Goal: Task Accomplishment & Management: Manage account settings

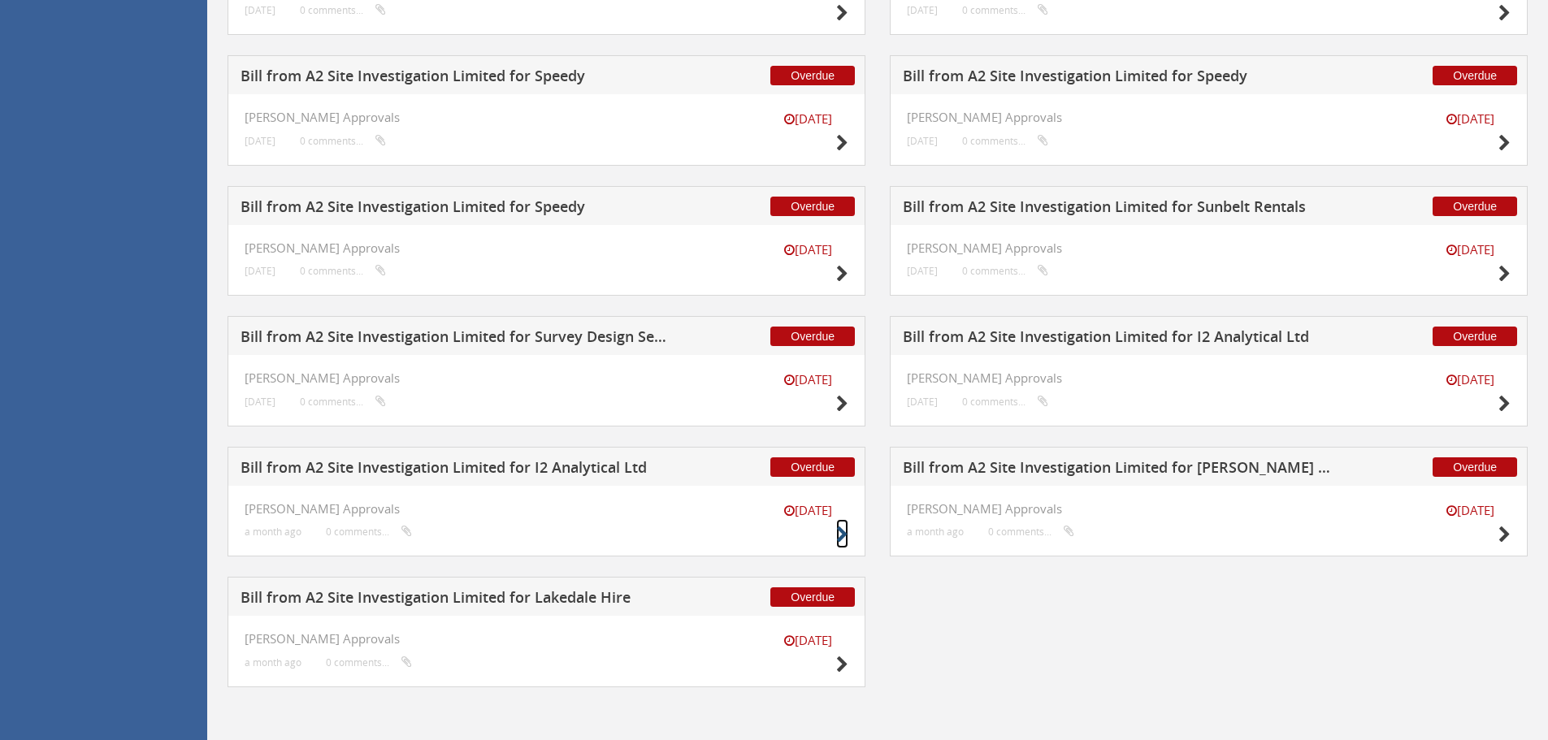
drag, startPoint x: 830, startPoint y: 533, endPoint x: 841, endPoint y: 534, distance: 10.6
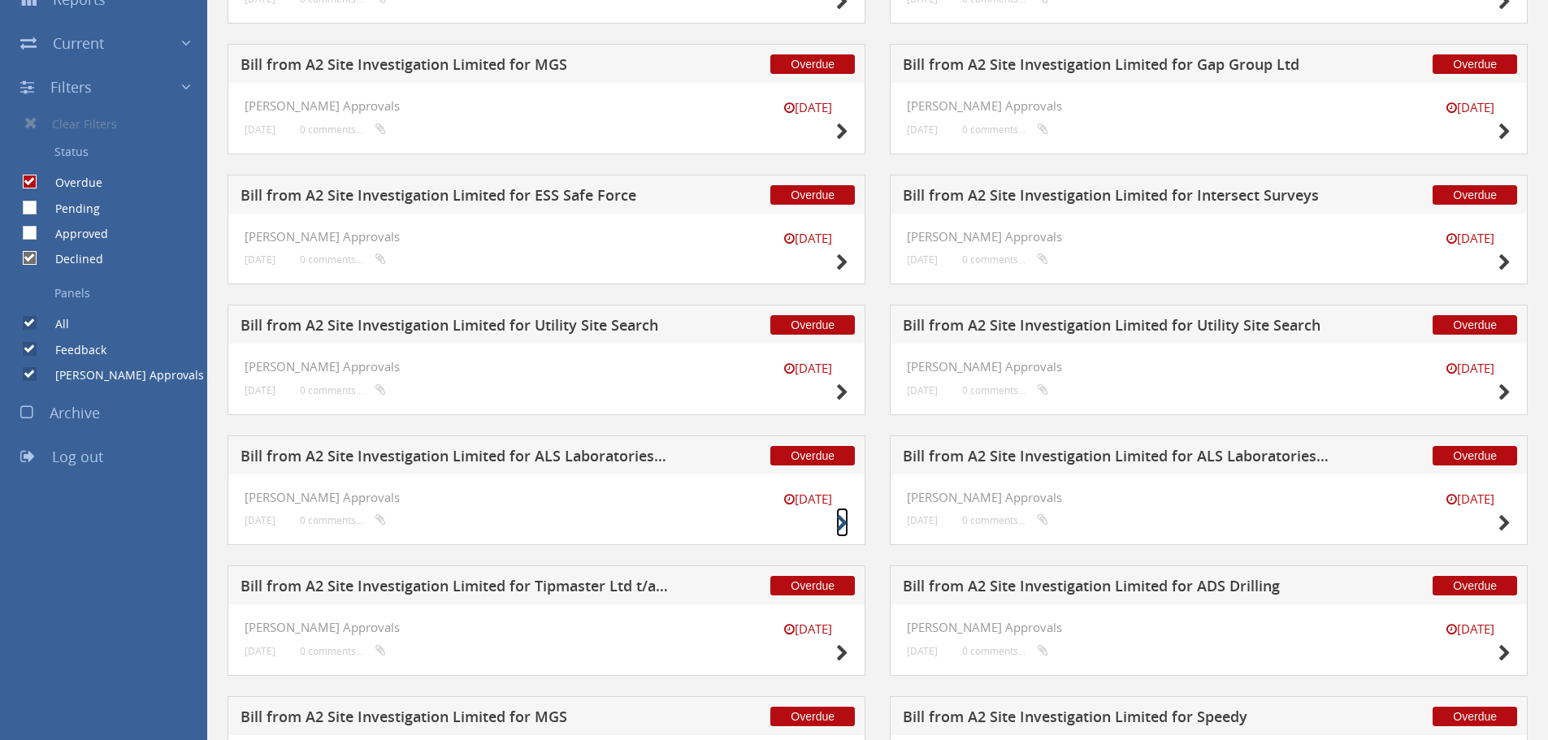
scroll to position [301, 0]
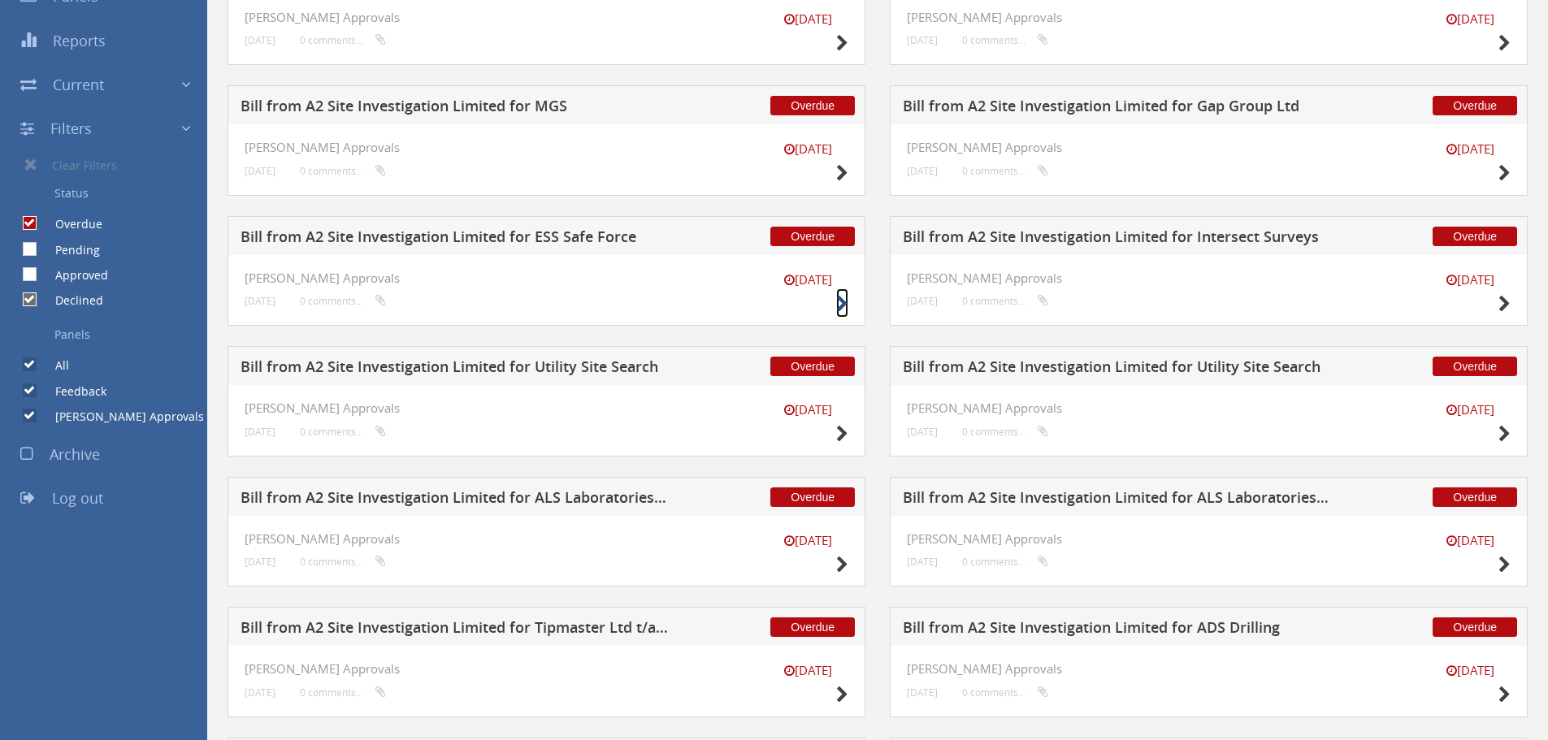
drag, startPoint x: 835, startPoint y: 295, endPoint x: 842, endPoint y: 302, distance: 10.3
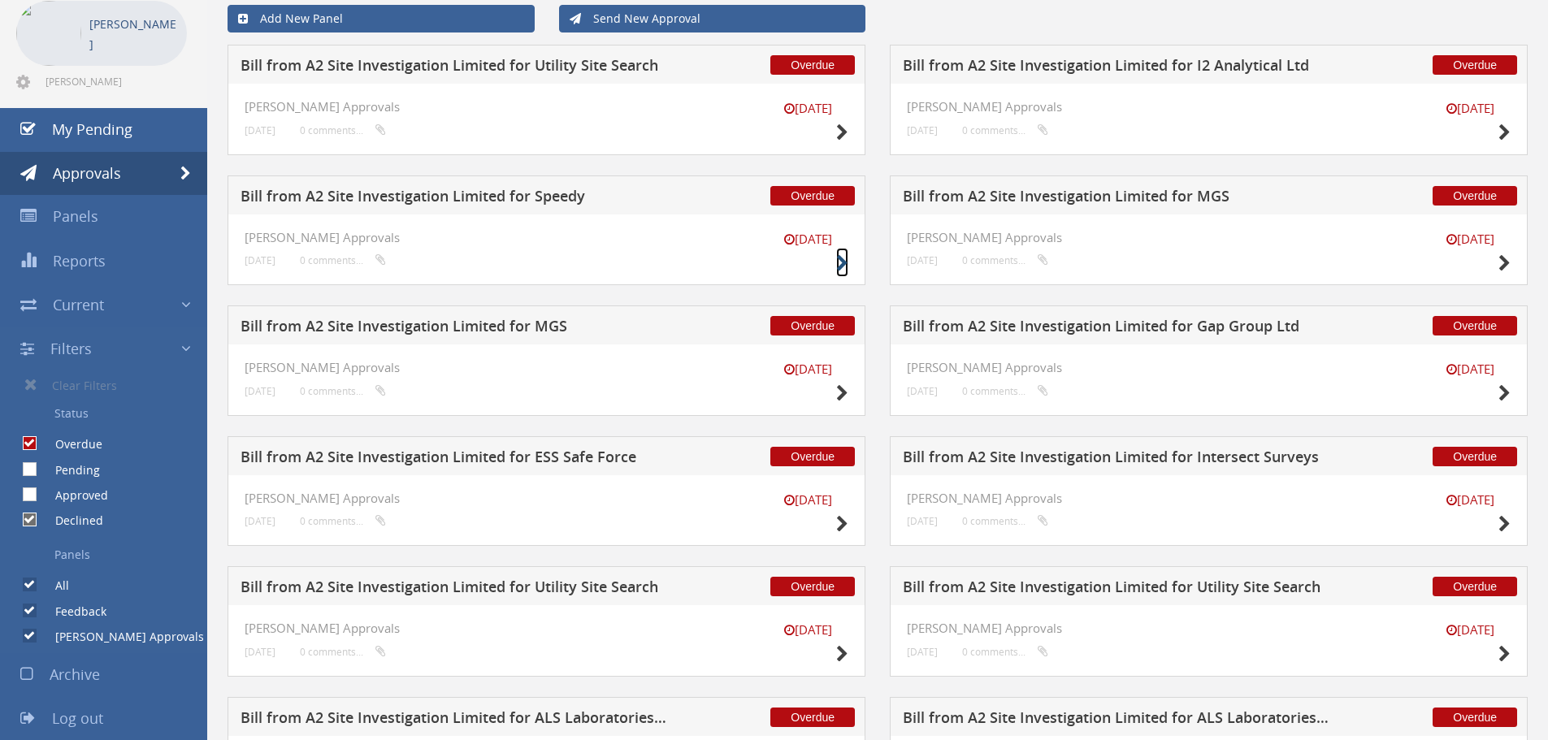
scroll to position [0, 0]
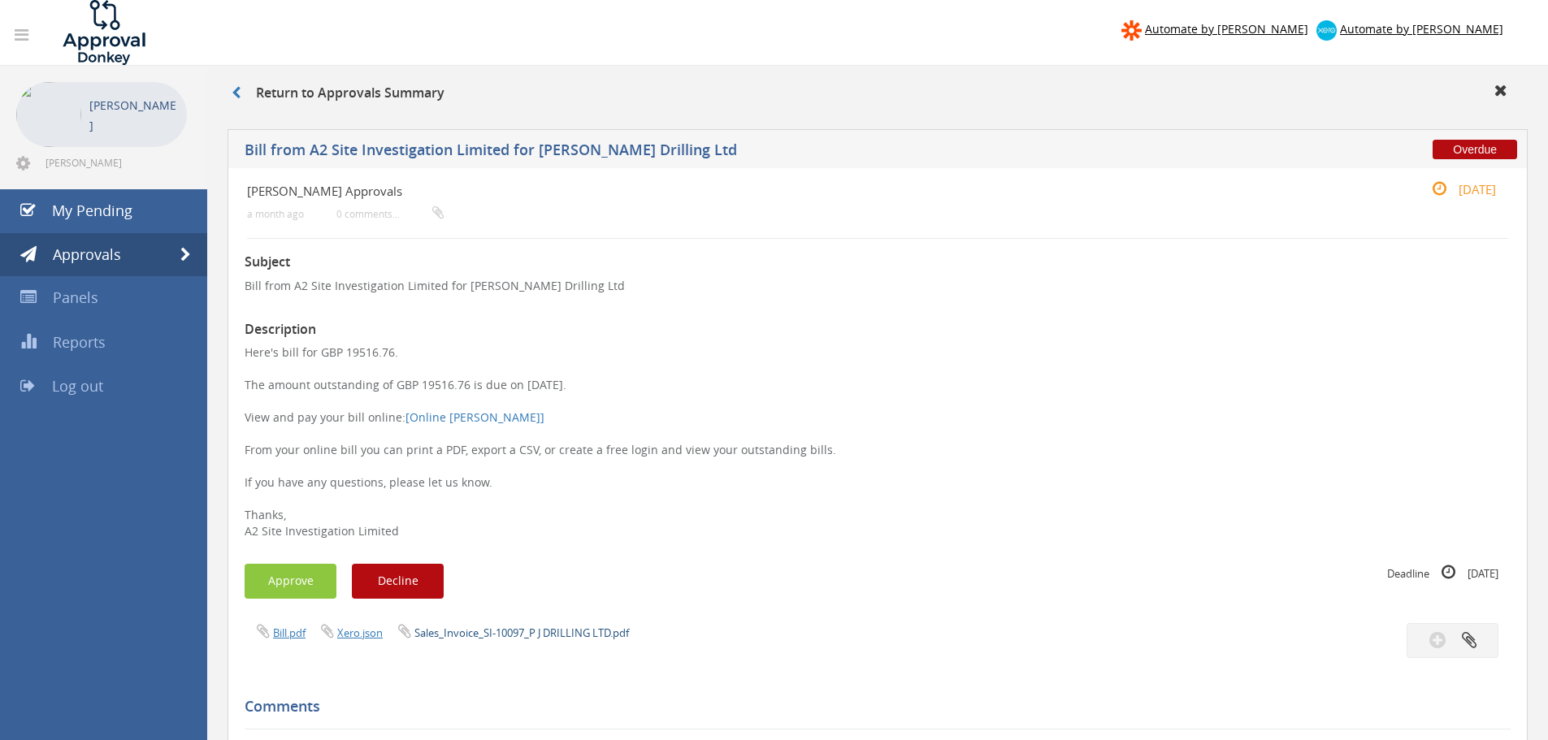
click at [592, 633] on link "Sales_Invoice_SI-10097_P J DRILLING LTD.pdf" at bounding box center [521, 633] width 215 height 15
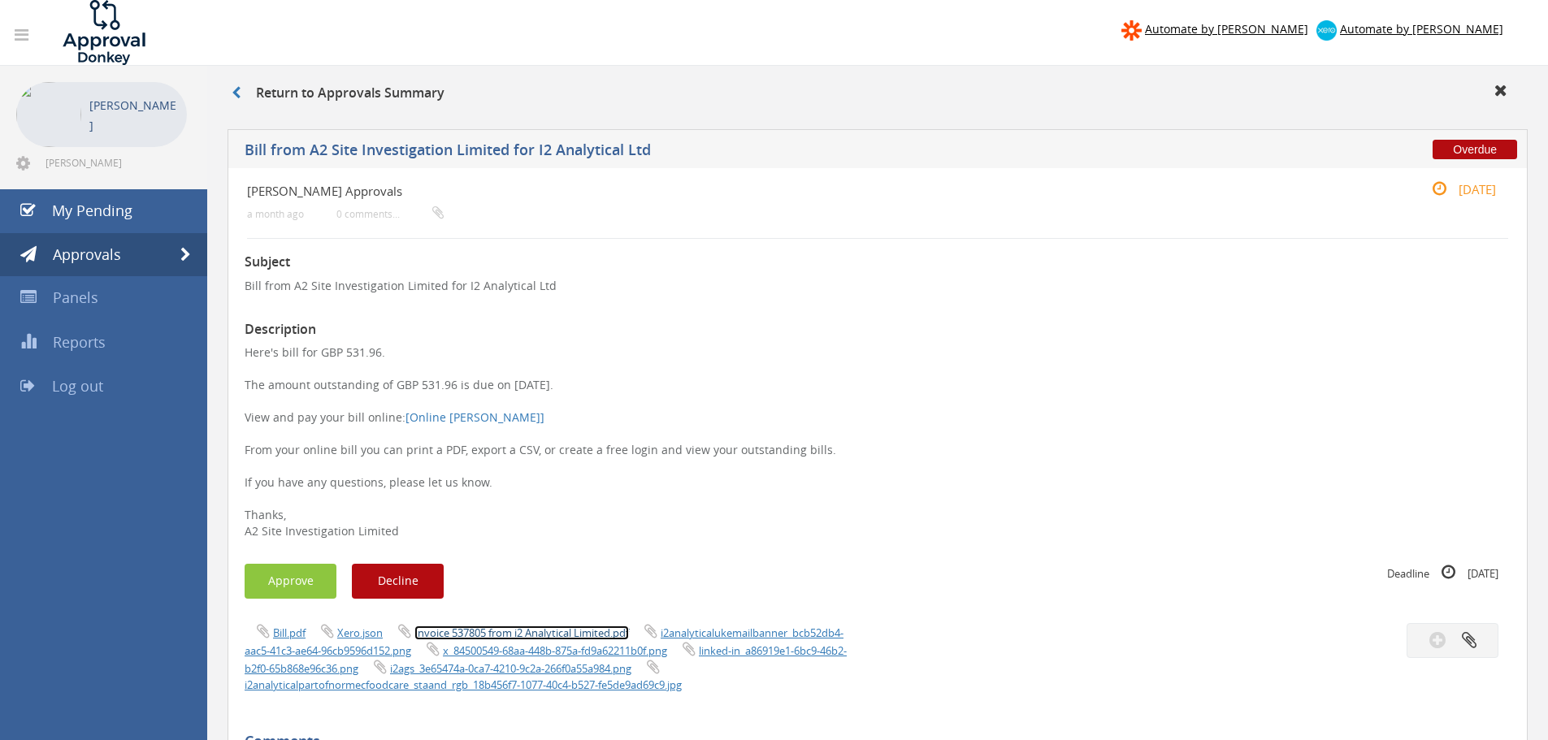
click at [497, 629] on link "Invoice 537805 from i2 Analytical Limited.pdf" at bounding box center [521, 633] width 215 height 15
click at [299, 588] on button "Approve" at bounding box center [291, 581] width 92 height 35
click at [548, 636] on link "Invoice 539267 from i2 Analytical Limited.pdf" at bounding box center [521, 633] width 215 height 15
click at [307, 583] on button "Approve" at bounding box center [291, 581] width 92 height 35
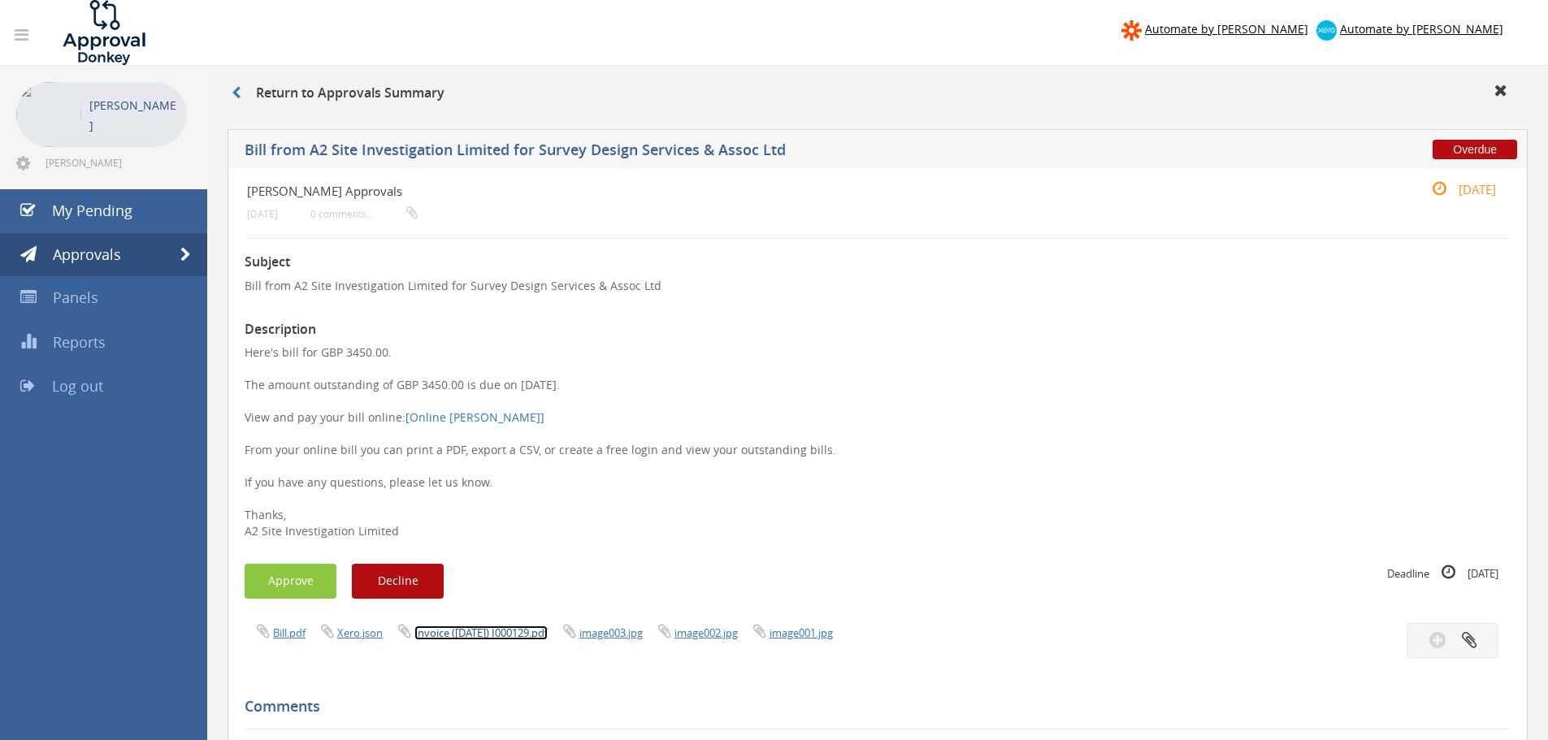
click at [511, 628] on link "Invoice (06 Aug 2025) I000129.pdf" at bounding box center [480, 633] width 133 height 15
click at [263, 571] on button "Approve" at bounding box center [291, 581] width 92 height 35
click at [286, 635] on link "Bill.pdf" at bounding box center [289, 633] width 33 height 15
click at [496, 628] on link "INV_202508111203_177718_27948418.pdf" at bounding box center [513, 633] width 199 height 15
click at [446, 635] on link "pastedImage.png" at bounding box center [456, 633] width 85 height 15
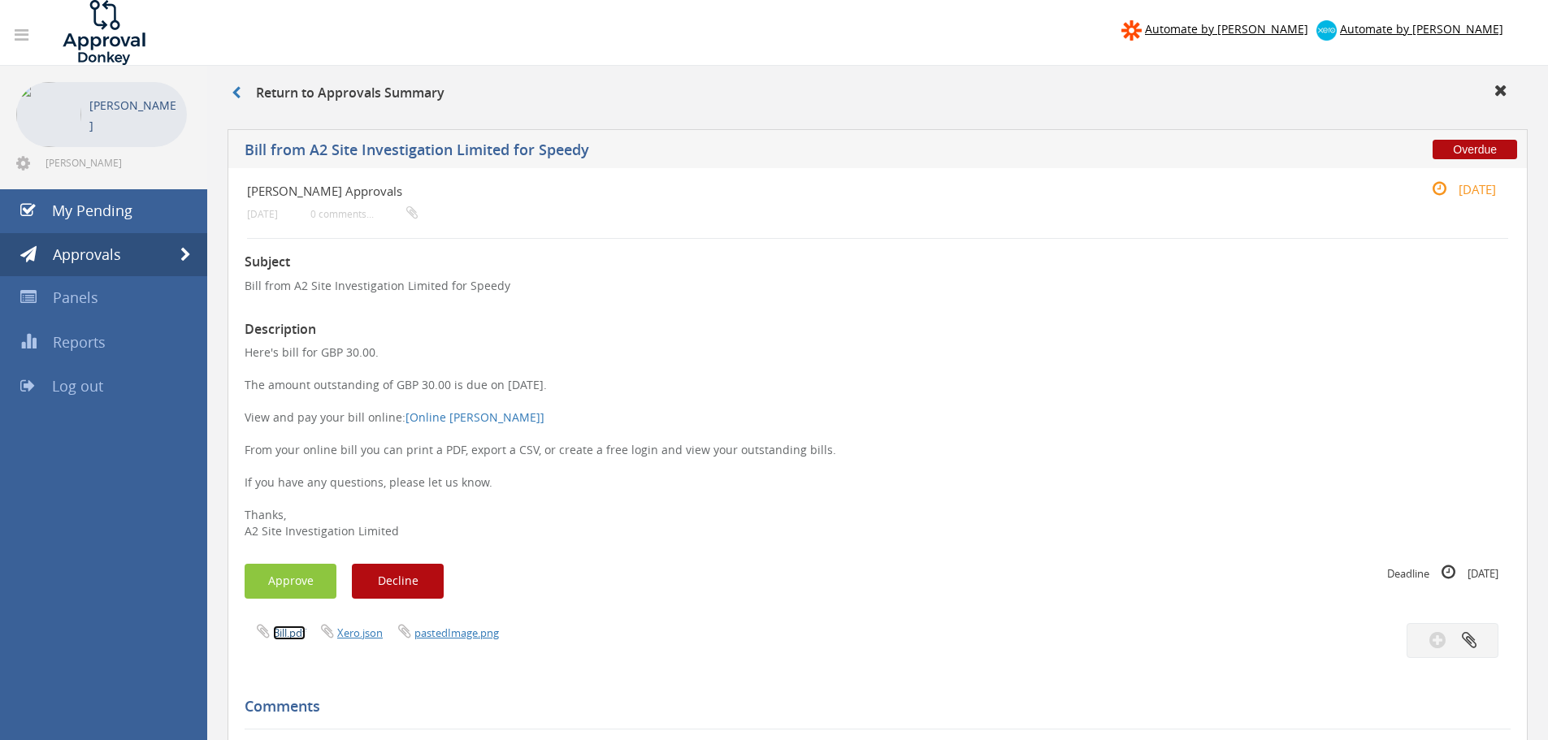
click at [297, 635] on link "Bill.pdf" at bounding box center [289, 633] width 33 height 15
click at [300, 634] on link "Bill.pdf" at bounding box center [289, 633] width 33 height 15
click at [460, 627] on link "pastedImage.png" at bounding box center [456, 633] width 85 height 15
click at [298, 636] on link "Bill.pdf" at bounding box center [289, 633] width 33 height 15
click at [466, 631] on link "pastedImage.png" at bounding box center [456, 633] width 85 height 15
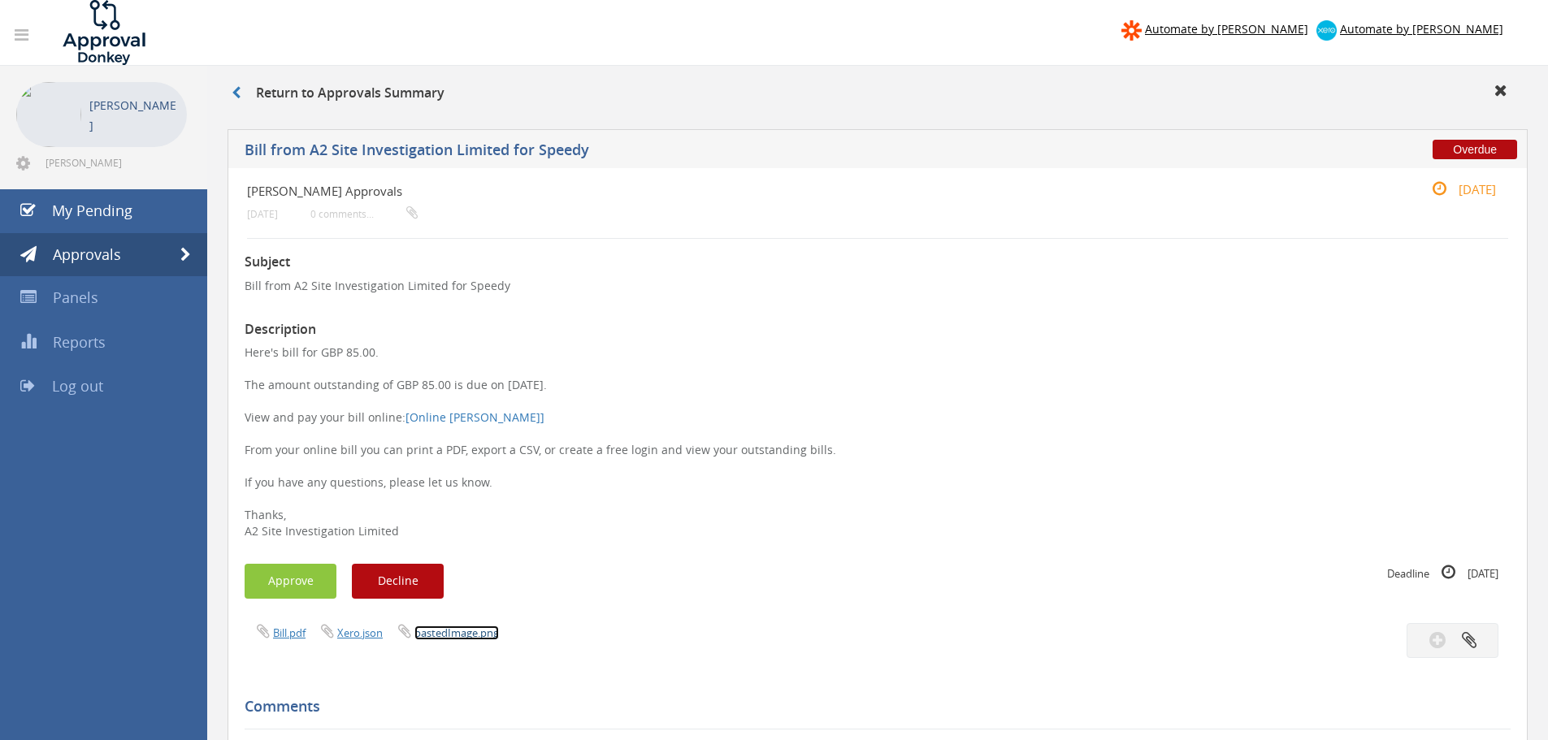
click at [443, 636] on link "pastedImage.png" at bounding box center [456, 633] width 85 height 15
click at [293, 645] on div "Bill.pdf Xero.json pastedImage.png" at bounding box center [877, 640] width 1290 height 35
click at [294, 639] on link "Bill.pdf" at bounding box center [289, 633] width 33 height 15
click at [274, 632] on link "Bill.pdf" at bounding box center [289, 633] width 33 height 15
click at [440, 640] on link "pastedImage.png" at bounding box center [456, 633] width 85 height 15
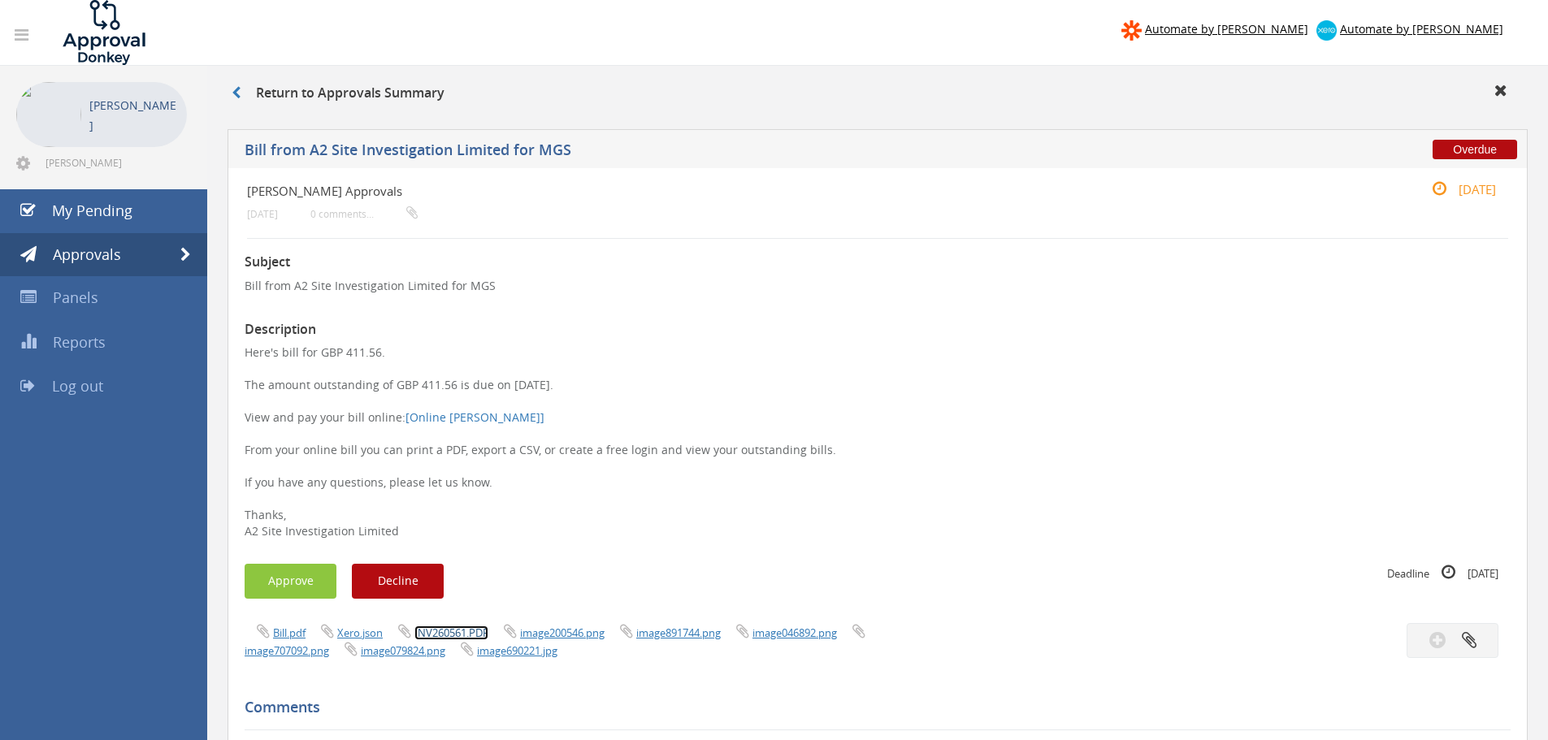
click at [435, 631] on link "INV260561.PDF" at bounding box center [451, 633] width 74 height 15
click at [275, 585] on button "Approve" at bounding box center [291, 581] width 92 height 35
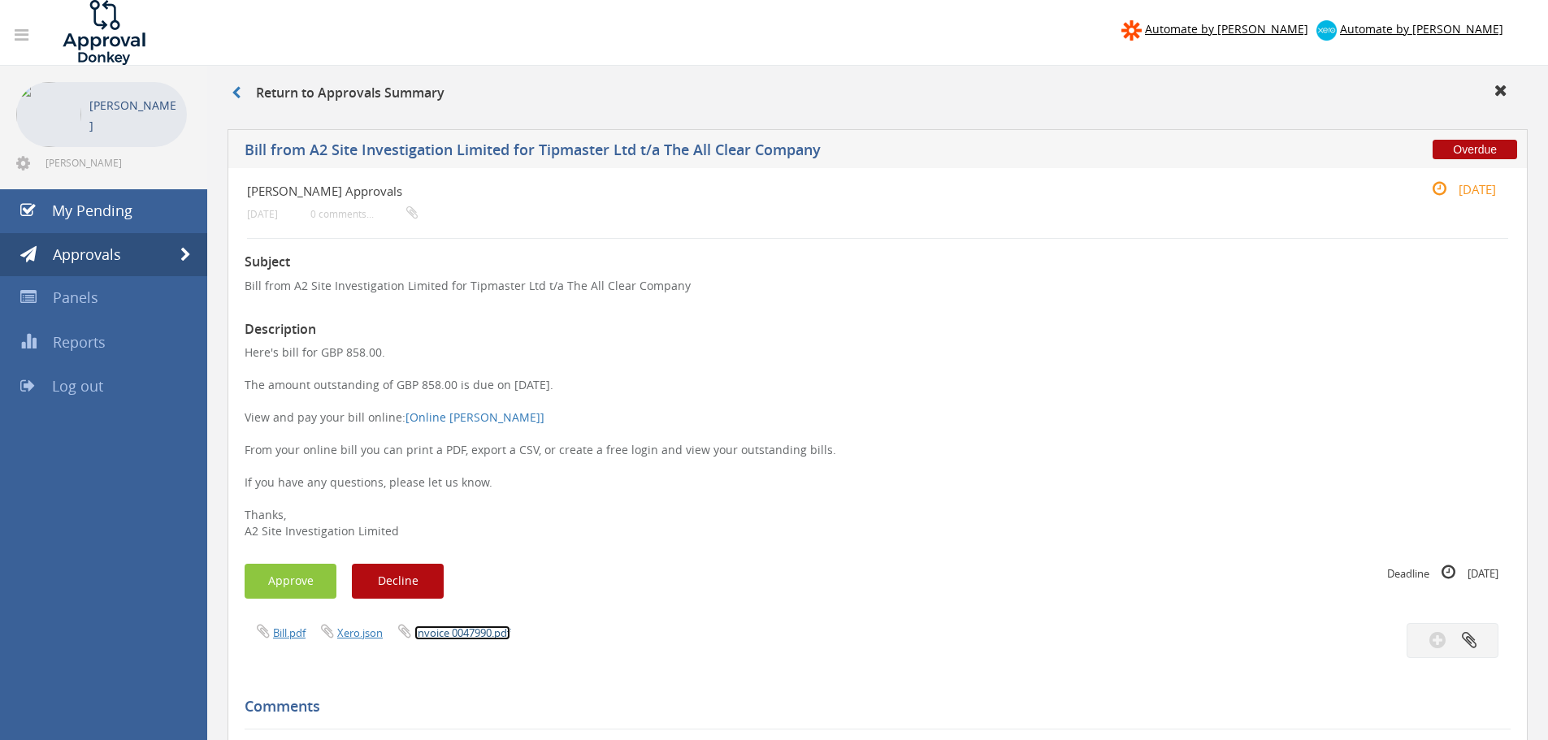
click at [445, 640] on link "Invoice 0047990.pdf" at bounding box center [462, 633] width 96 height 15
click at [310, 580] on button "Approve" at bounding box center [291, 581] width 92 height 35
click at [439, 638] on link "250711-85(2).pdf" at bounding box center [454, 633] width 80 height 15
click at [291, 574] on button "Approve" at bounding box center [291, 581] width 92 height 35
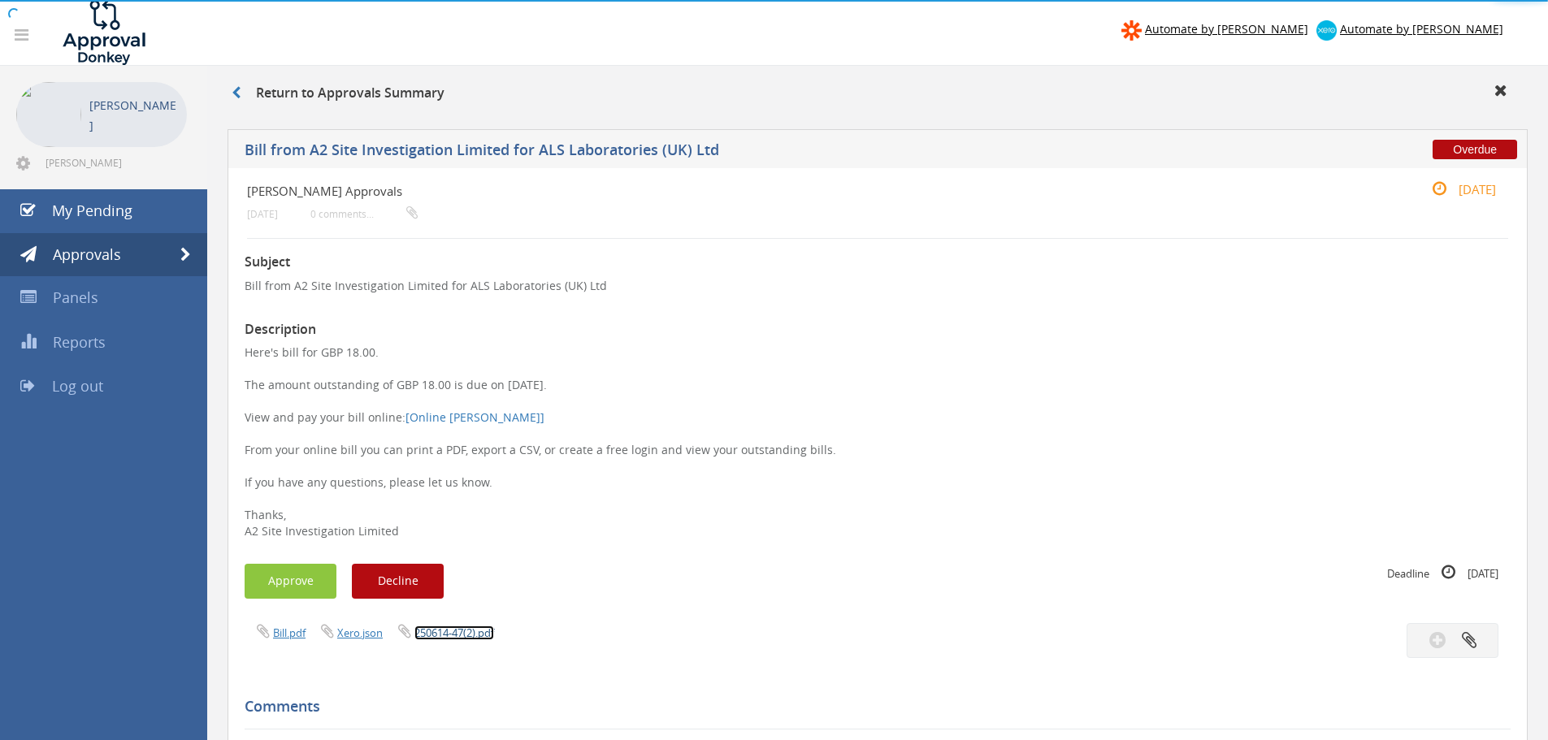
click at [473, 639] on link "250614-47(2).pdf" at bounding box center [454, 633] width 80 height 15
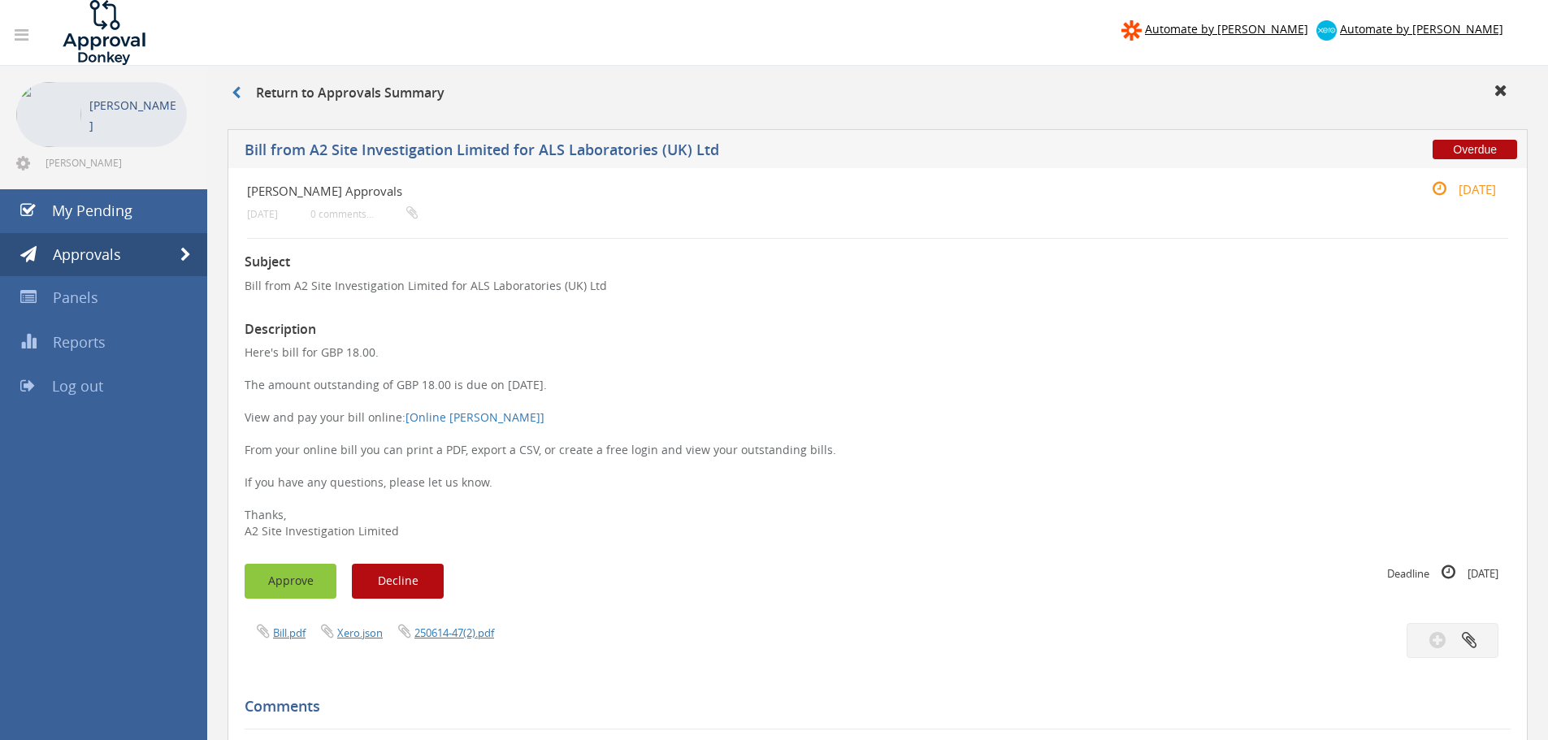
click at [260, 583] on button "Approve" at bounding box center [291, 581] width 92 height 35
click at [519, 631] on link "Invoice_6997_from_Utility_Site_Search_Limited.pdf" at bounding box center [536, 633] width 245 height 15
click at [314, 574] on button "Approve" at bounding box center [291, 581] width 92 height 35
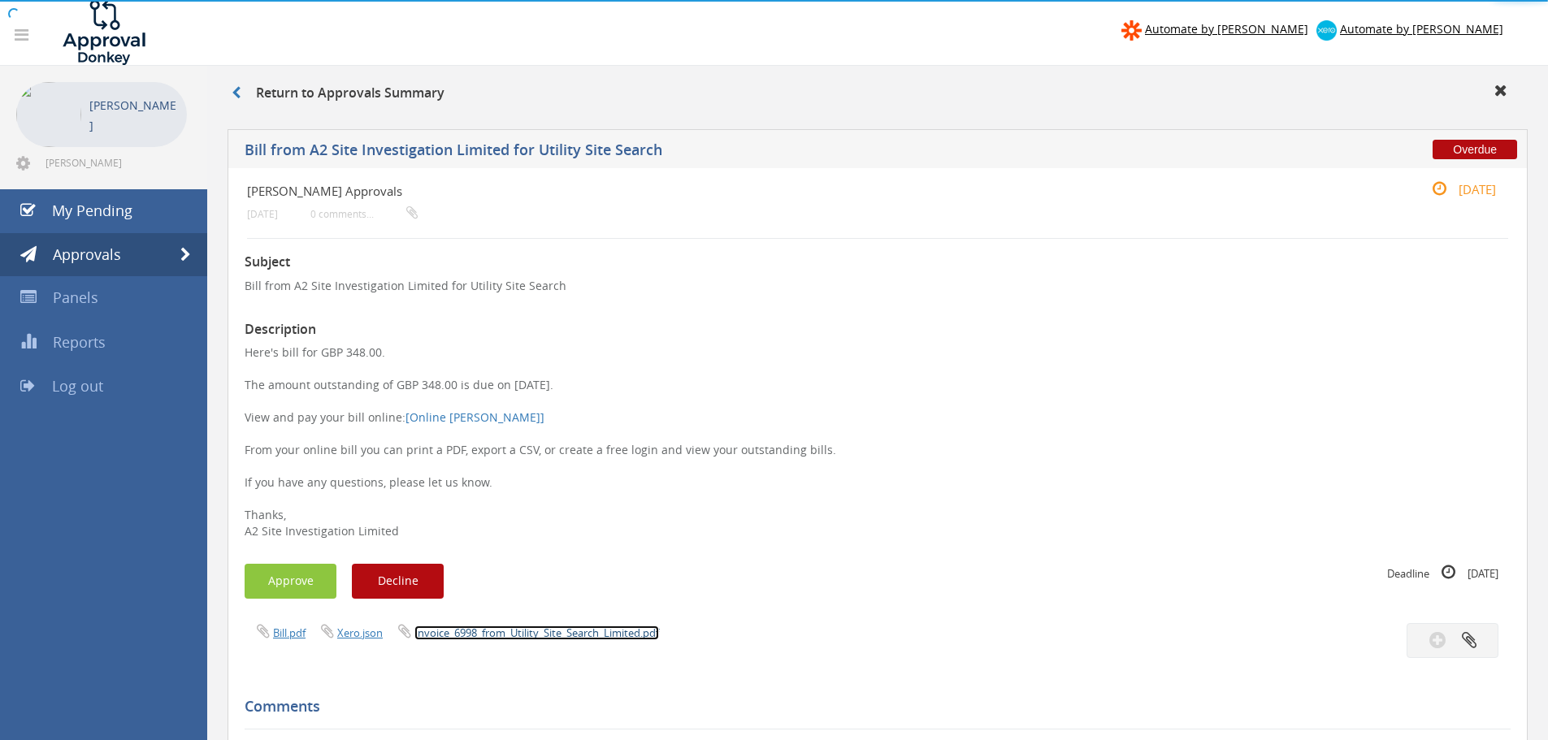
click at [547, 632] on link "Invoice_6998_from_Utility_Site_Search_Limited.pdf" at bounding box center [536, 633] width 245 height 15
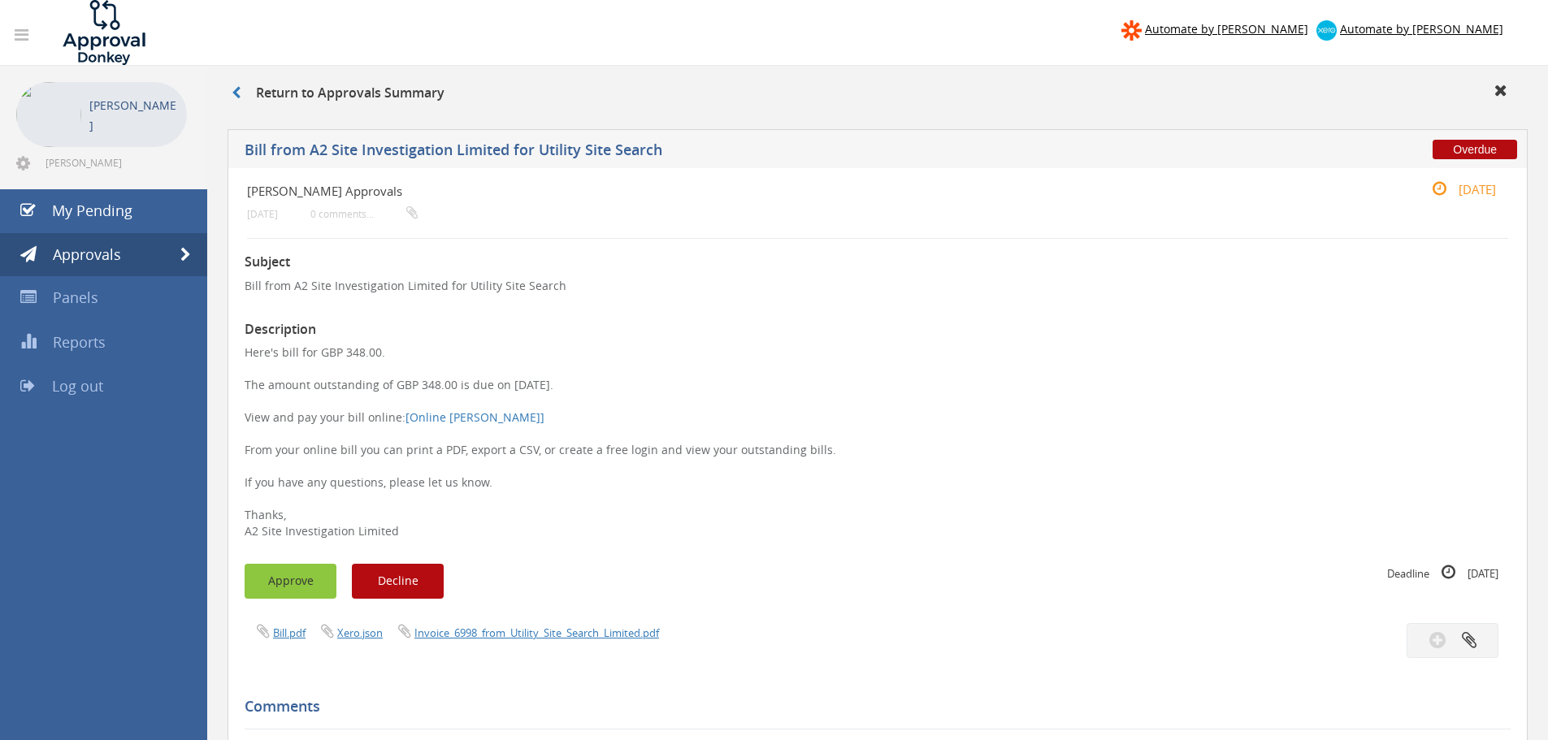
click at [320, 575] on button "Approve" at bounding box center [291, 581] width 92 height 35
drag, startPoint x: 831, startPoint y: 283, endPoint x: 1078, endPoint y: 91, distance: 312.7
click at [831, 283] on p "Bill from A2 Site Investigation Limited for Intersect Surveys" at bounding box center [878, 286] width 1266 height 16
click at [526, 638] on link "Invoice_923906_from_Intersect_Surveys_Ltd.pdf" at bounding box center [530, 633] width 233 height 15
click at [312, 592] on button "Approve" at bounding box center [291, 581] width 92 height 35
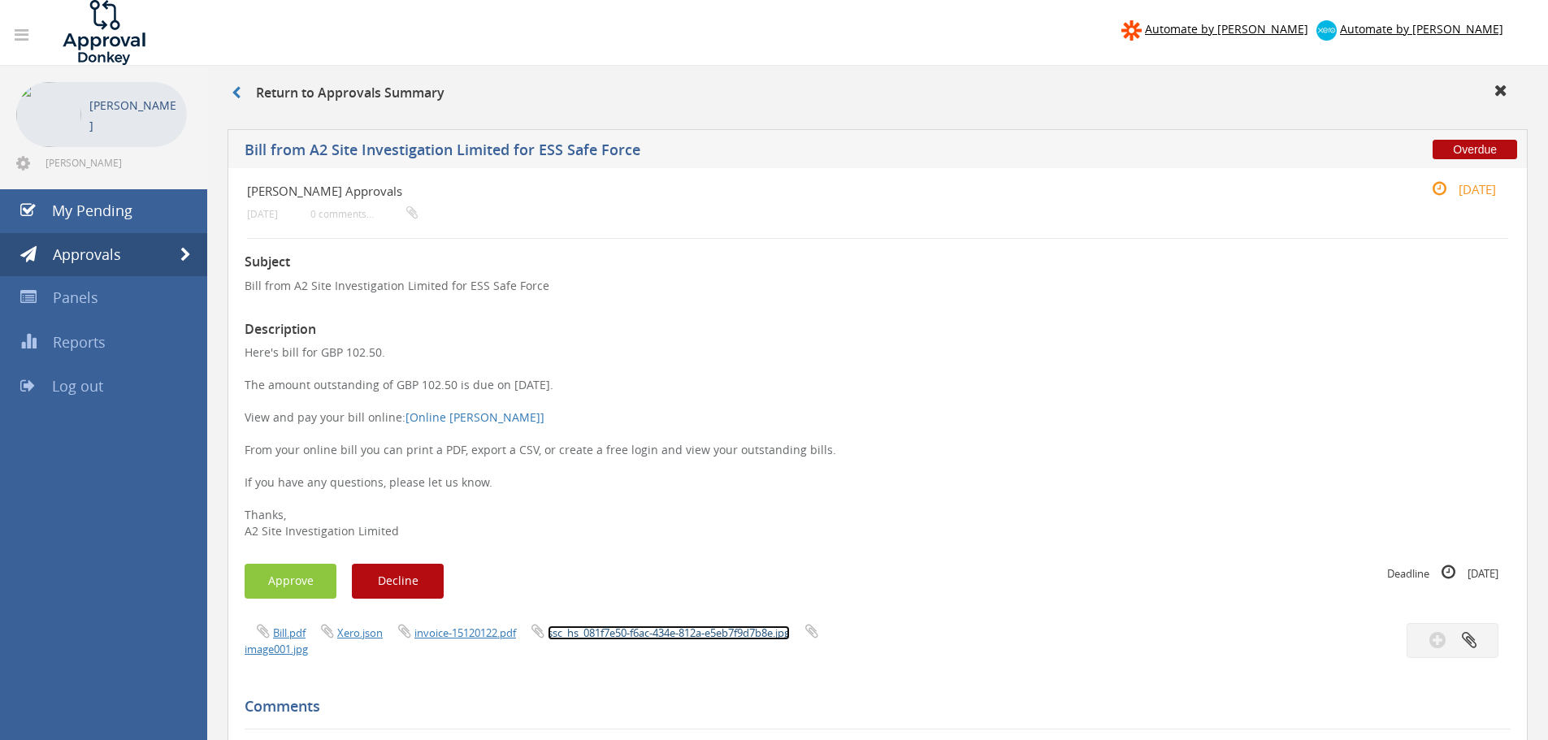
click at [617, 635] on link "ssc_hs_081f7e50-f6ac-434e-812a-e5eb7f9d7b8e.jpg" at bounding box center [669, 633] width 242 height 15
click at [501, 636] on link "invoice-15120122.pdf" at bounding box center [465, 633] width 102 height 15
drag, startPoint x: 294, startPoint y: 573, endPoint x: 312, endPoint y: 574, distance: 18.0
click at [293, 573] on button "Approve" at bounding box center [291, 581] width 92 height 35
click at [299, 631] on link "Bill.pdf" at bounding box center [289, 633] width 33 height 15
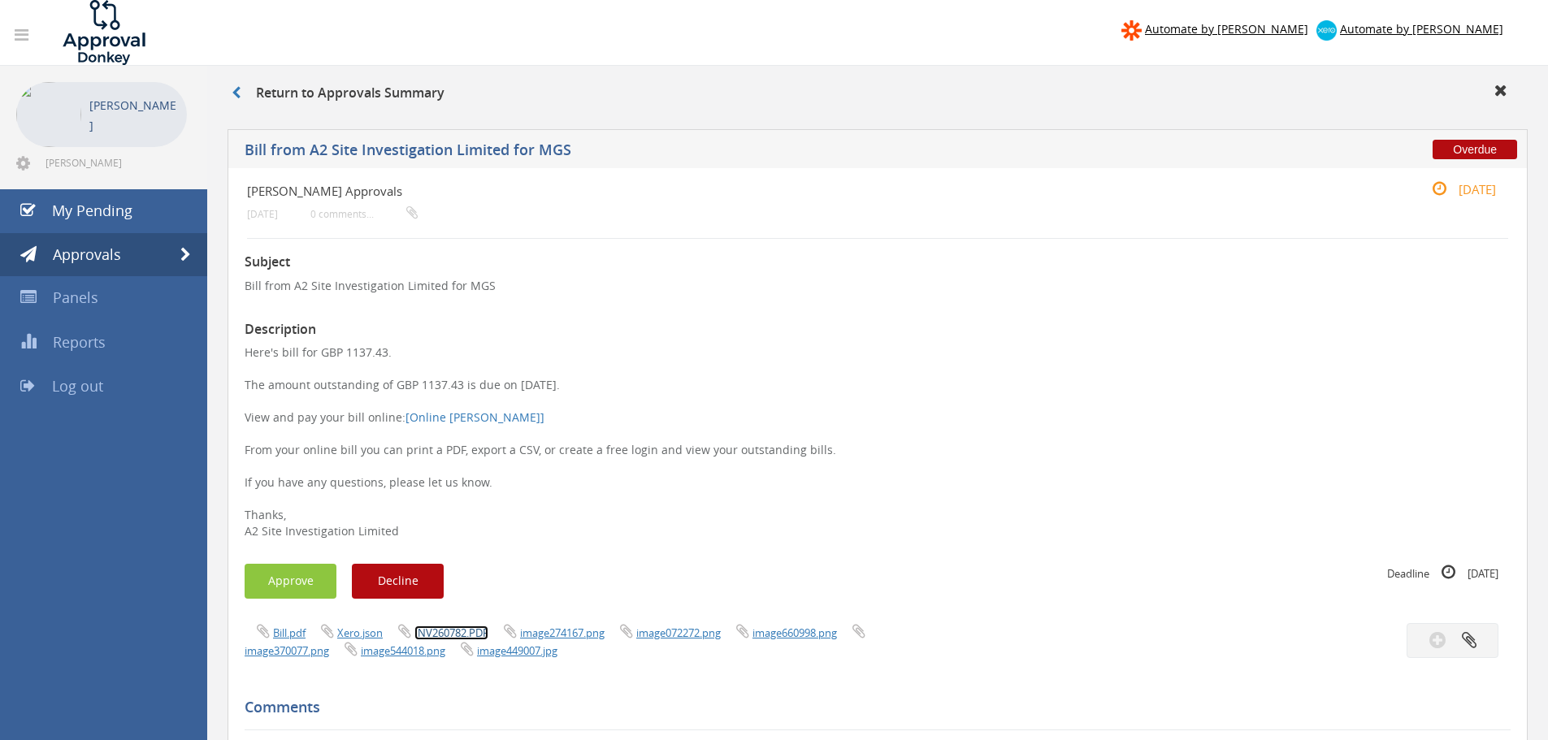
click at [464, 633] on link "INV260782.PDF" at bounding box center [451, 633] width 74 height 15
click at [289, 579] on button "Approve" at bounding box center [291, 581] width 92 height 35
click at [465, 640] on link "INV260825.PDF" at bounding box center [451, 633] width 74 height 15
click at [293, 583] on button "Approve" at bounding box center [291, 581] width 92 height 35
click at [496, 626] on link "Invoice_170060129.pdf" at bounding box center [469, 633] width 110 height 15
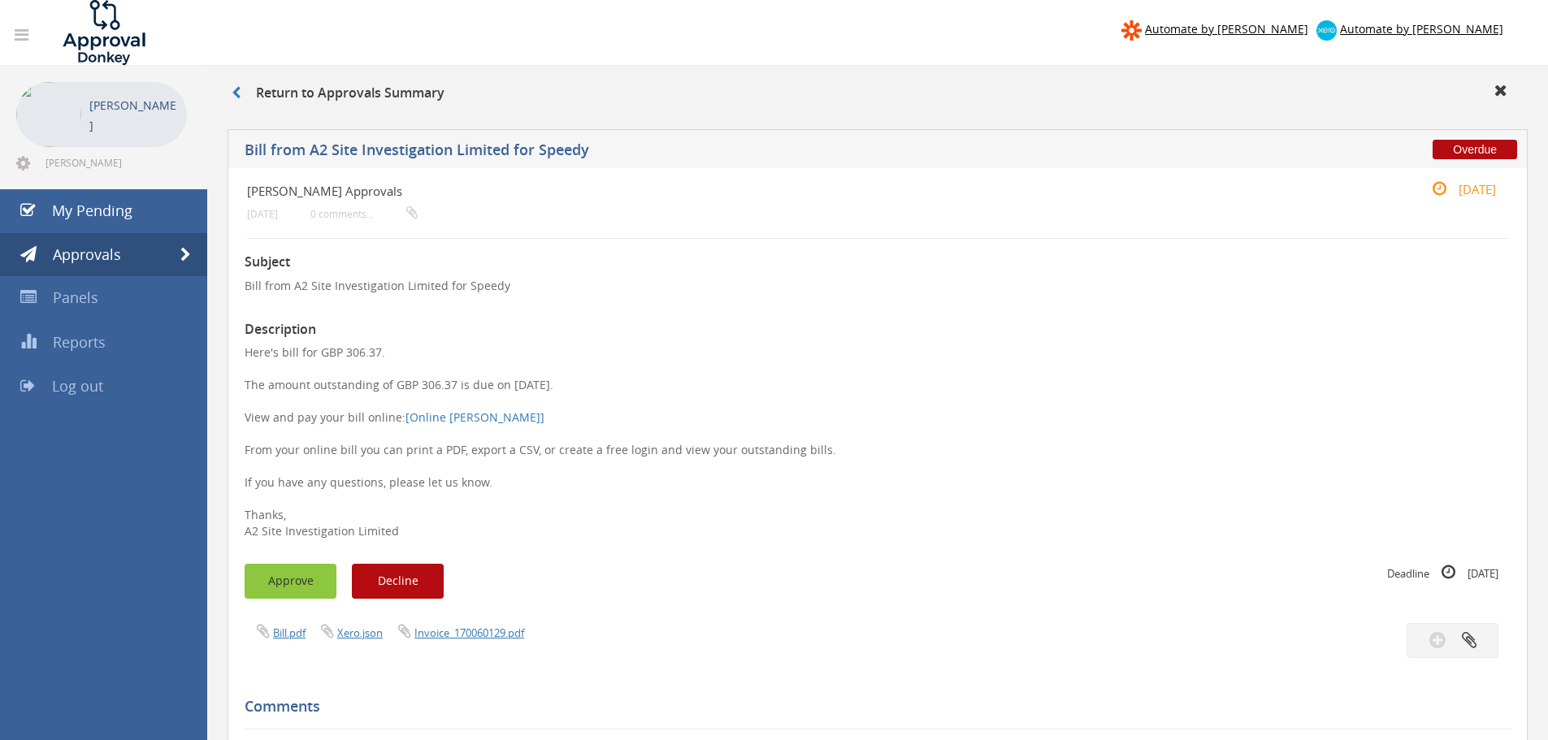
click at [313, 580] on button "Approve" at bounding box center [291, 581] width 92 height 35
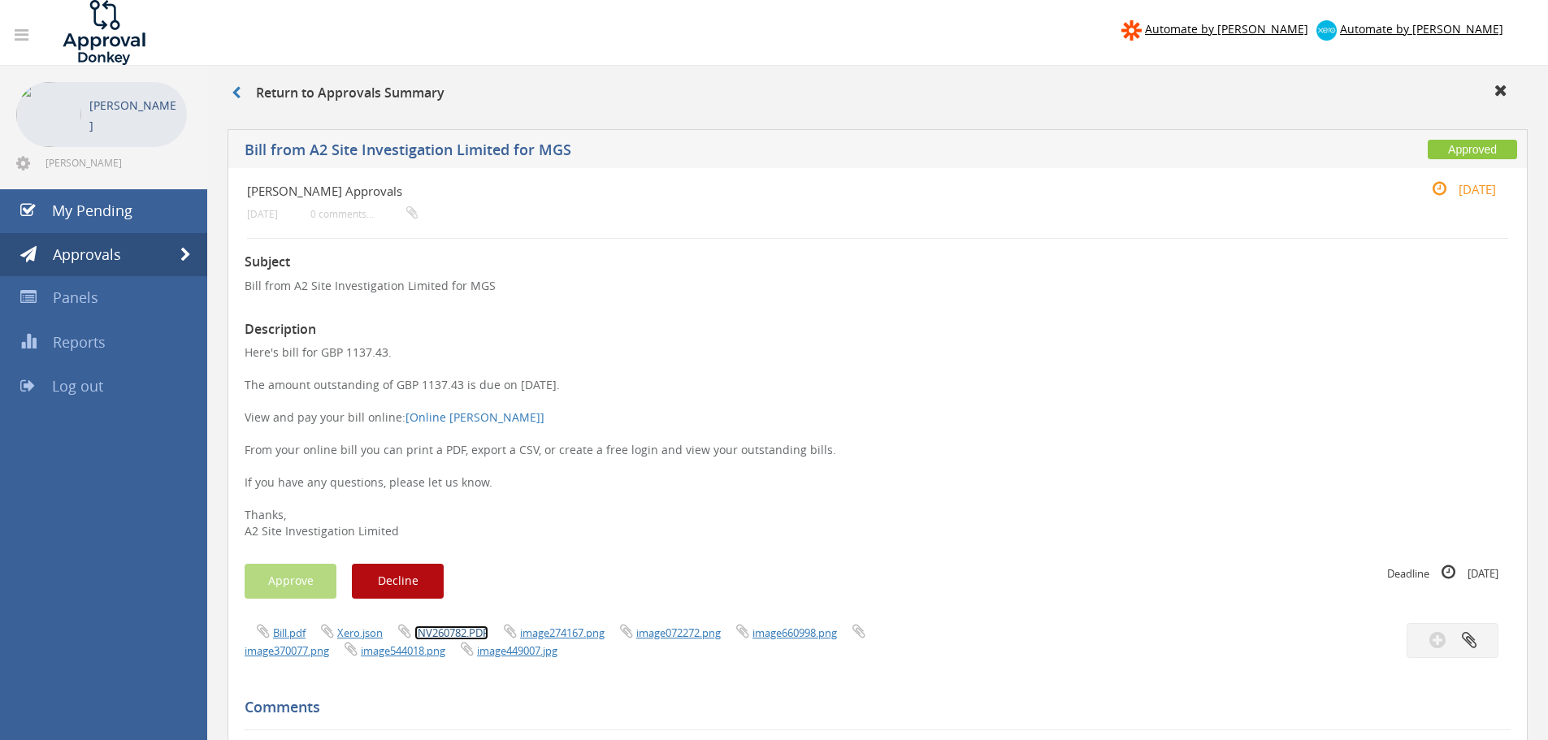
click at [460, 633] on link "INV260782.PDF" at bounding box center [451, 633] width 74 height 15
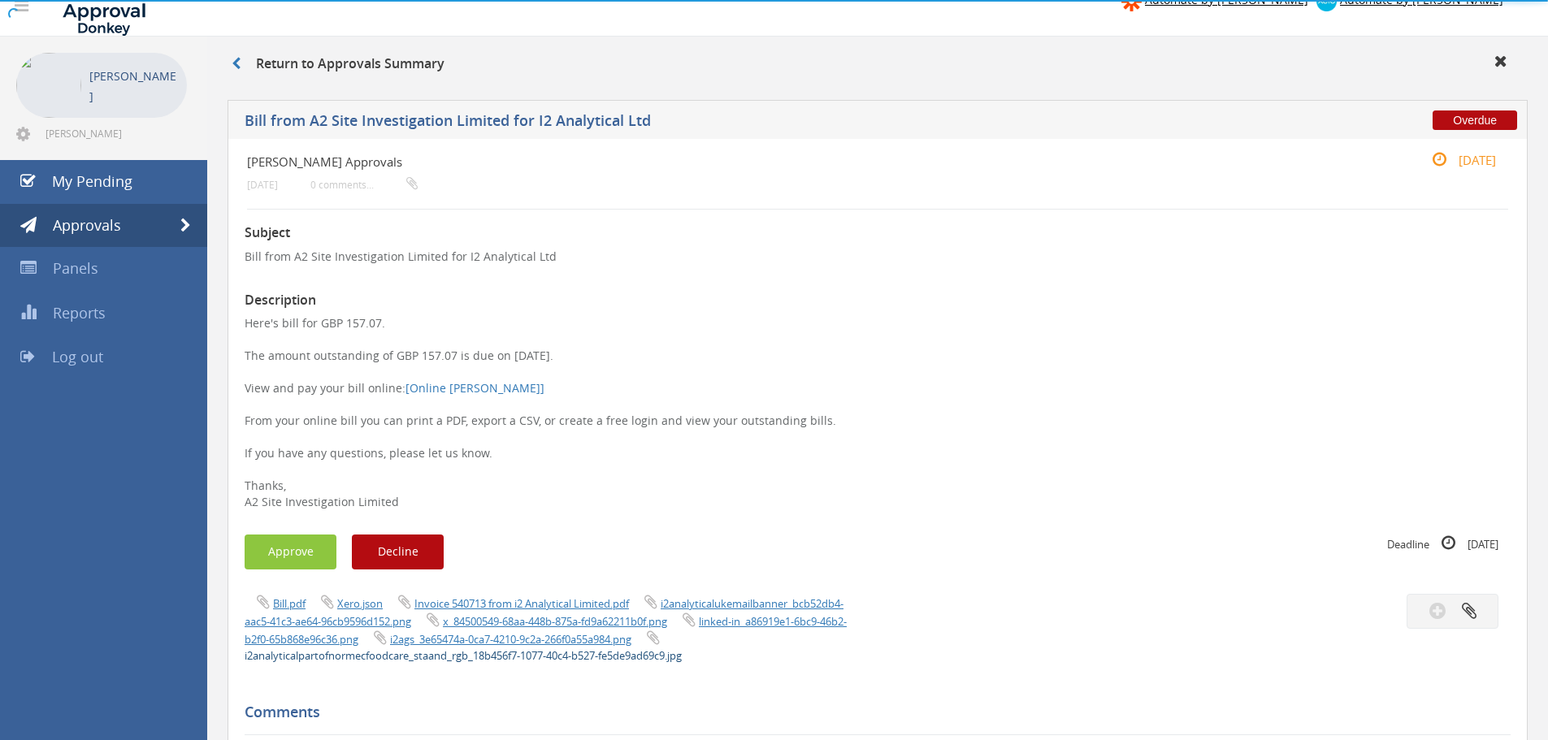
scroll to position [81, 0]
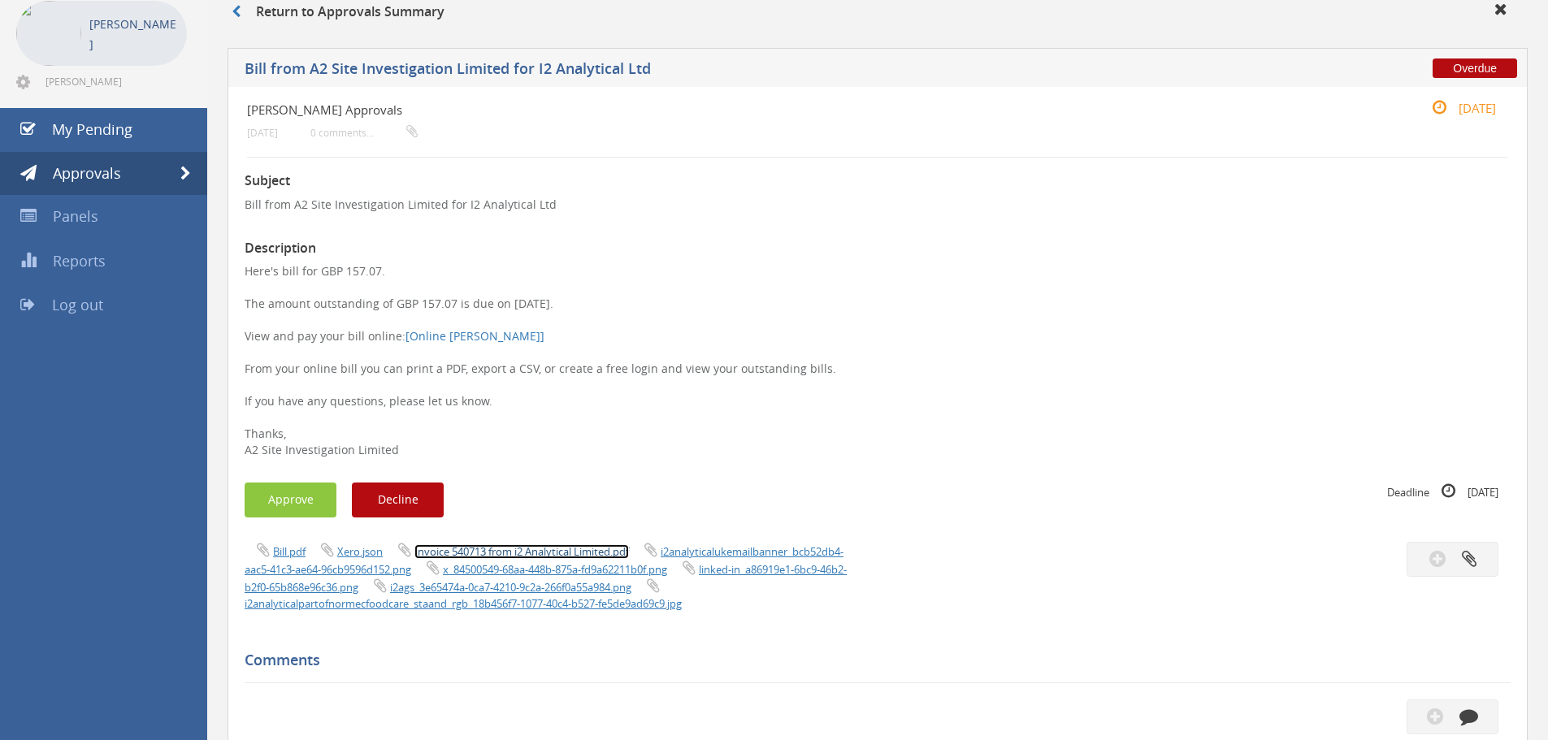
click at [514, 552] on link "Invoice 540713 from i2 Analytical Limited.pdf" at bounding box center [521, 551] width 215 height 15
click at [274, 508] on button "Approve" at bounding box center [291, 500] width 92 height 35
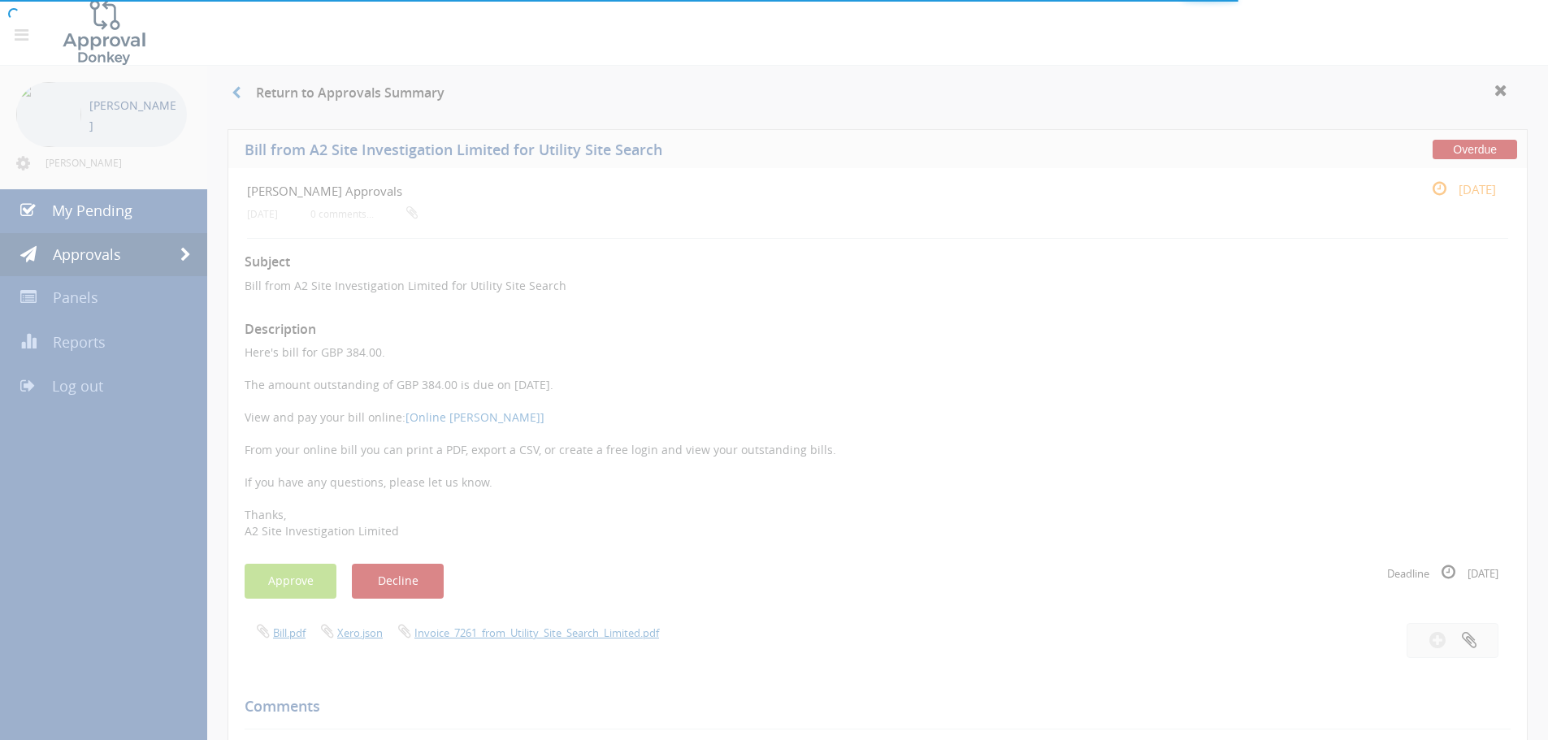
click at [496, 636] on div at bounding box center [774, 370] width 1548 height 740
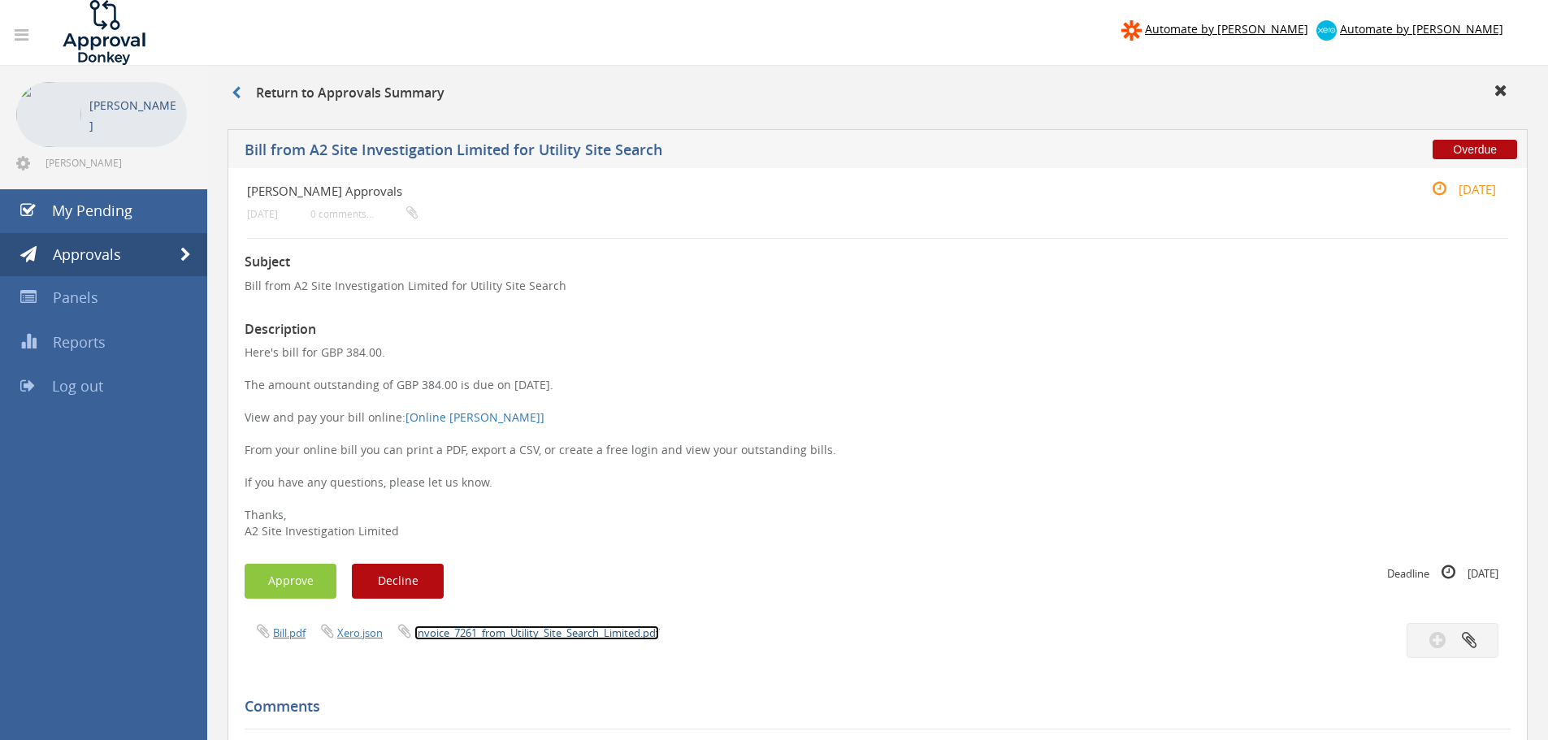
click at [499, 633] on link "Invoice_7261_from_Utility_Site_Search_Limited.pdf" at bounding box center [536, 633] width 245 height 15
click at [548, 626] on link "Invoice_7261_from_Utility_Site_Search_Limited.pdf" at bounding box center [536, 633] width 245 height 15
click at [269, 582] on button "Approve" at bounding box center [291, 581] width 92 height 35
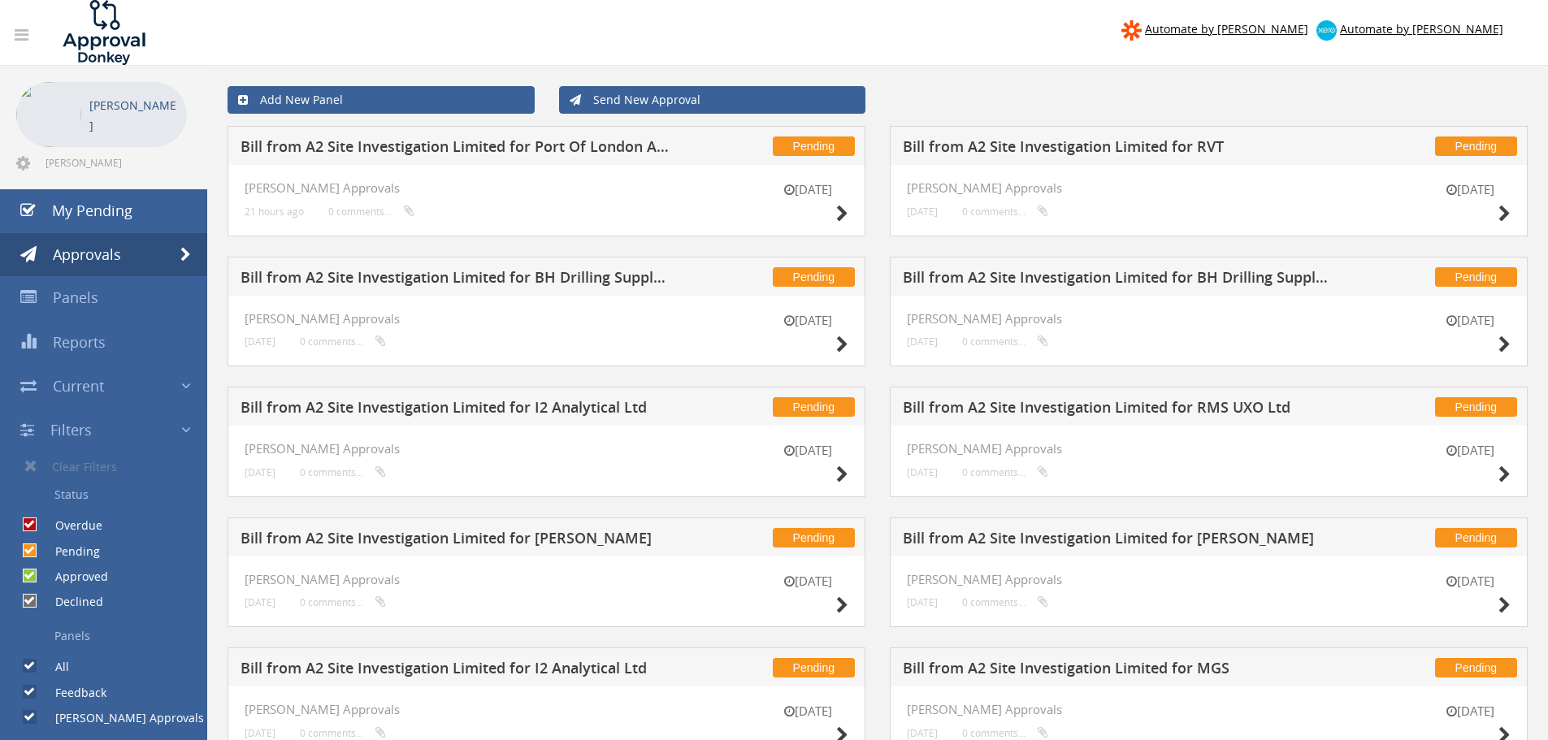
click at [33, 548] on input "Pending" at bounding box center [28, 550] width 11 height 11
checkbox input "false"
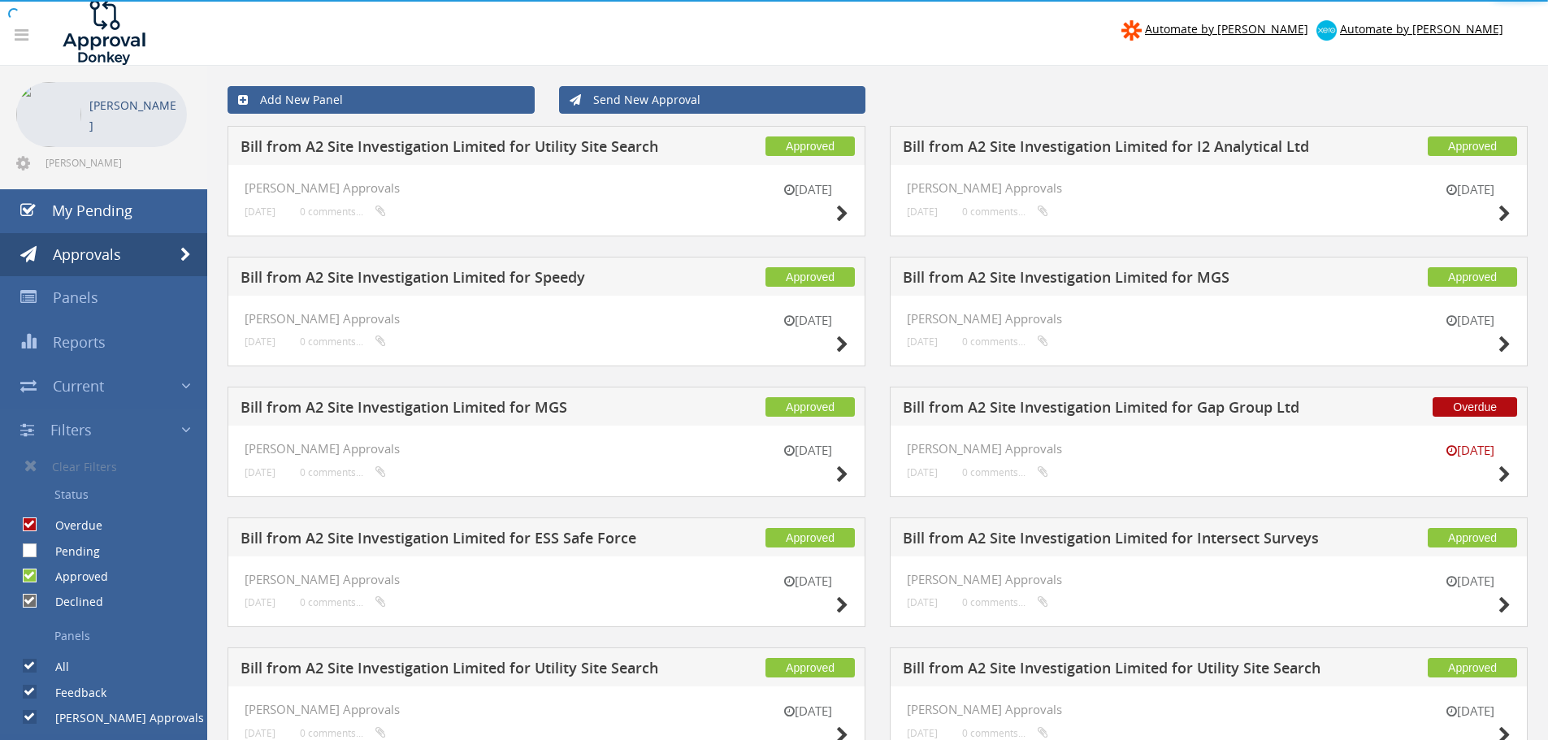
click at [31, 581] on input "Approved" at bounding box center [28, 576] width 11 height 11
checkbox input "false"
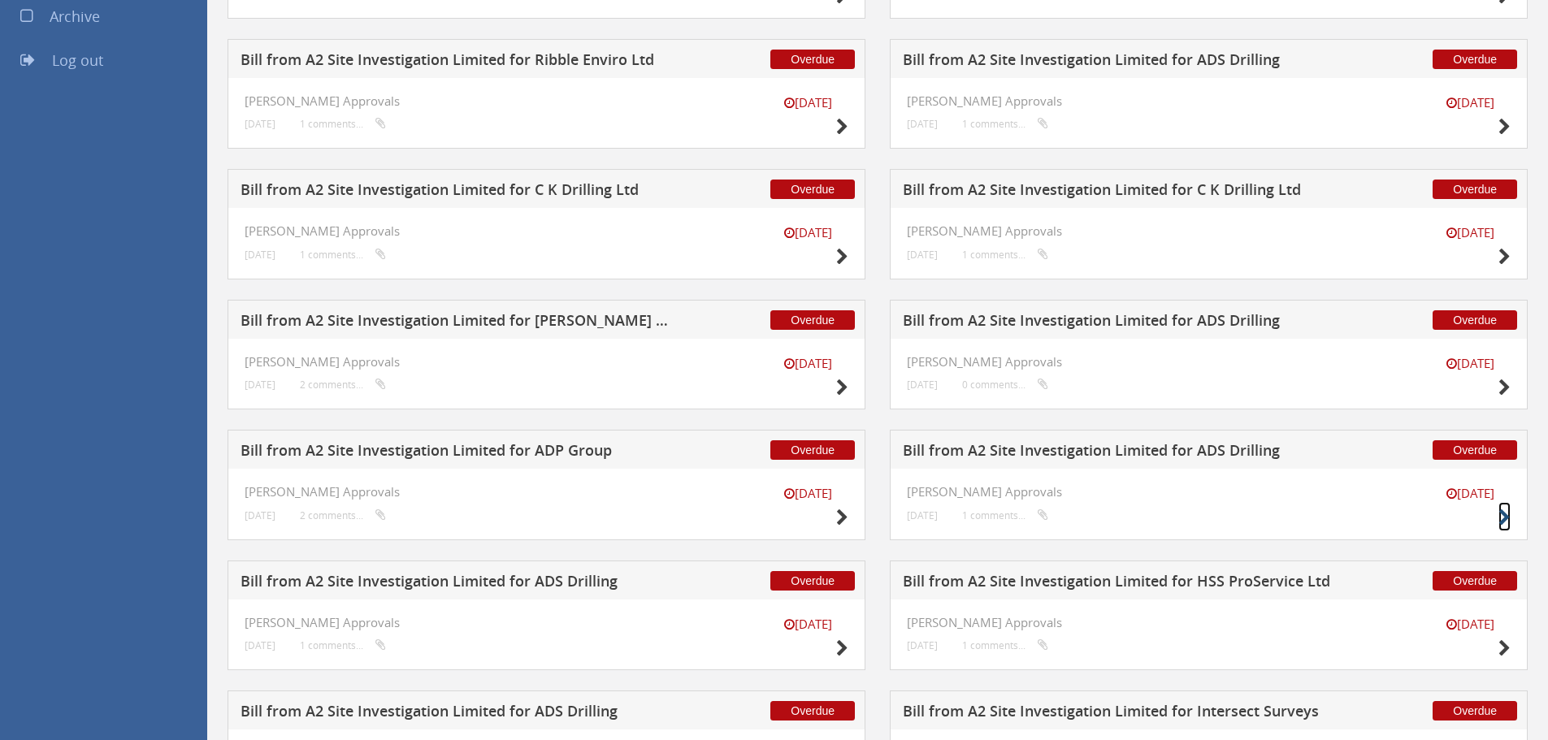
scroll to position [902, 0]
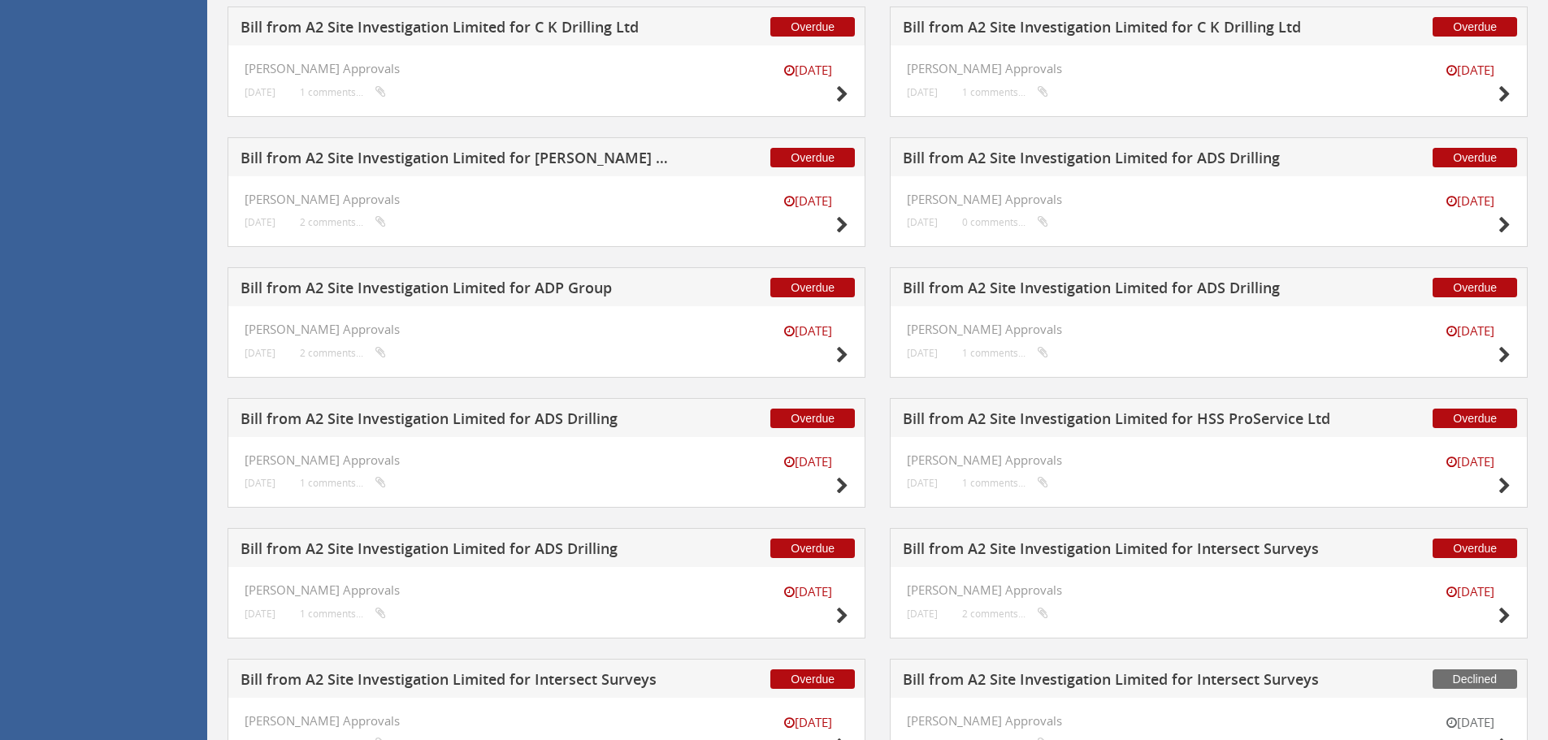
drag, startPoint x: 1503, startPoint y: 228, endPoint x: 1526, endPoint y: 258, distance: 37.1
click at [1528, 259] on div "Overdue Bill from A2 Site Investigation Limited for ADS Drilling 21 May JAS App…" at bounding box center [1209, 202] width 662 height 131
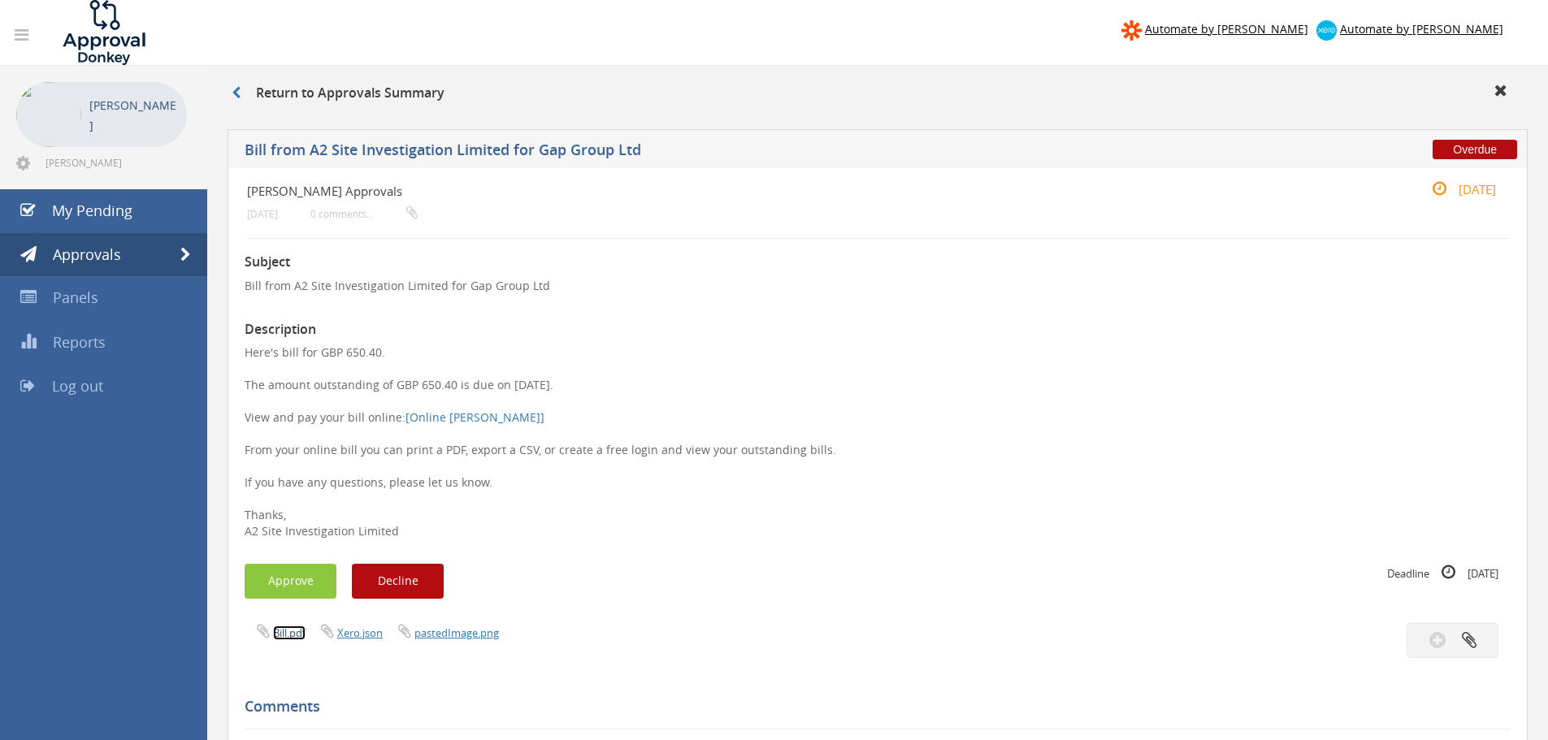
click at [301, 636] on link "Bill.pdf" at bounding box center [289, 633] width 33 height 15
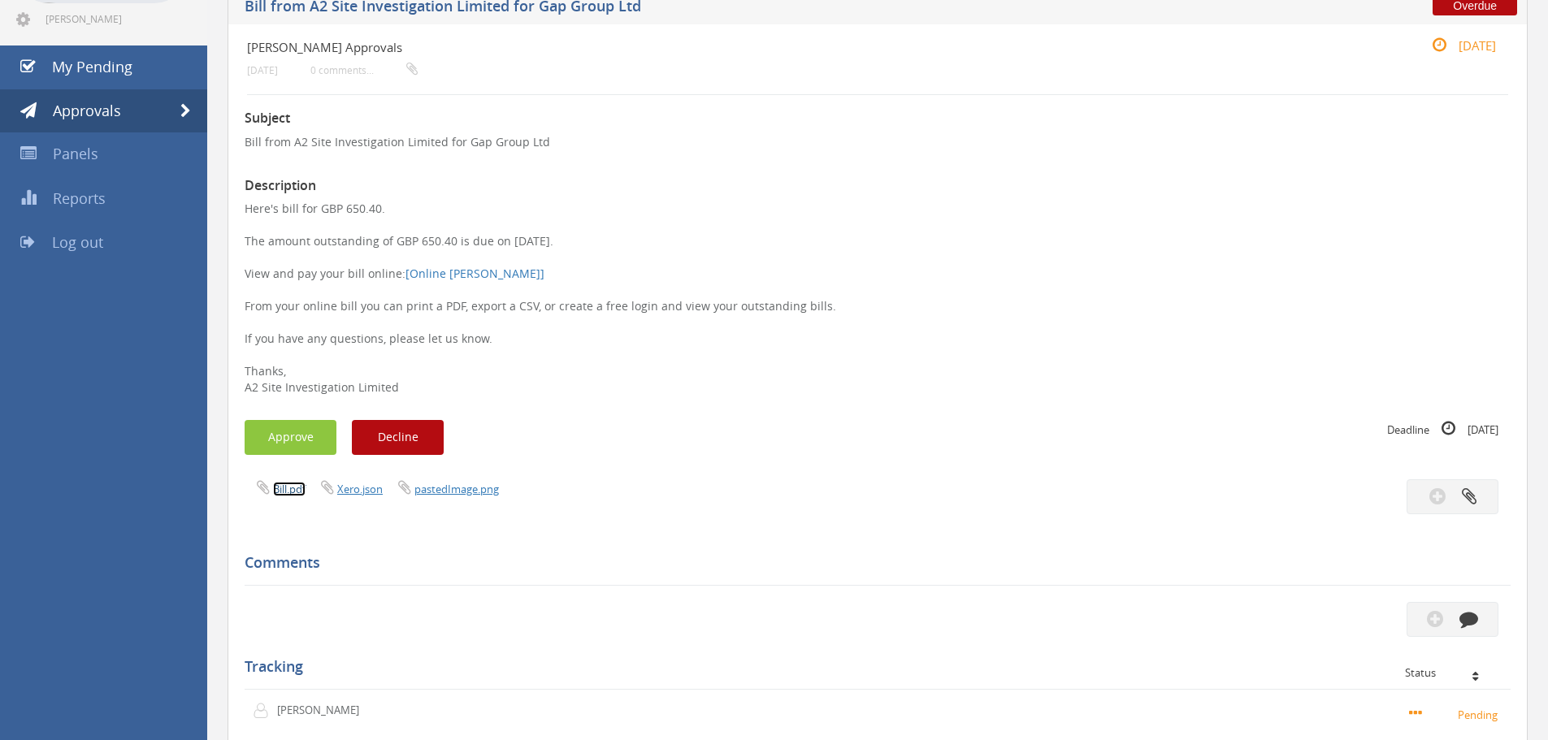
scroll to position [163, 0]
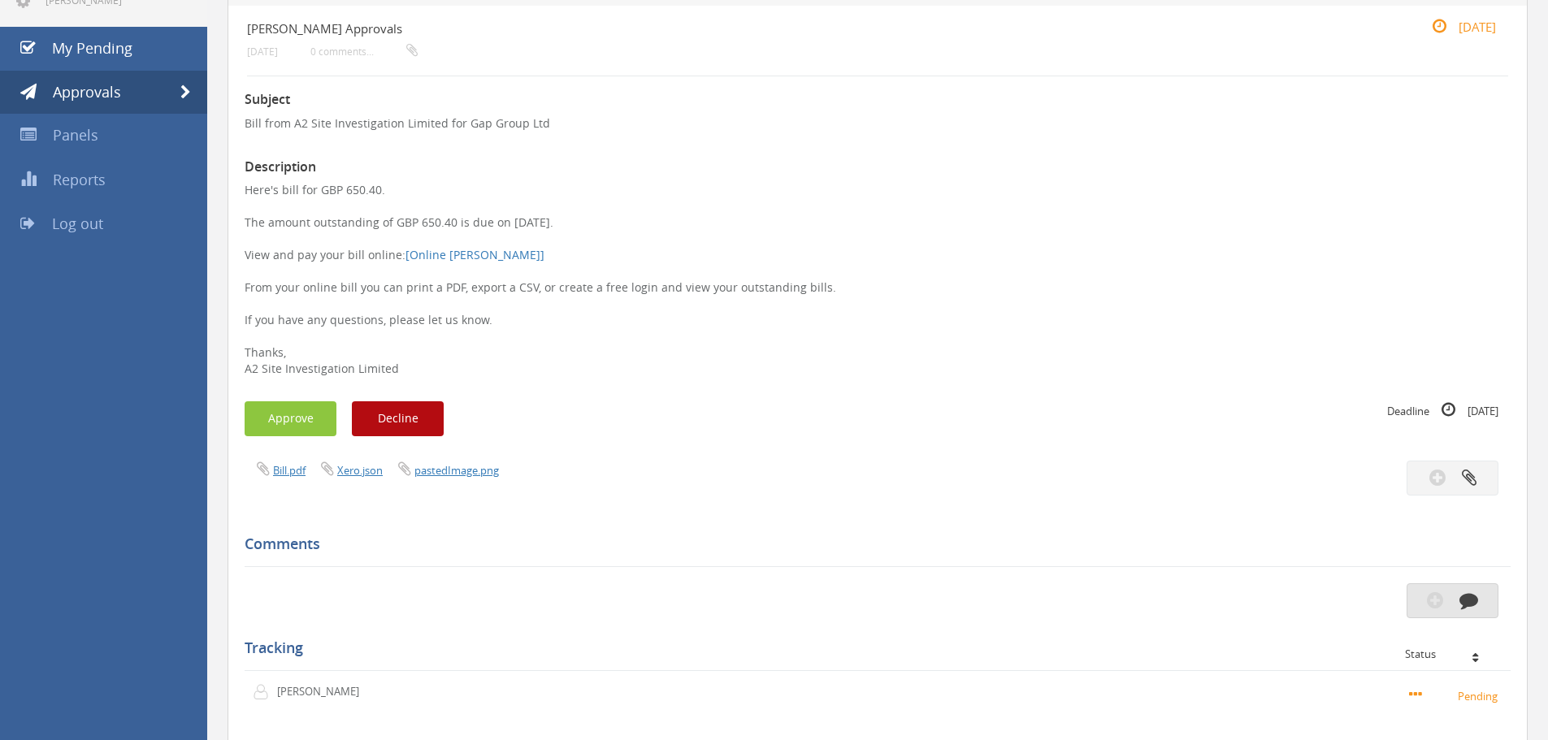
click at [1456, 601] on button "button" at bounding box center [1453, 600] width 92 height 35
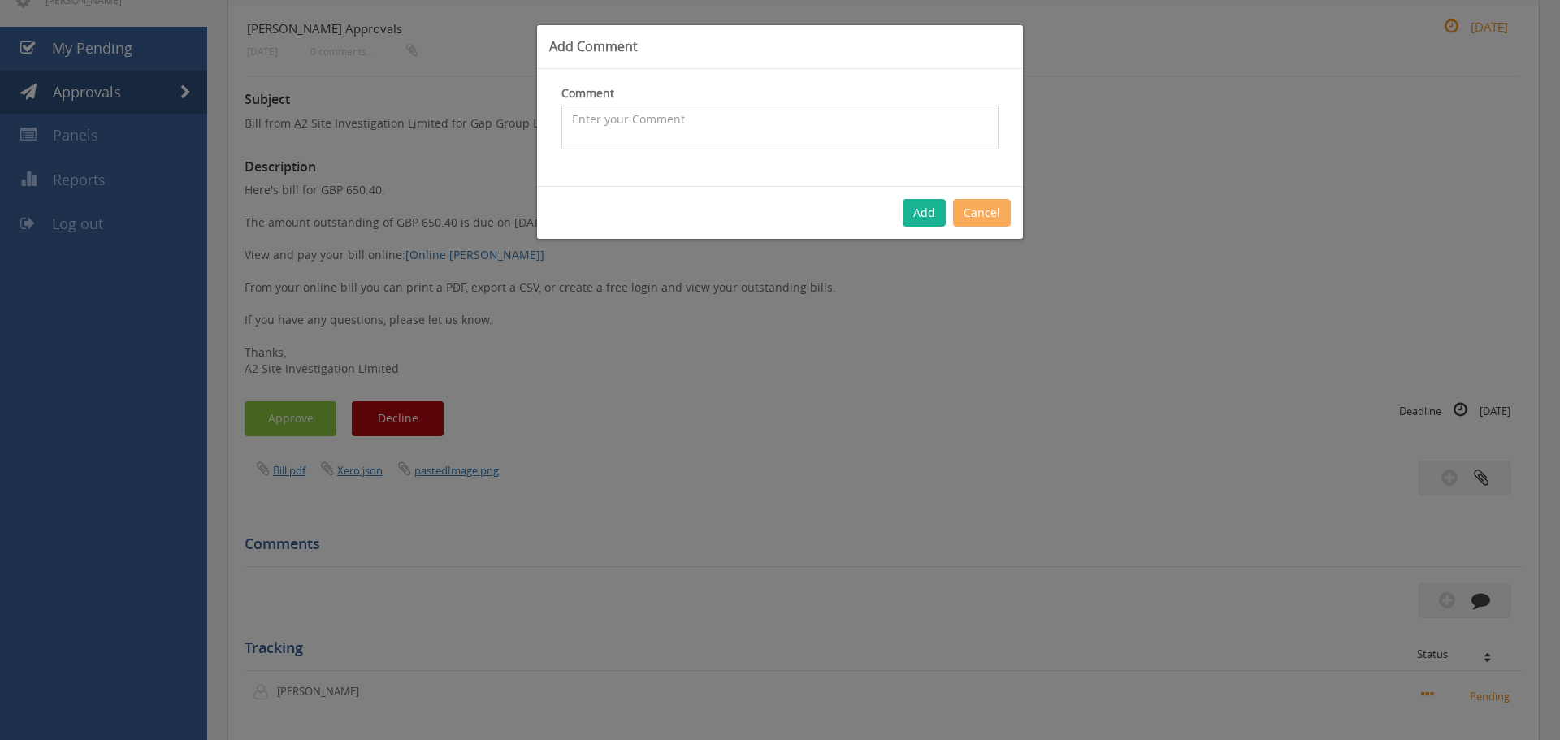
click at [676, 132] on textarea at bounding box center [779, 128] width 437 height 44
type textarea "N"
type textarea "cant see original invoice, requested PDF"
click at [930, 219] on button "Add" at bounding box center [924, 213] width 43 height 28
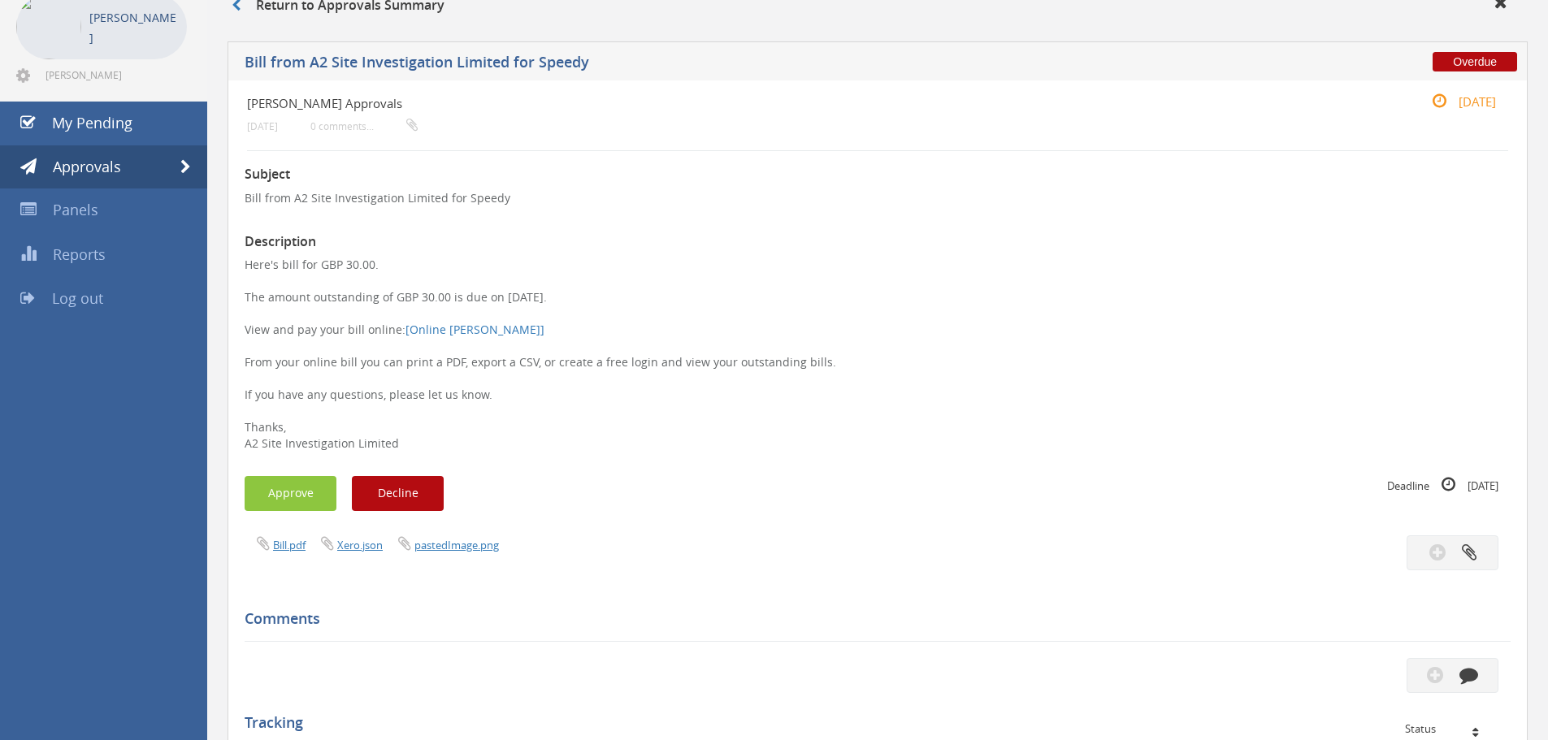
scroll to position [244, 0]
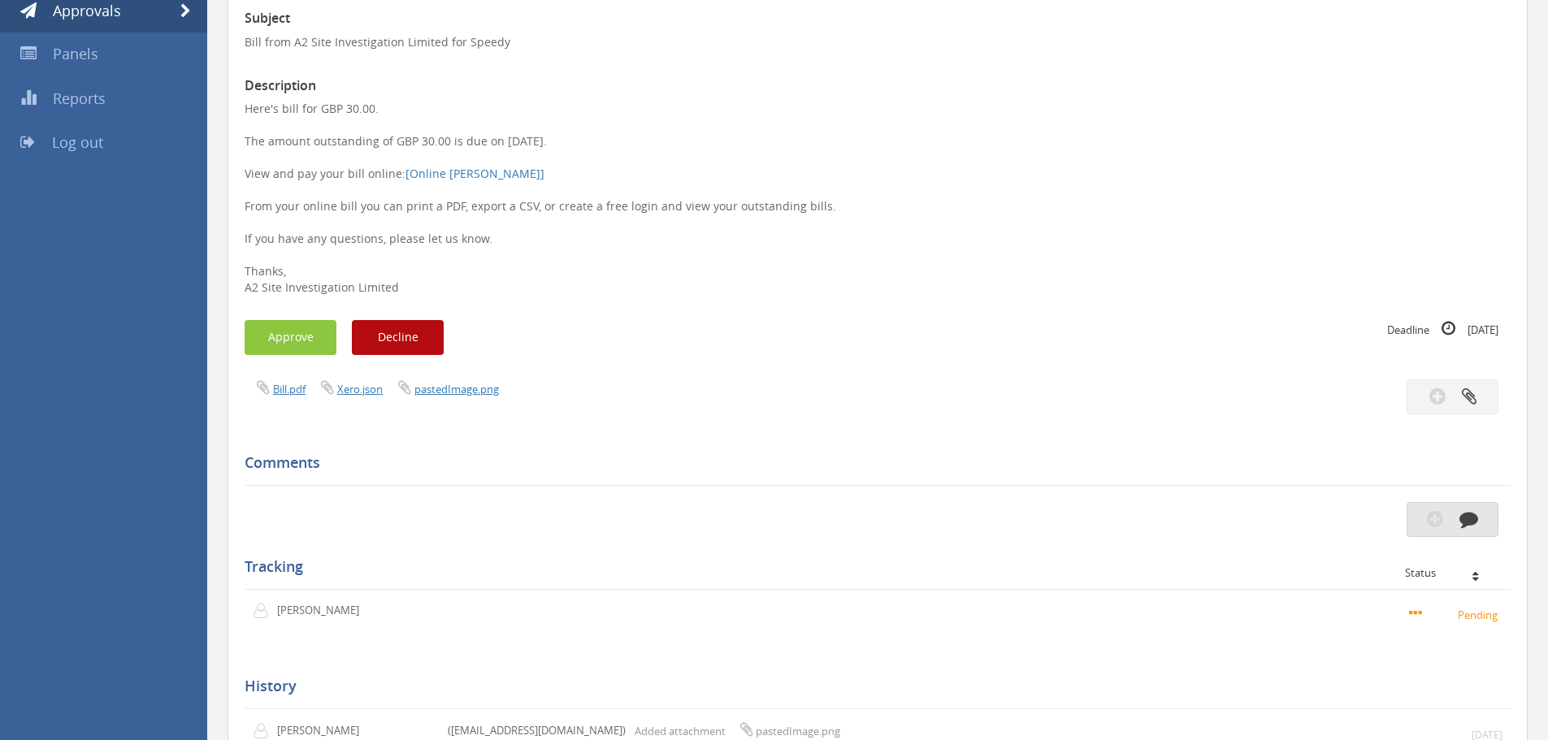
click at [1455, 516] on button "button" at bounding box center [1453, 519] width 92 height 35
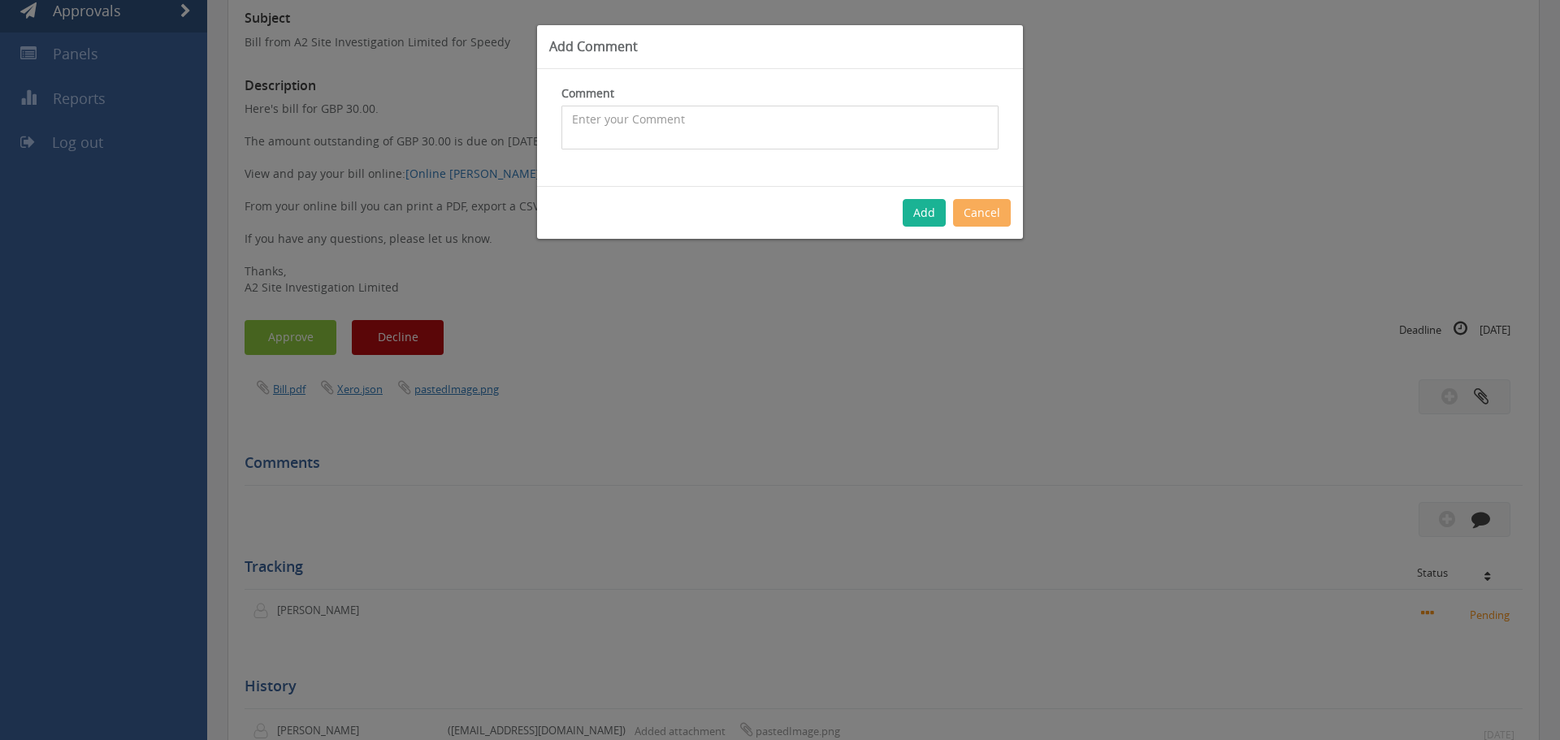
click at [661, 127] on textarea at bounding box center [779, 128] width 437 height 44
type textarea "cant see original invoice, pdf requested"
click at [940, 217] on button "Add" at bounding box center [924, 213] width 43 height 28
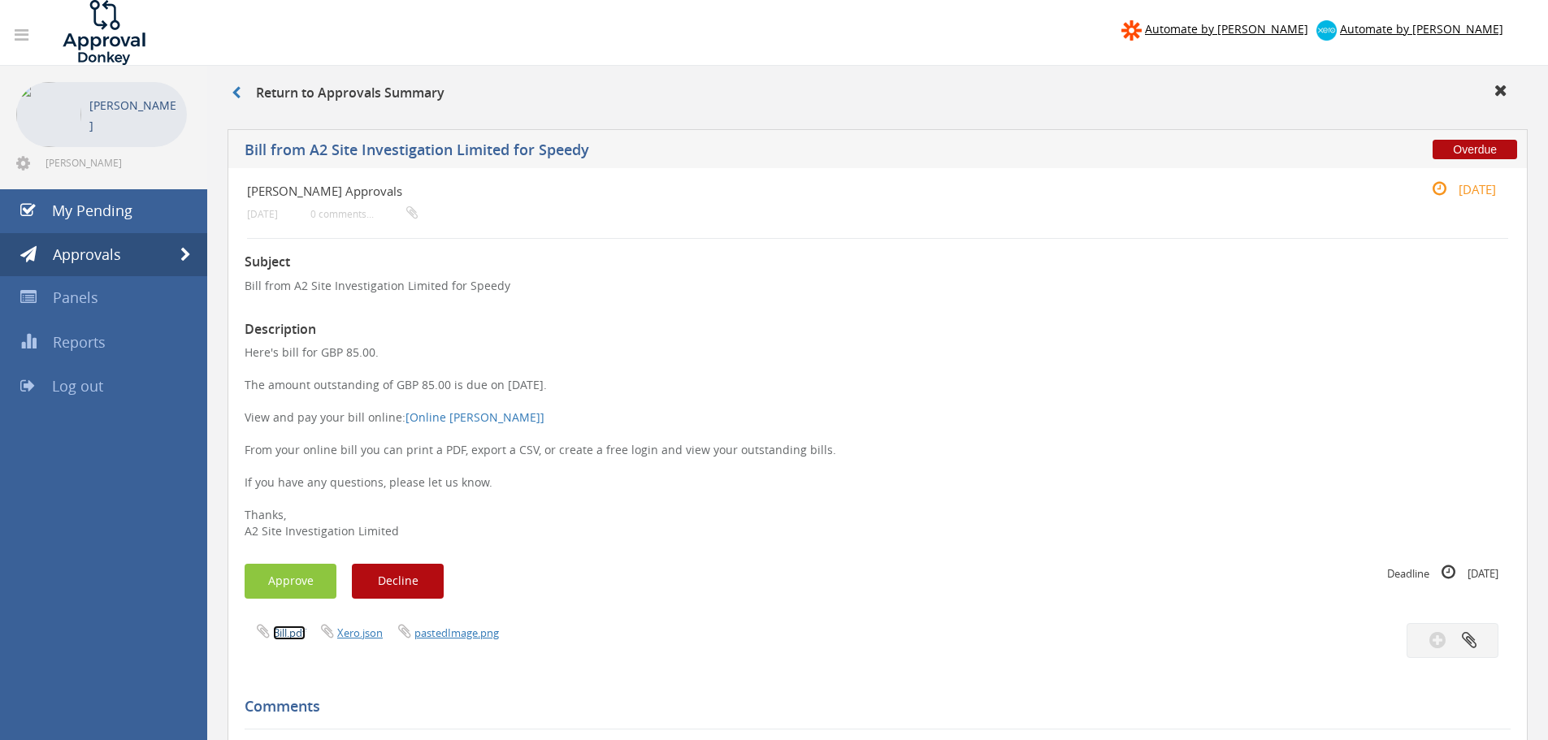
click at [292, 630] on link "Bill.pdf" at bounding box center [289, 633] width 33 height 15
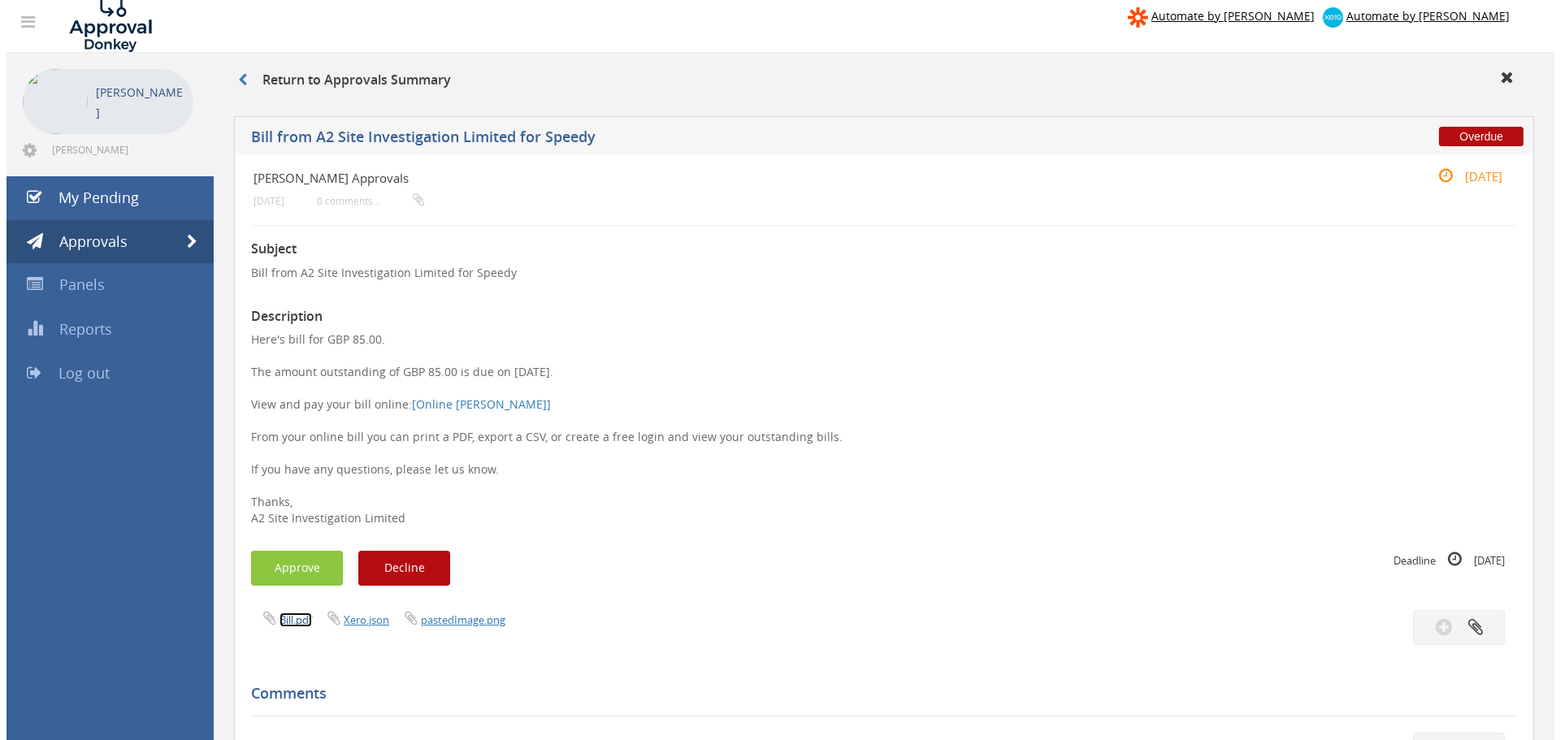
scroll to position [470, 0]
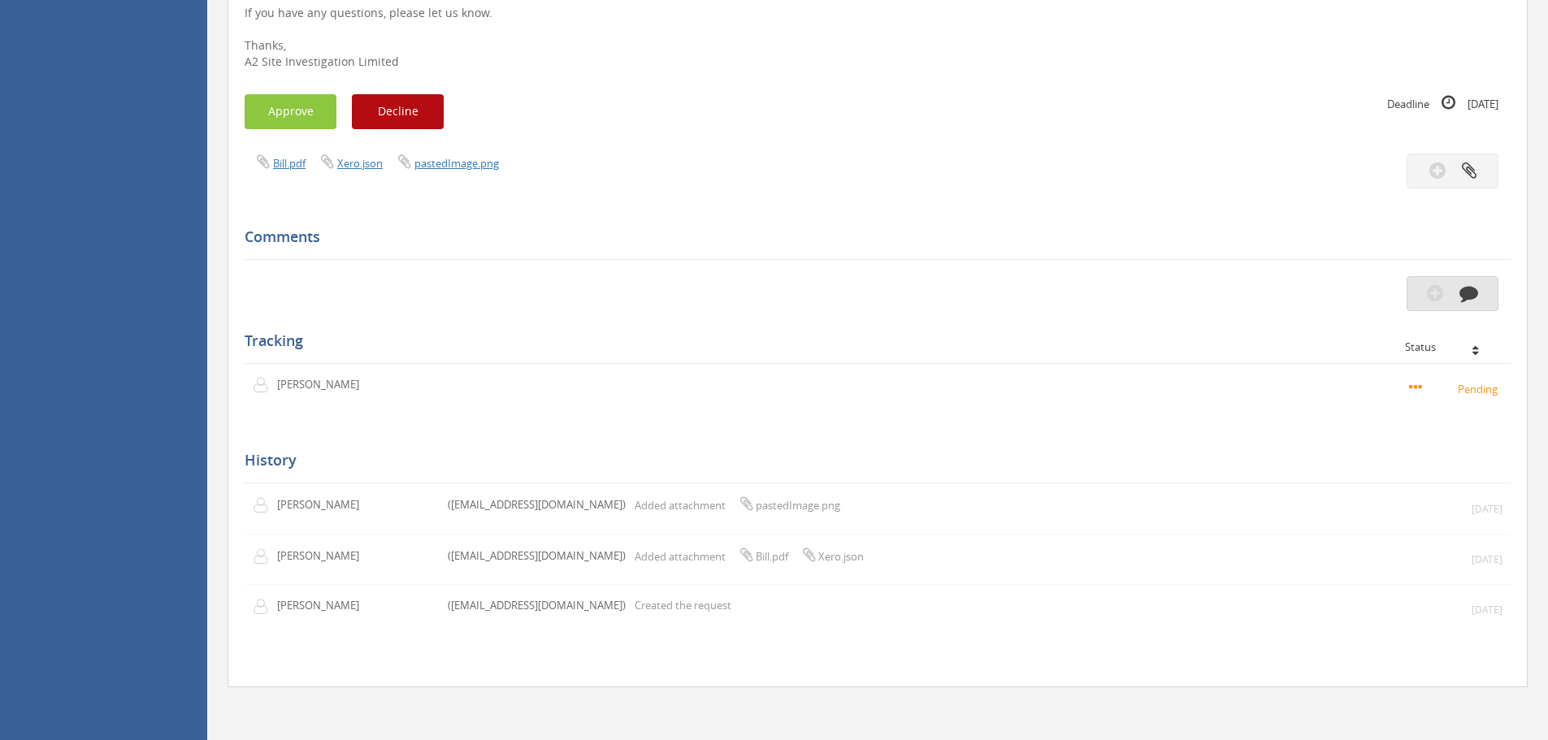
click at [1433, 297] on icon "button" at bounding box center [1435, 293] width 16 height 19
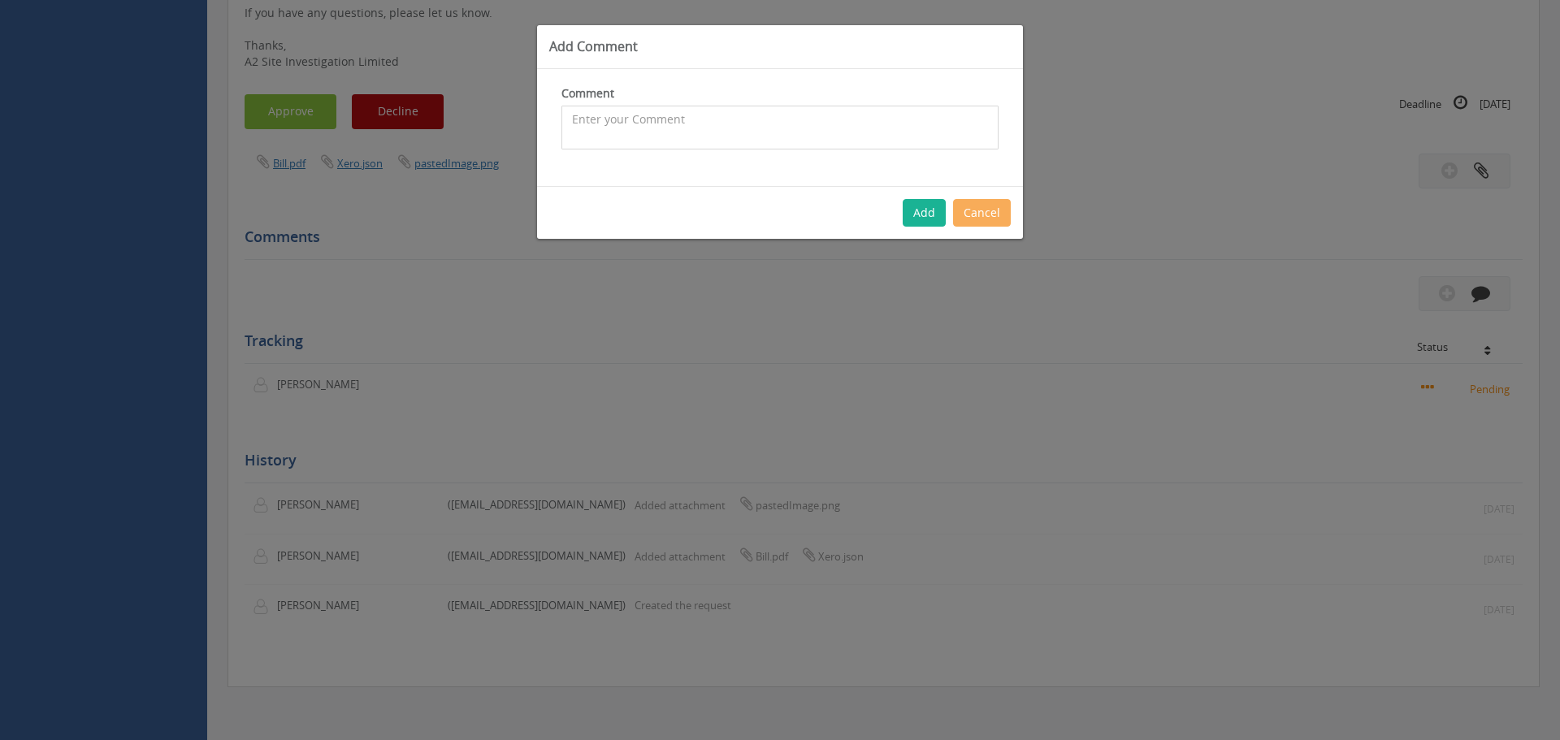
click at [720, 107] on textarea at bounding box center [779, 128] width 437 height 44
click at [714, 126] on textarea at bounding box center [779, 128] width 437 height 44
type textarea "cant see original invoice, pdf requested"
drag, startPoint x: 575, startPoint y: 127, endPoint x: 481, endPoint y: 124, distance: 94.3
click at [481, 124] on div "Add Comment Comment cant see original invoice, pdf requested The comment is req…" at bounding box center [780, 370] width 1560 height 740
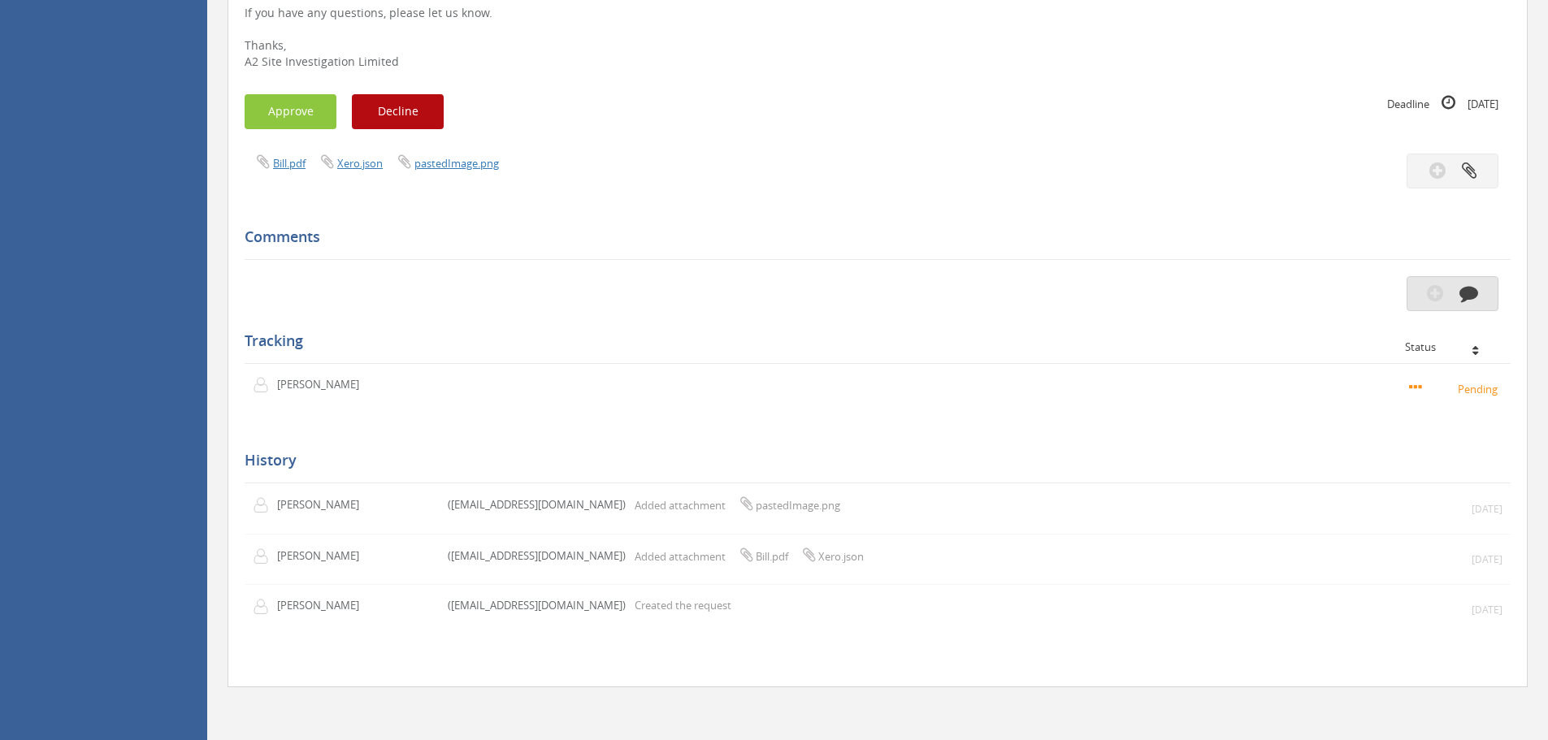
click at [1457, 297] on button "button" at bounding box center [1453, 293] width 92 height 35
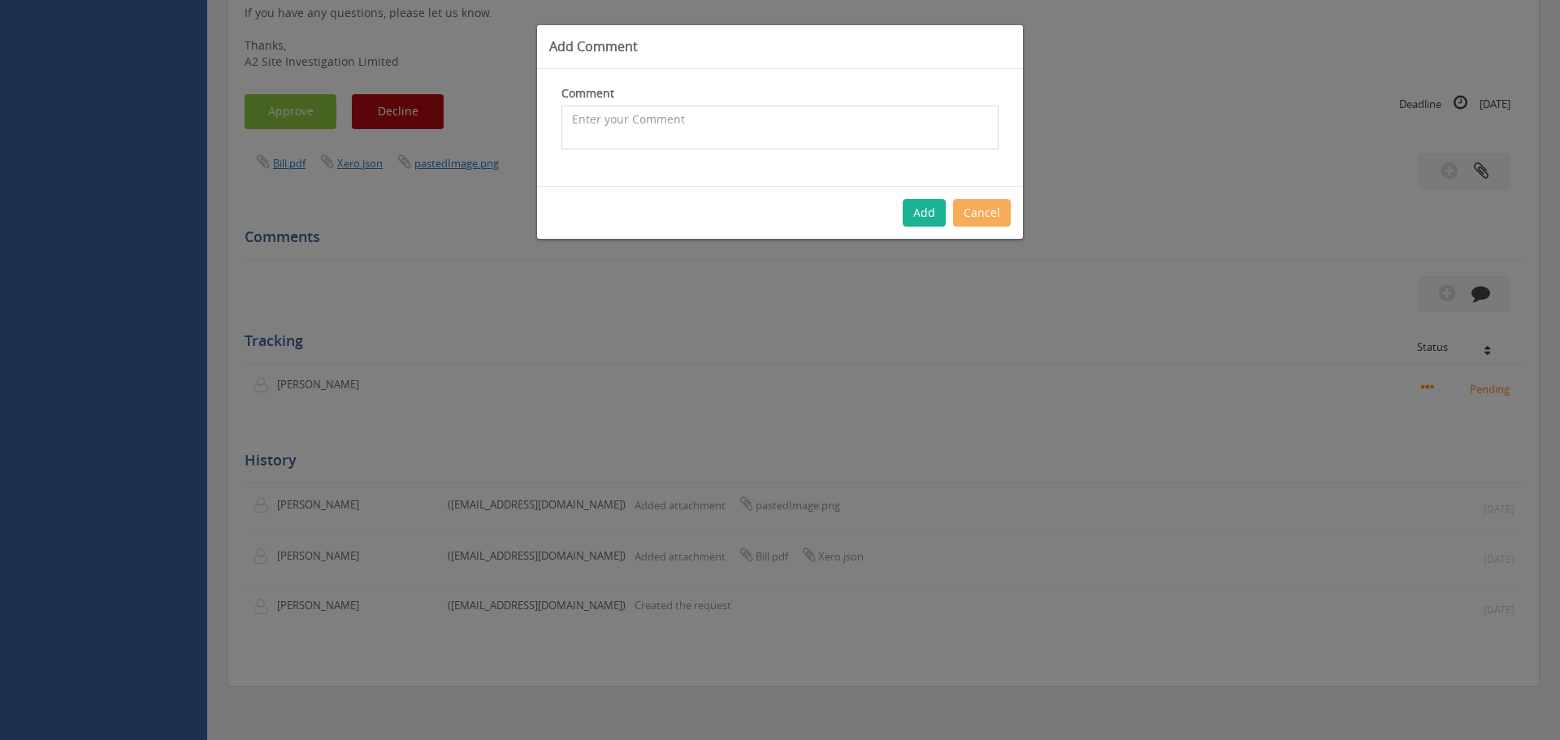
click at [679, 108] on textarea at bounding box center [779, 128] width 437 height 44
click at [688, 116] on textarea "cant see original invoice, pdf requested" at bounding box center [779, 128] width 437 height 44
type textarea "cant see original invoice, pdf requested"
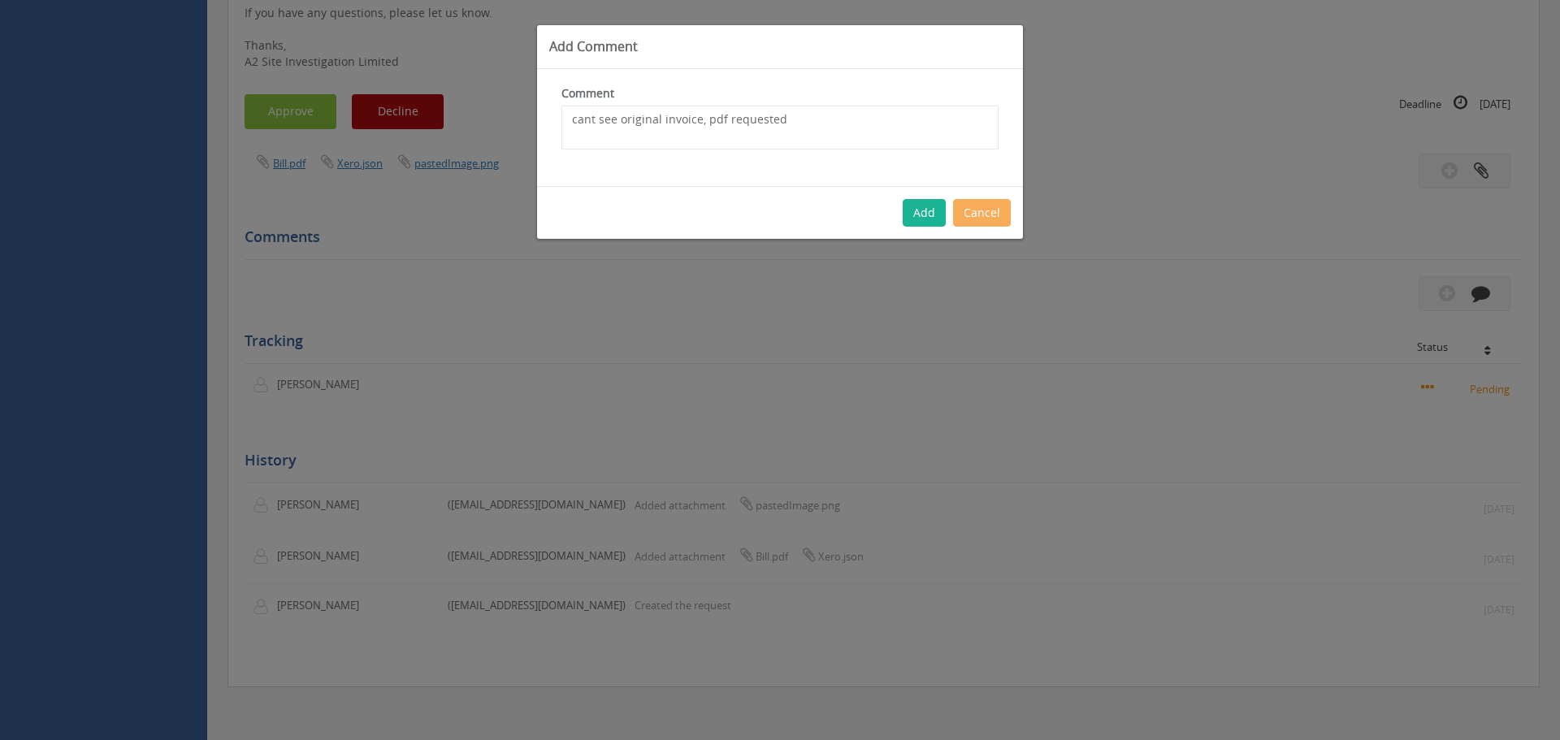
click at [903, 207] on div "Add Cancel" at bounding box center [780, 212] width 486 height 53
click at [934, 215] on button "Add" at bounding box center [924, 213] width 43 height 28
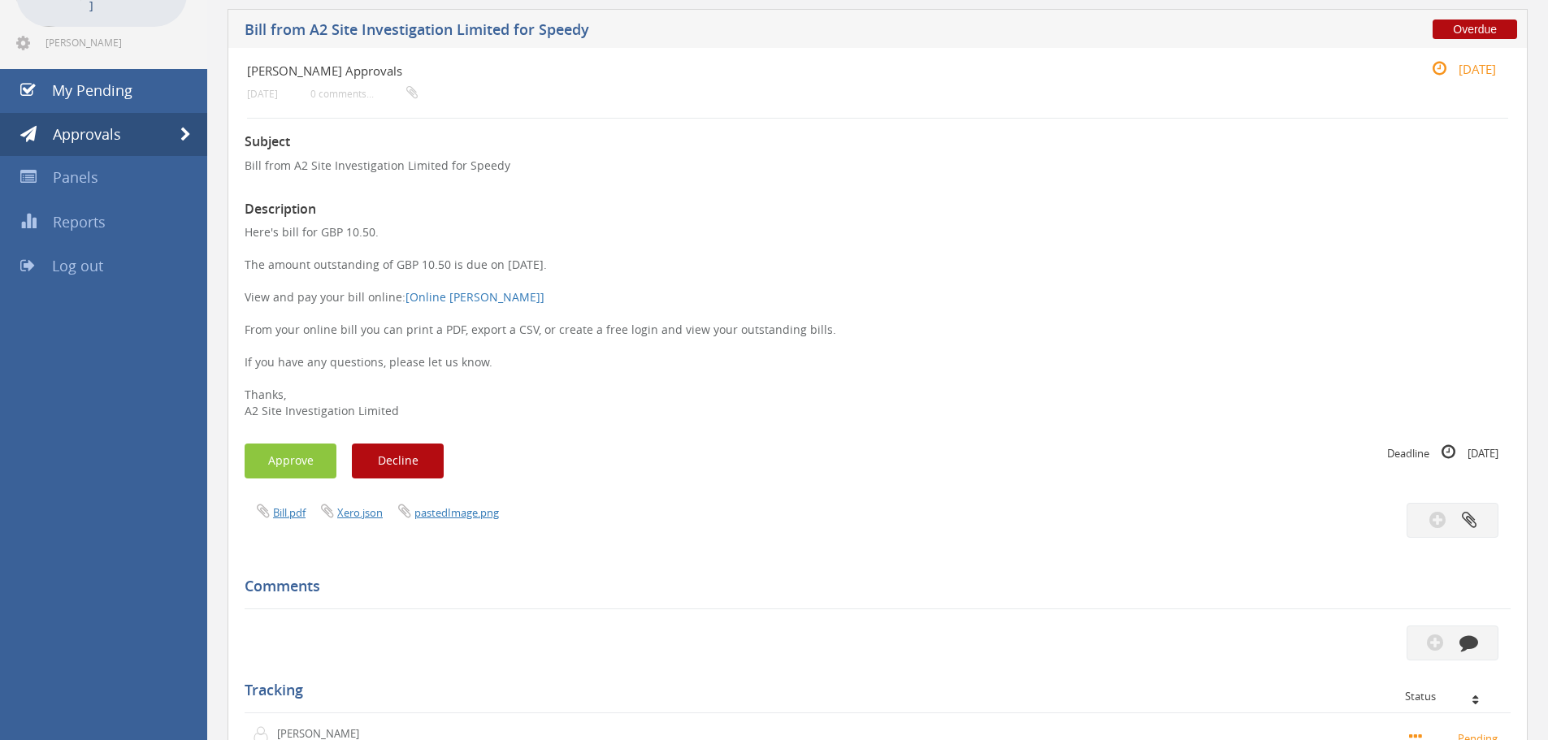
scroll to position [244, 0]
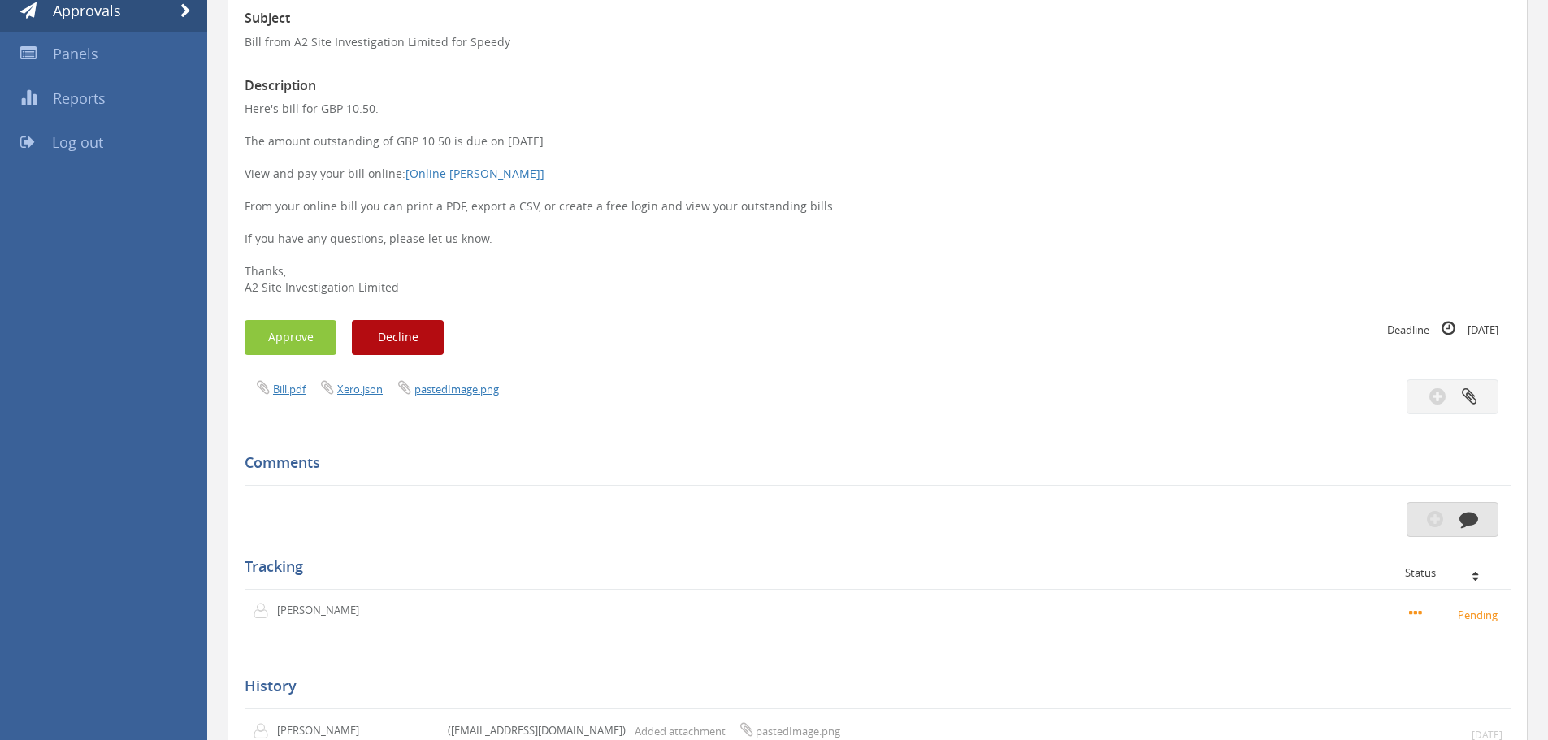
click at [1460, 520] on icon "button" at bounding box center [1468, 518] width 19 height 19
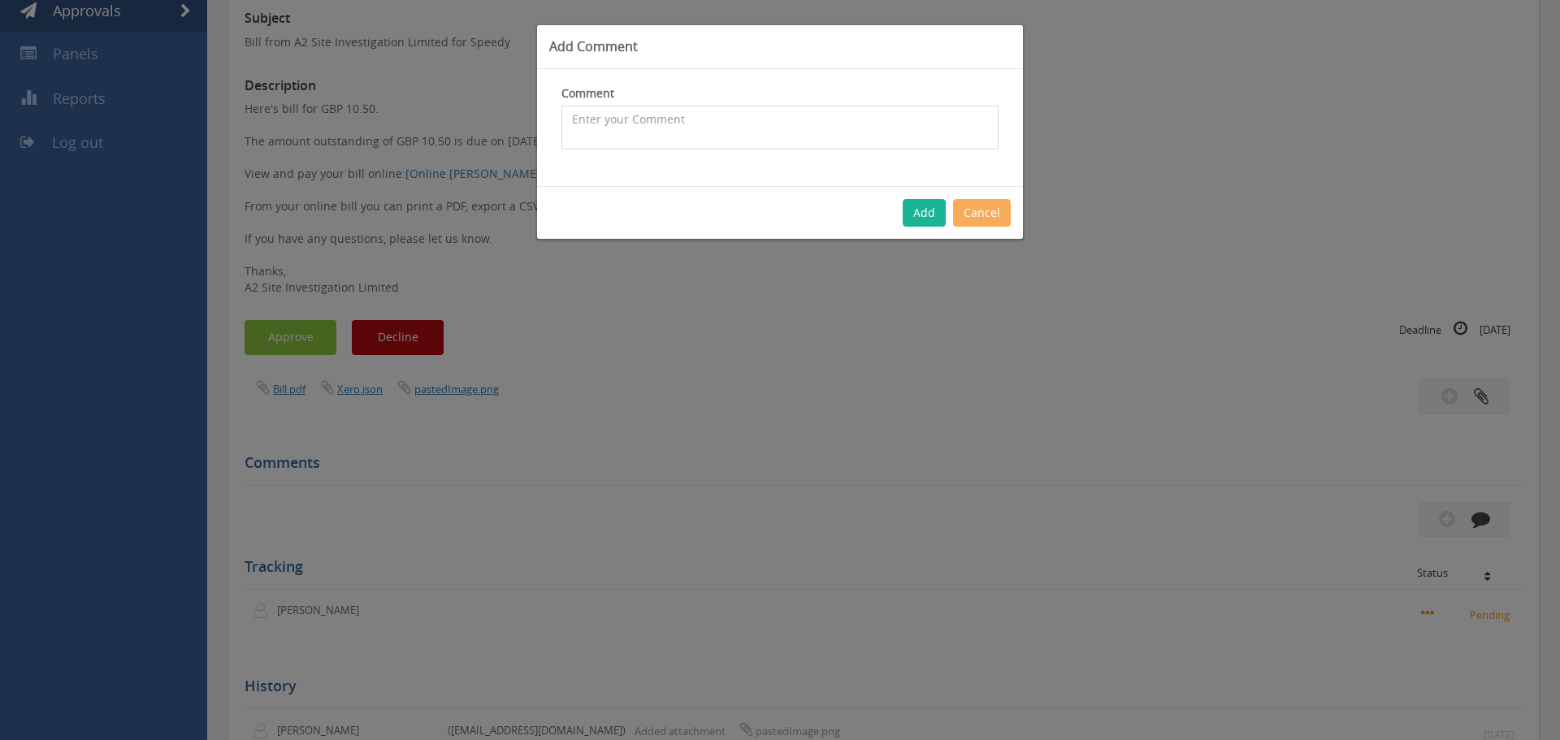
click at [661, 128] on textarea at bounding box center [779, 128] width 437 height 44
paste textarea "cant see original invoice, pdf requested"
type textarea "cant see original invoice, pdf requested"
click at [937, 215] on button "Add" at bounding box center [924, 213] width 43 height 28
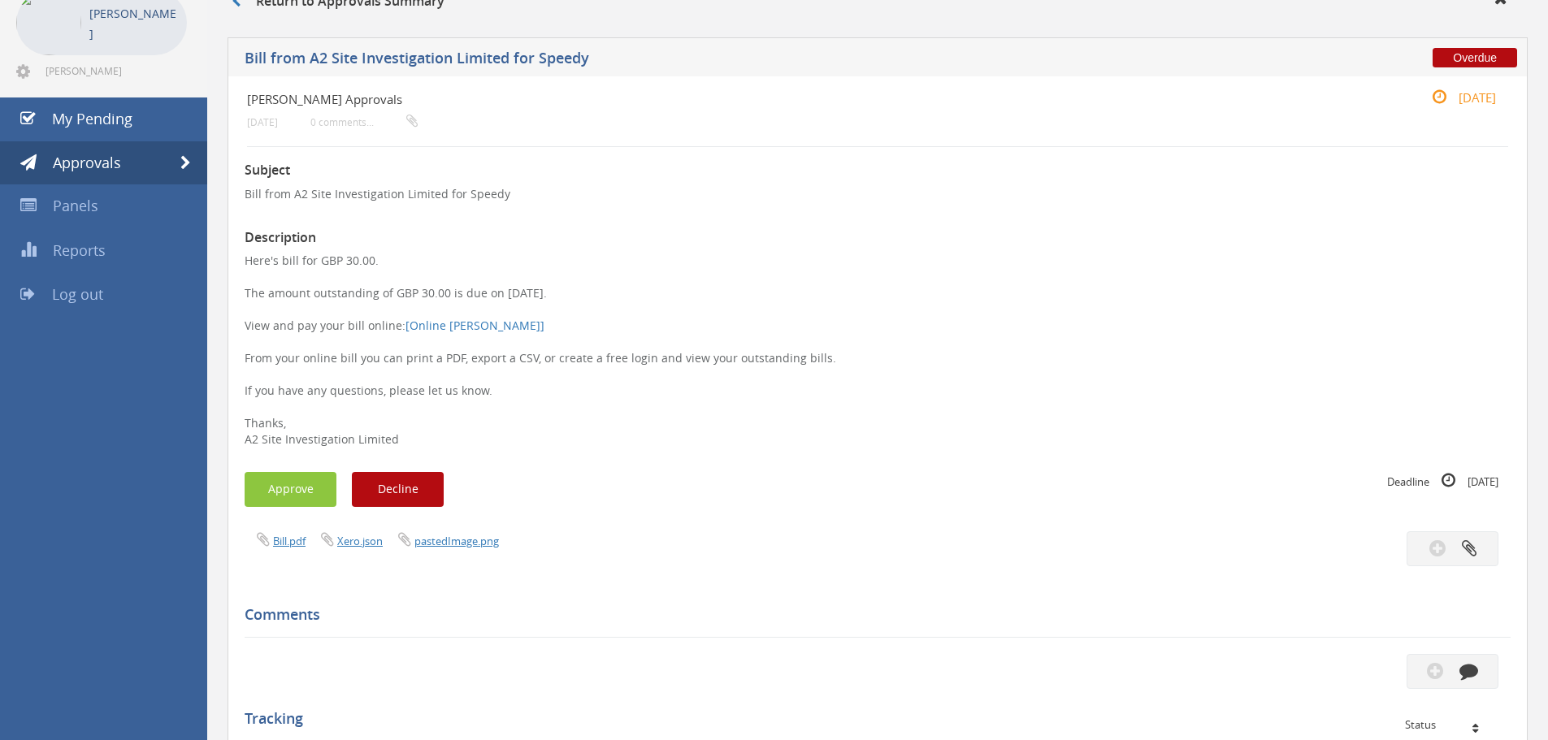
scroll to position [244, 0]
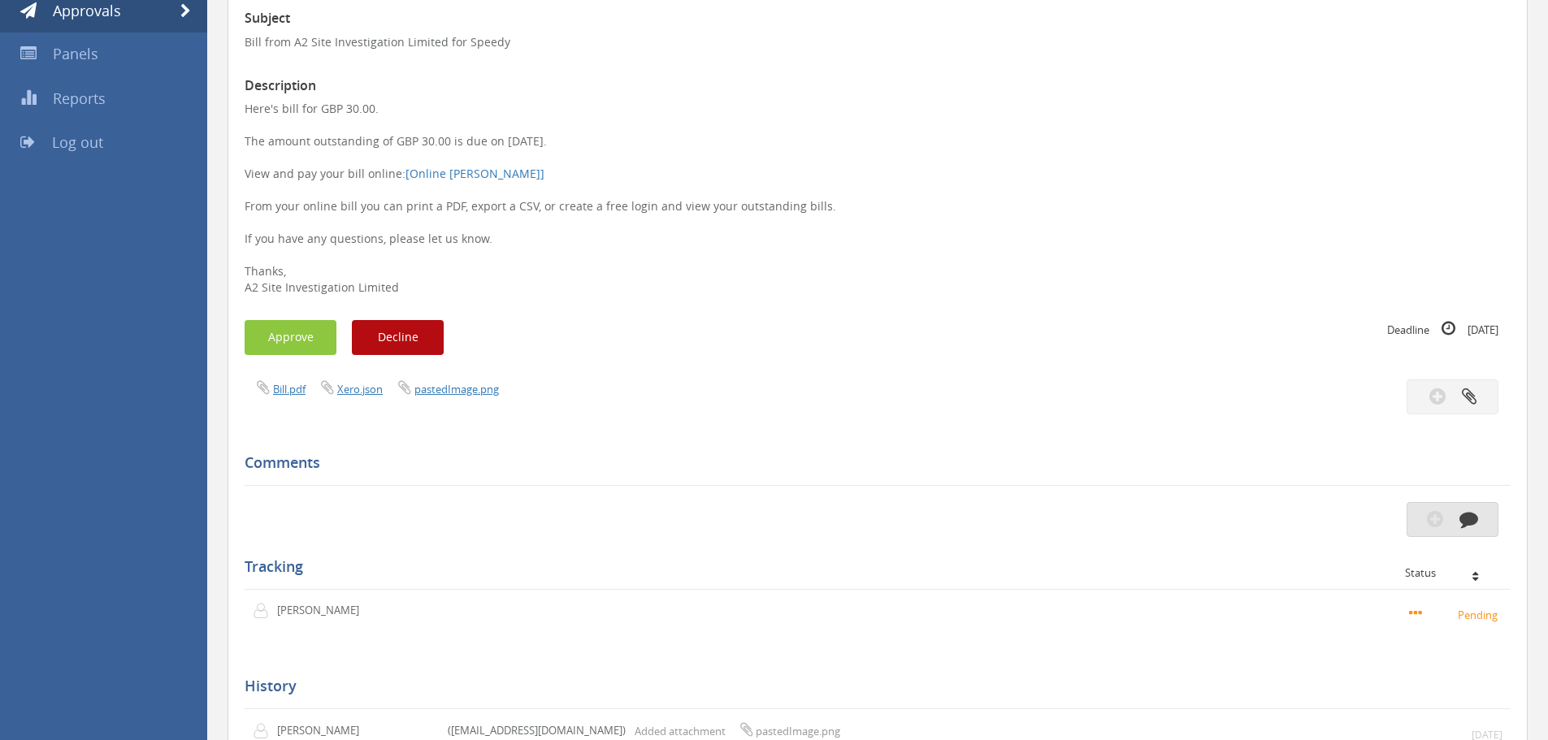
click at [1415, 533] on button "button" at bounding box center [1453, 519] width 92 height 35
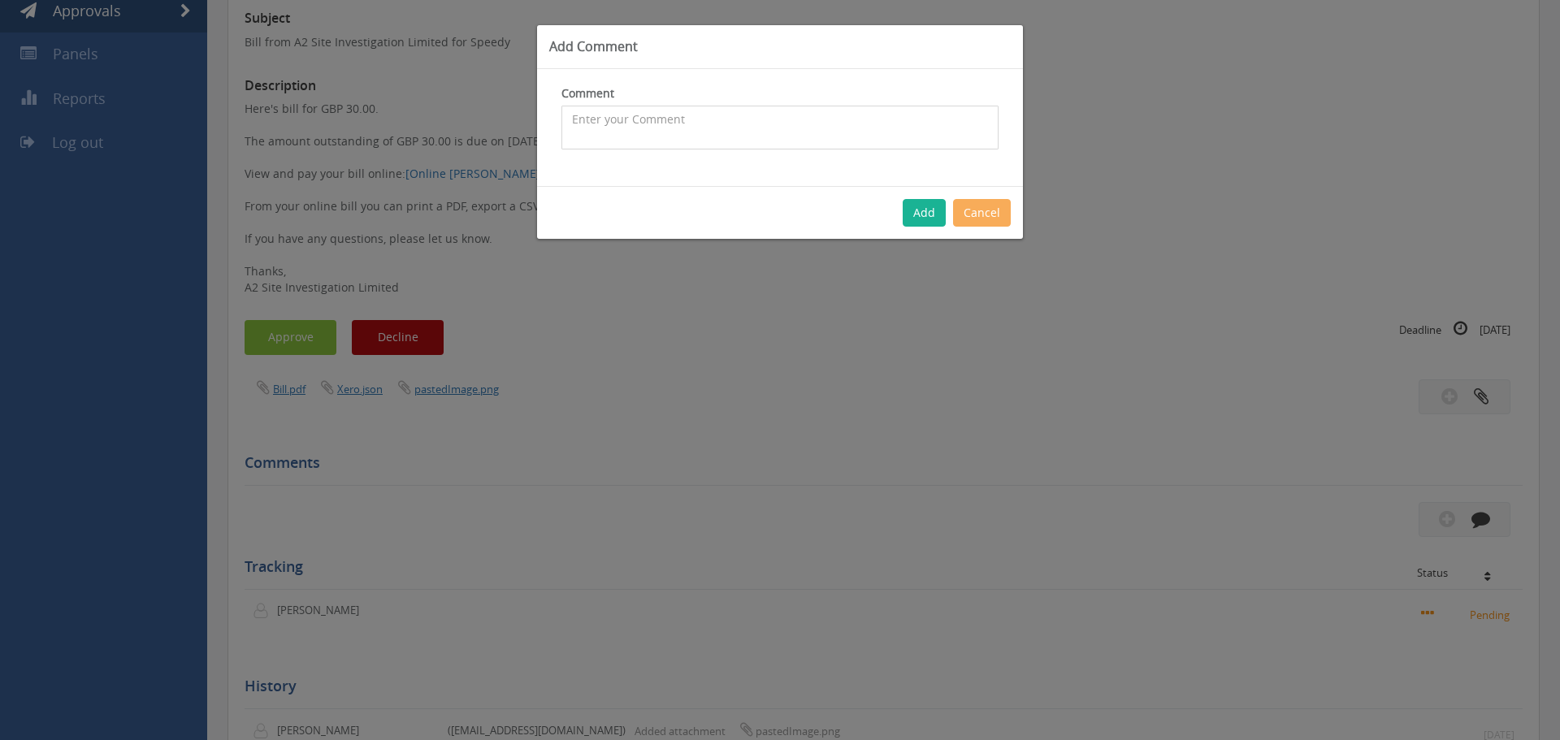
click at [665, 124] on textarea at bounding box center [779, 128] width 437 height 44
paste textarea "cant see original invoice, pdf requested"
type textarea "cant see original invoice, pdf requested"
click at [932, 213] on button "Add" at bounding box center [924, 213] width 43 height 28
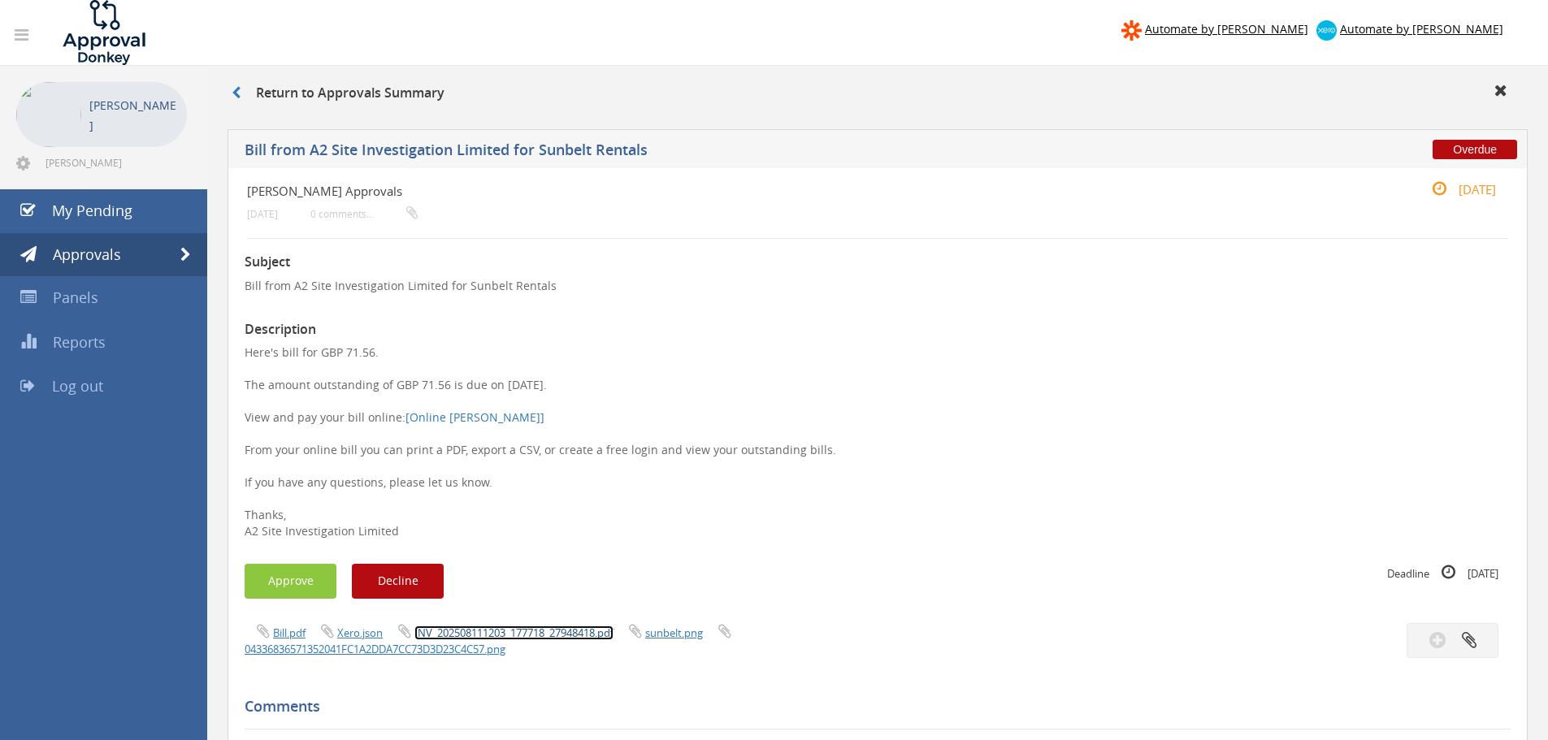
click at [569, 630] on link "INV_202508111203_177718_27948418.pdf" at bounding box center [513, 633] width 199 height 15
click at [529, 636] on link "Sales_Invoice_SI-10097_P J DRILLING LTD.pdf" at bounding box center [521, 633] width 215 height 15
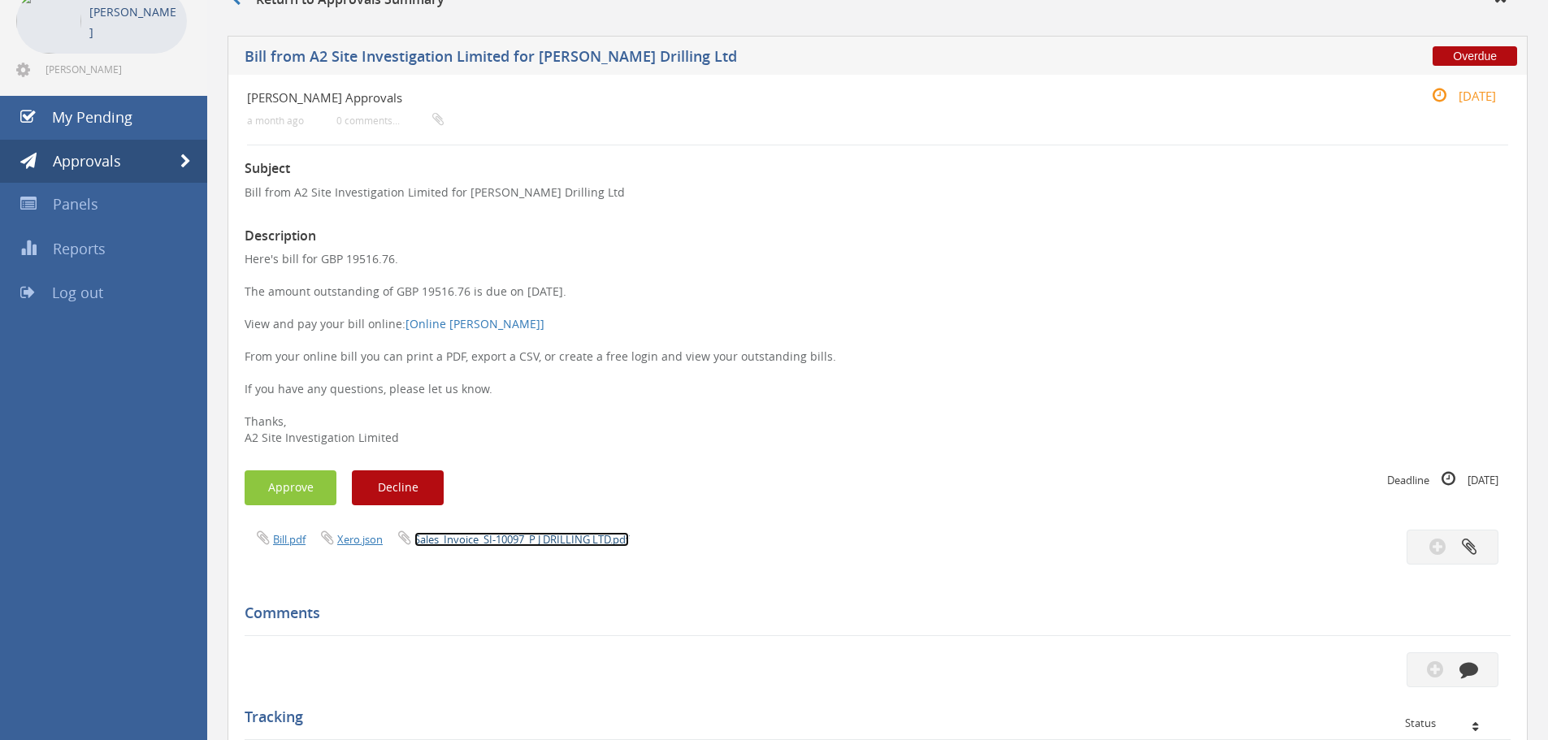
scroll to position [163, 0]
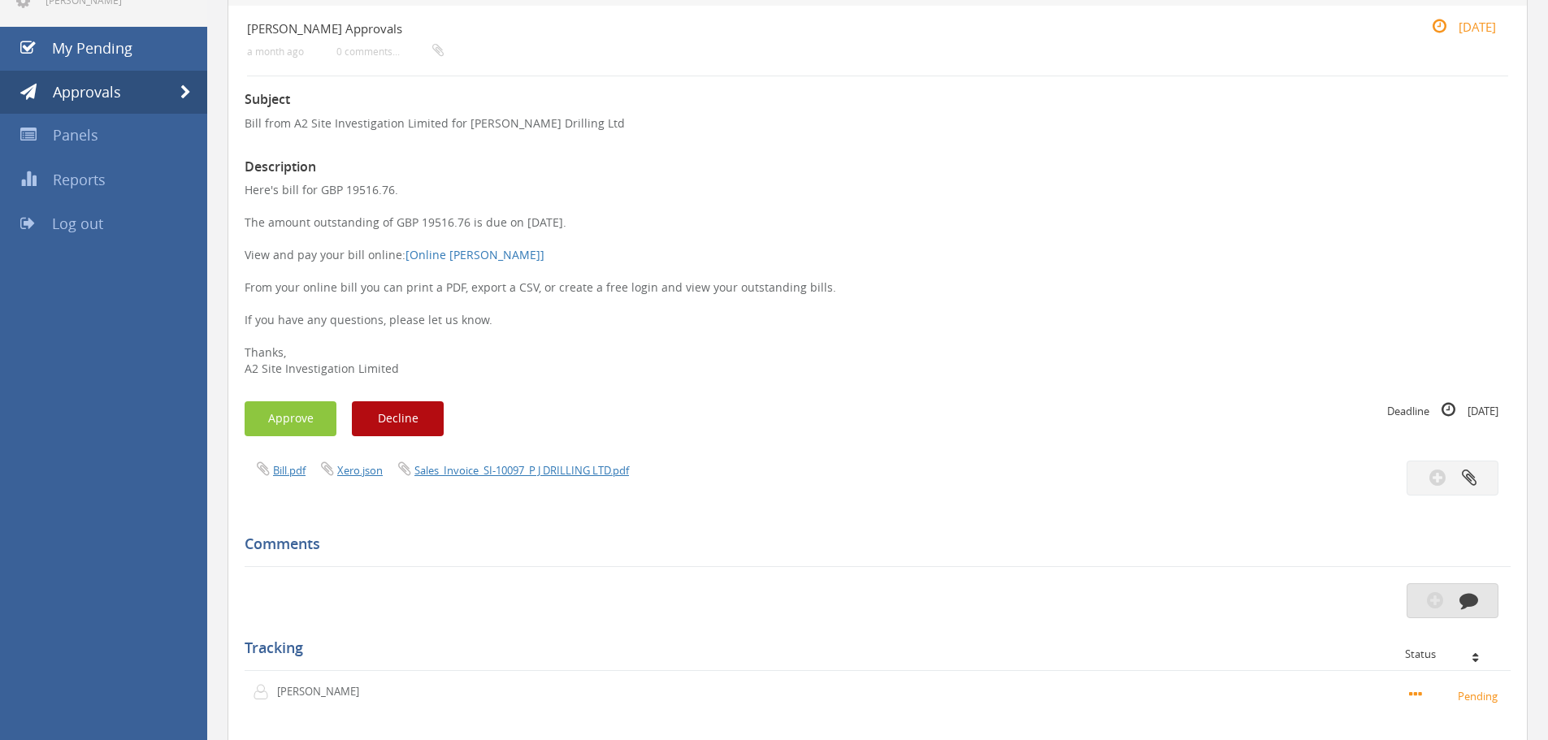
click at [1444, 599] on button "button" at bounding box center [1453, 600] width 92 height 35
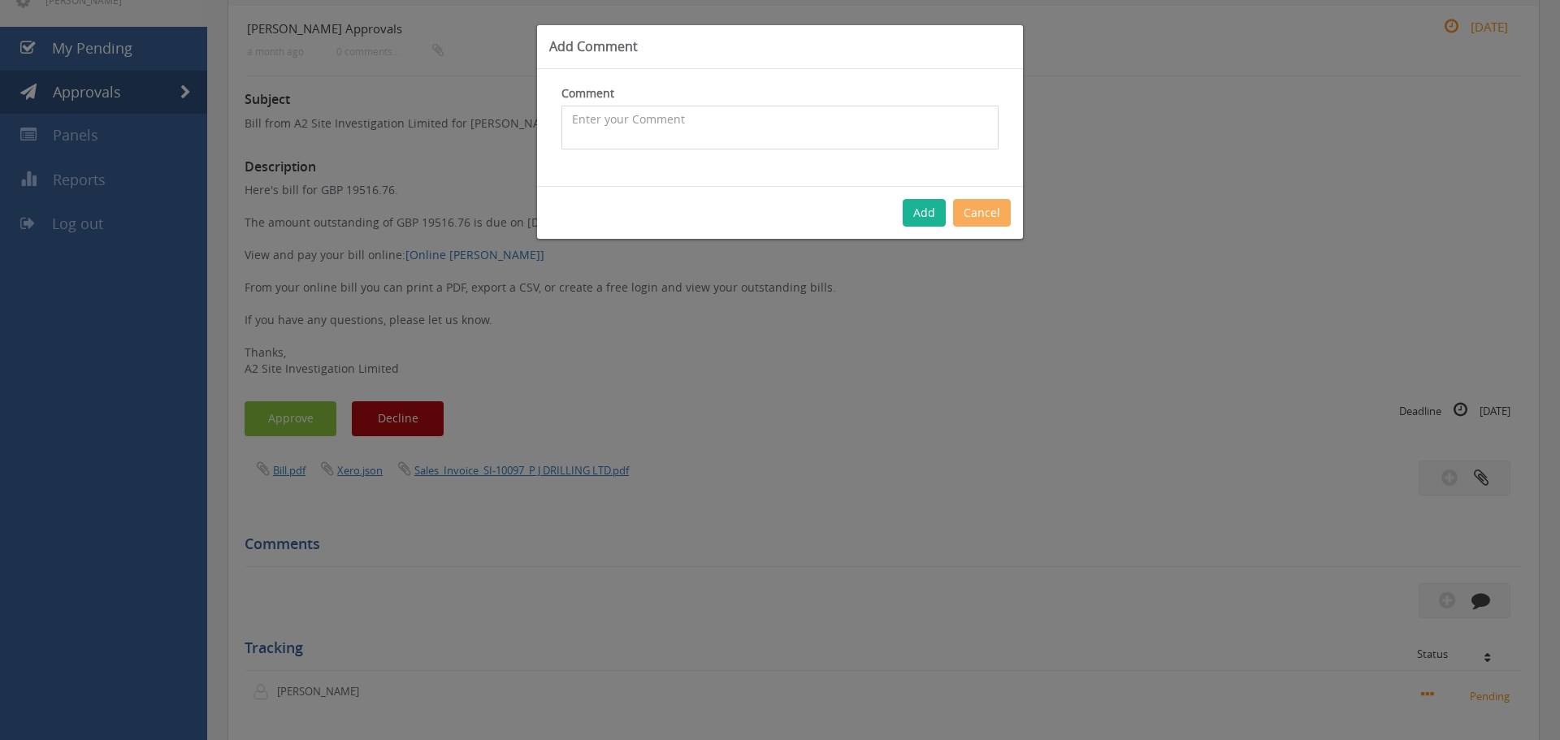
click at [674, 119] on textarea at bounding box center [779, 128] width 437 height 44
type textarea "Amendments confirmed. Waiting for confirmation credit note will be sent, then w…"
click at [927, 209] on button "Add" at bounding box center [924, 213] width 43 height 28
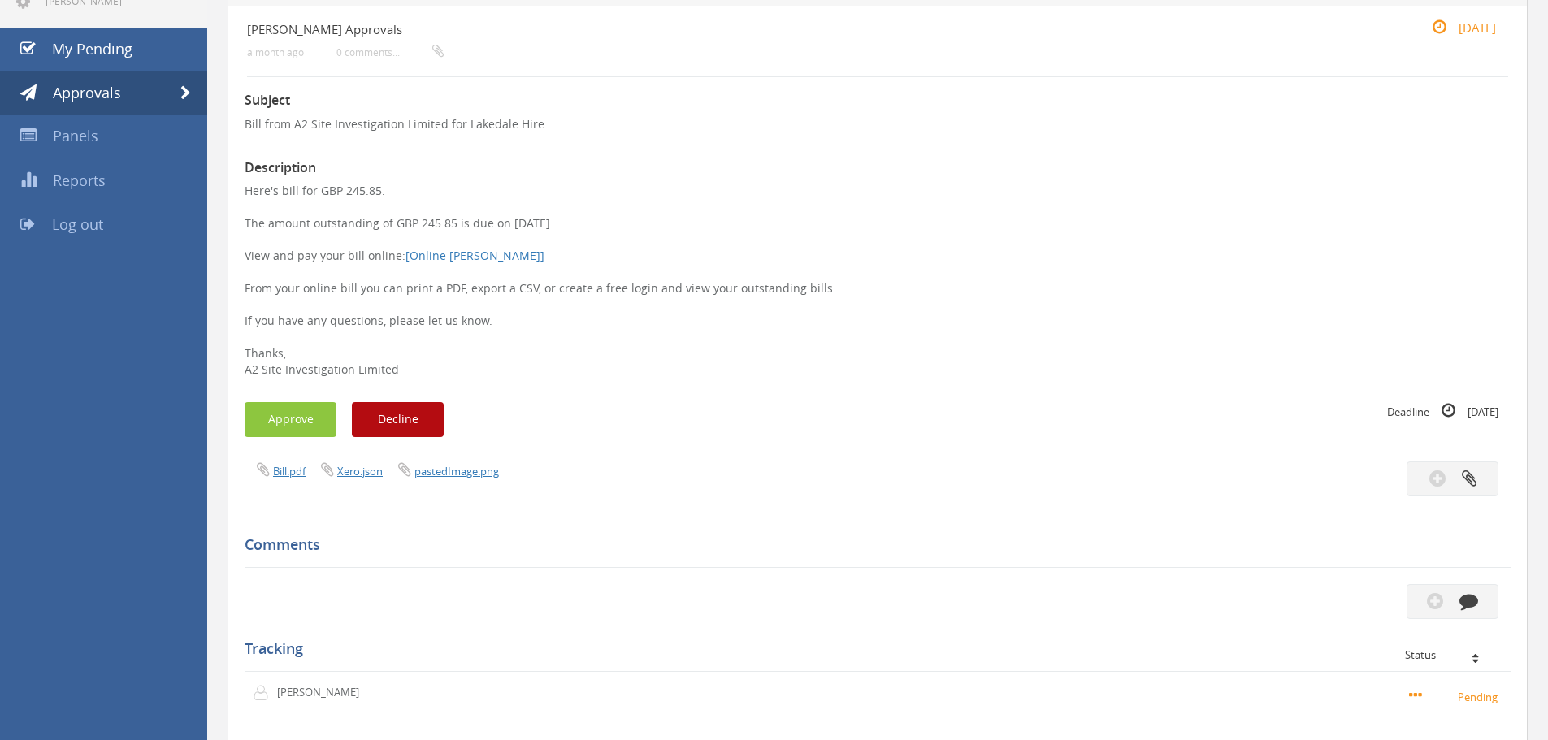
scroll to position [163, 0]
click at [1424, 607] on button "button" at bounding box center [1453, 600] width 92 height 35
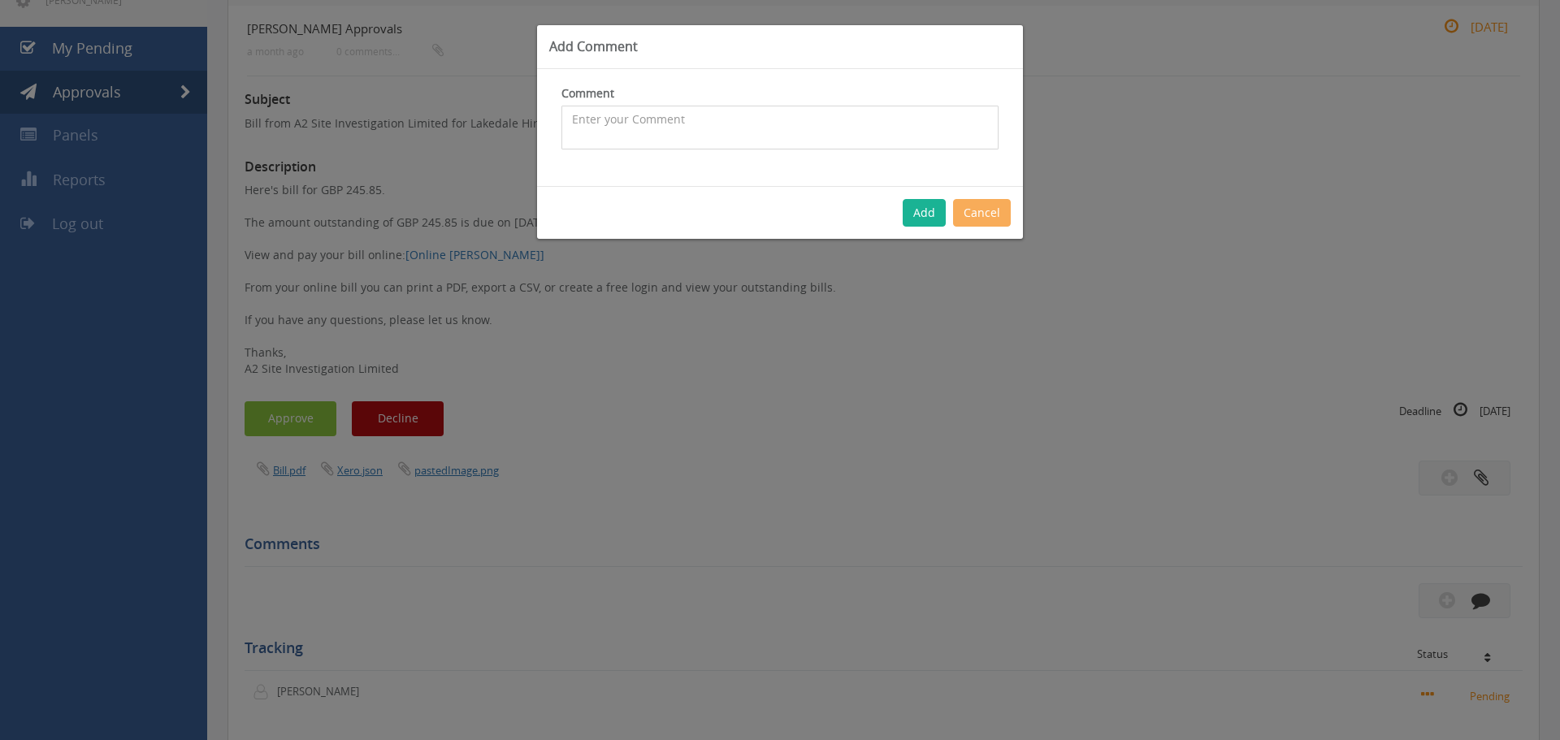
click at [701, 132] on textarea at bounding box center [779, 128] width 437 height 44
paste textarea "cant see original invoice, pdf requested"
type textarea "cant see original invoice, pdf requested"
click at [919, 210] on button "Add" at bounding box center [924, 213] width 43 height 28
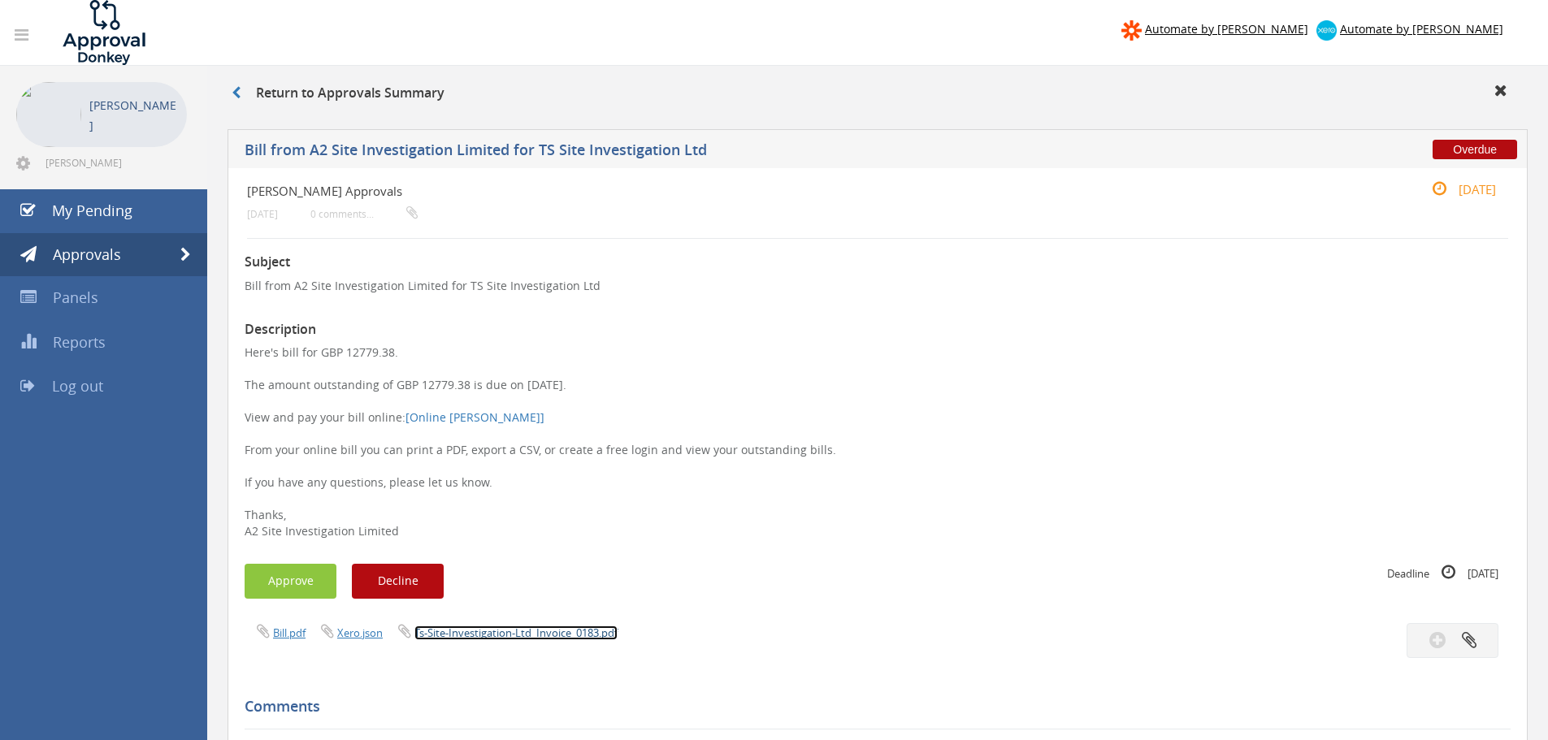
click at [484, 635] on link "Ts-Site-Investigation-Ltd_Invoice_0183.pdf" at bounding box center [515, 633] width 203 height 15
click at [274, 580] on button "Approve" at bounding box center [291, 581] width 92 height 35
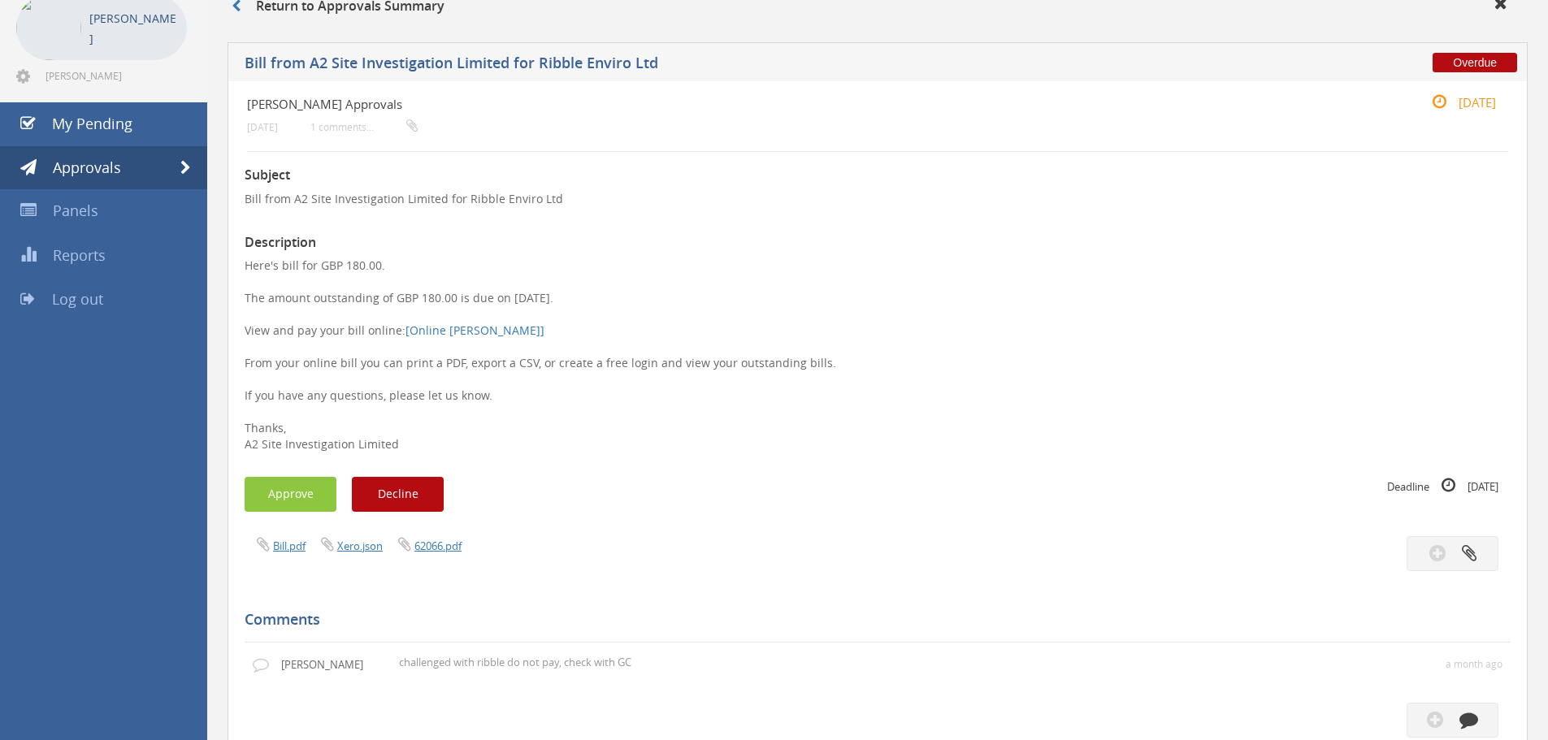
scroll to position [163, 0]
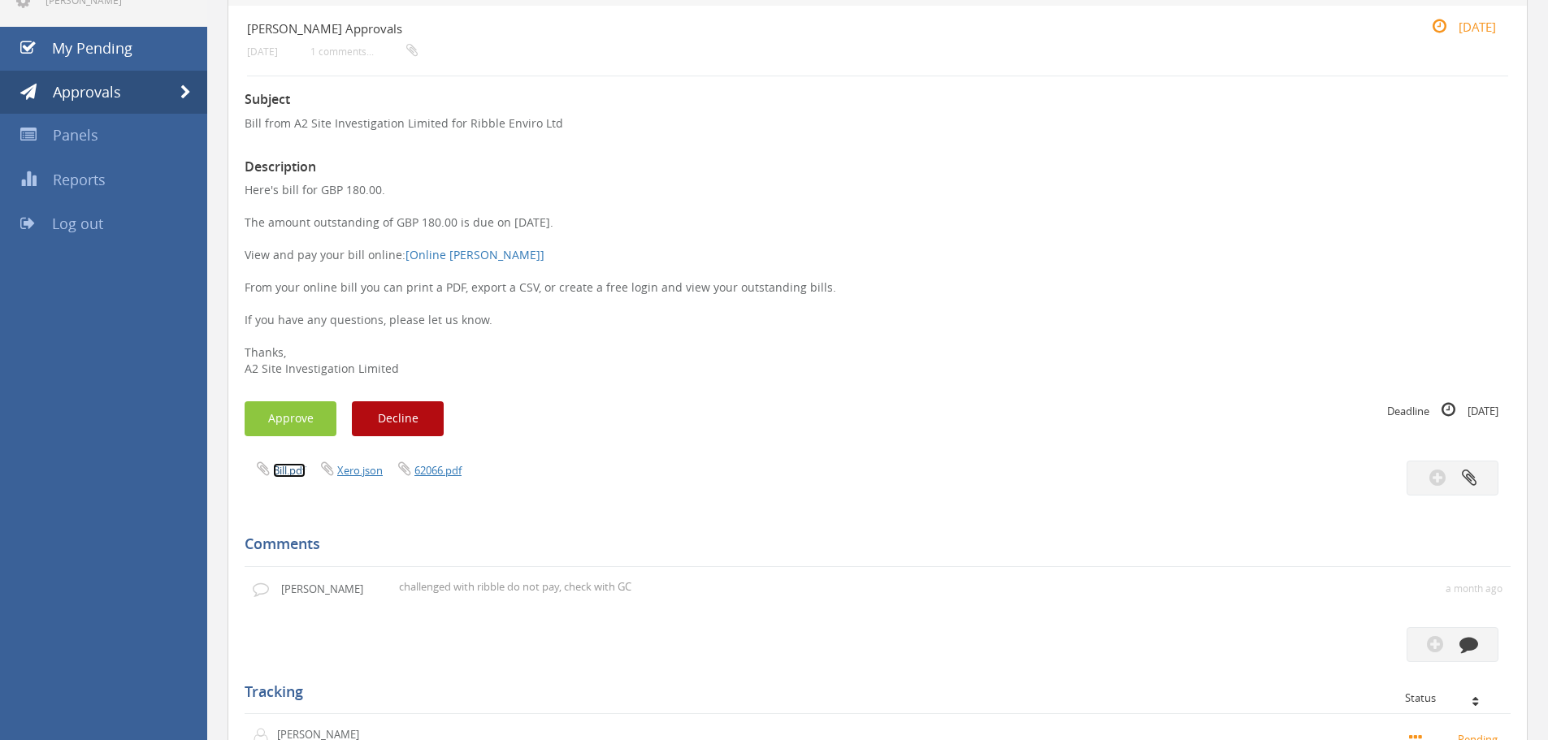
click at [282, 476] on link "Bill.pdf" at bounding box center [289, 470] width 33 height 15
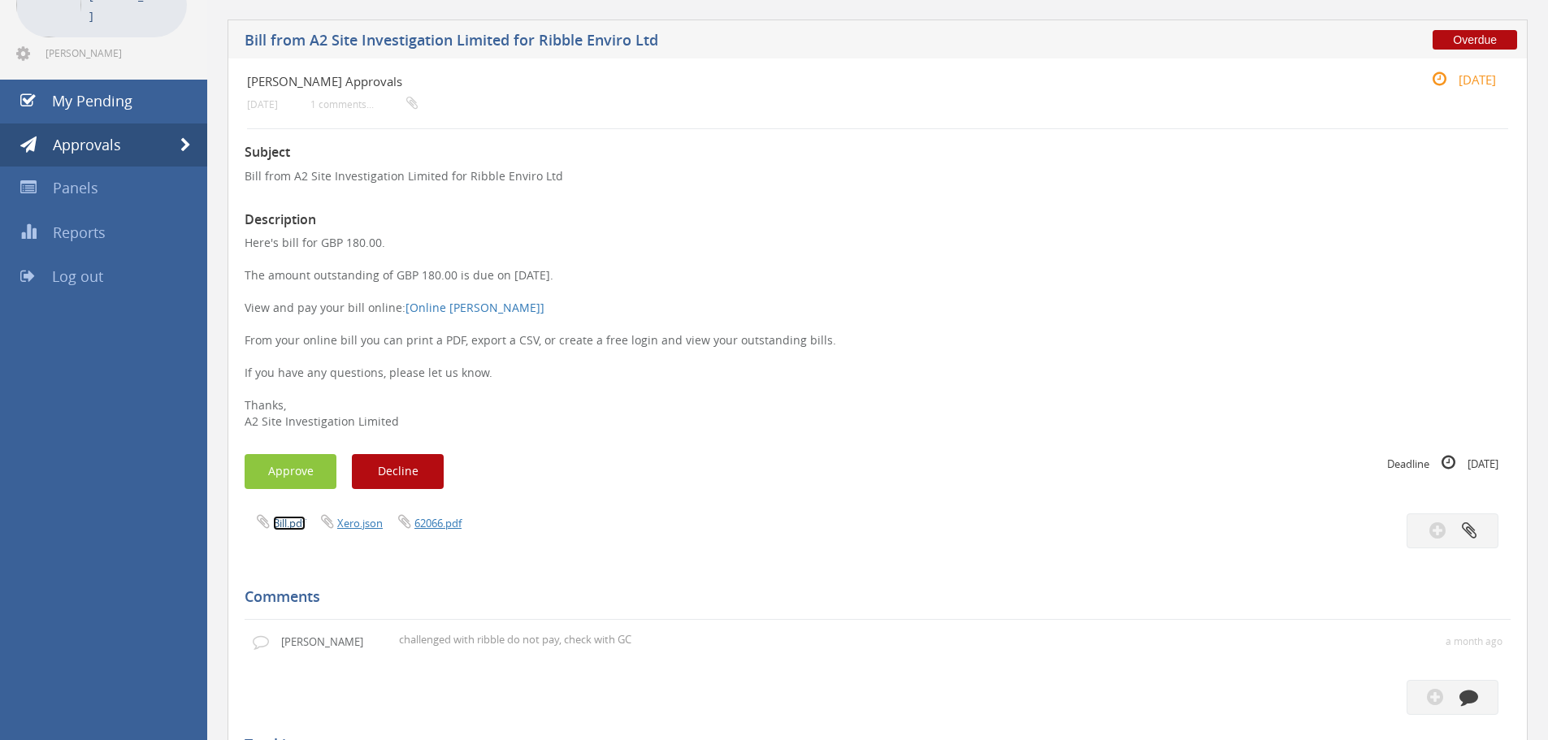
scroll to position [81, 0]
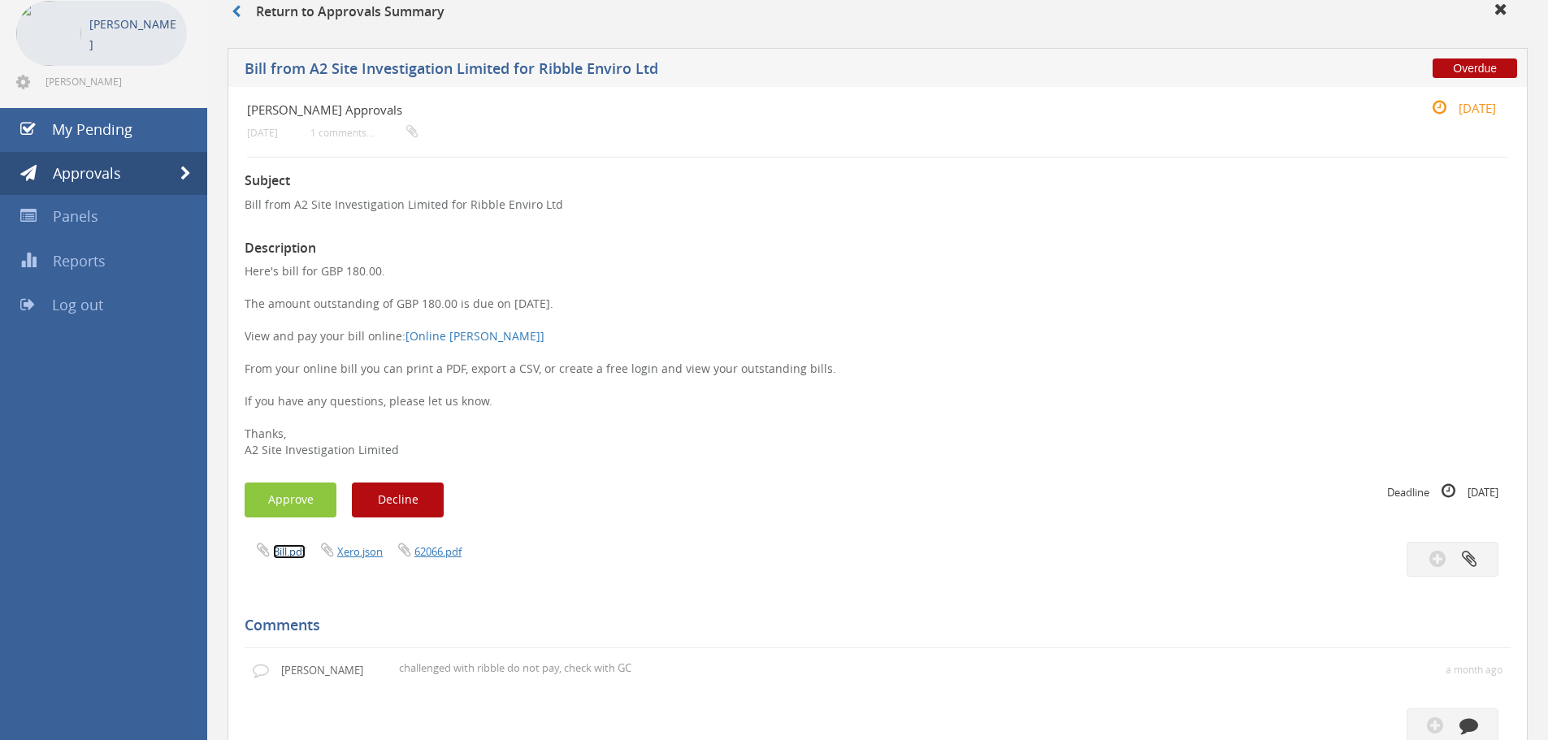
click at [296, 552] on link "Bill.pdf" at bounding box center [289, 551] width 33 height 15
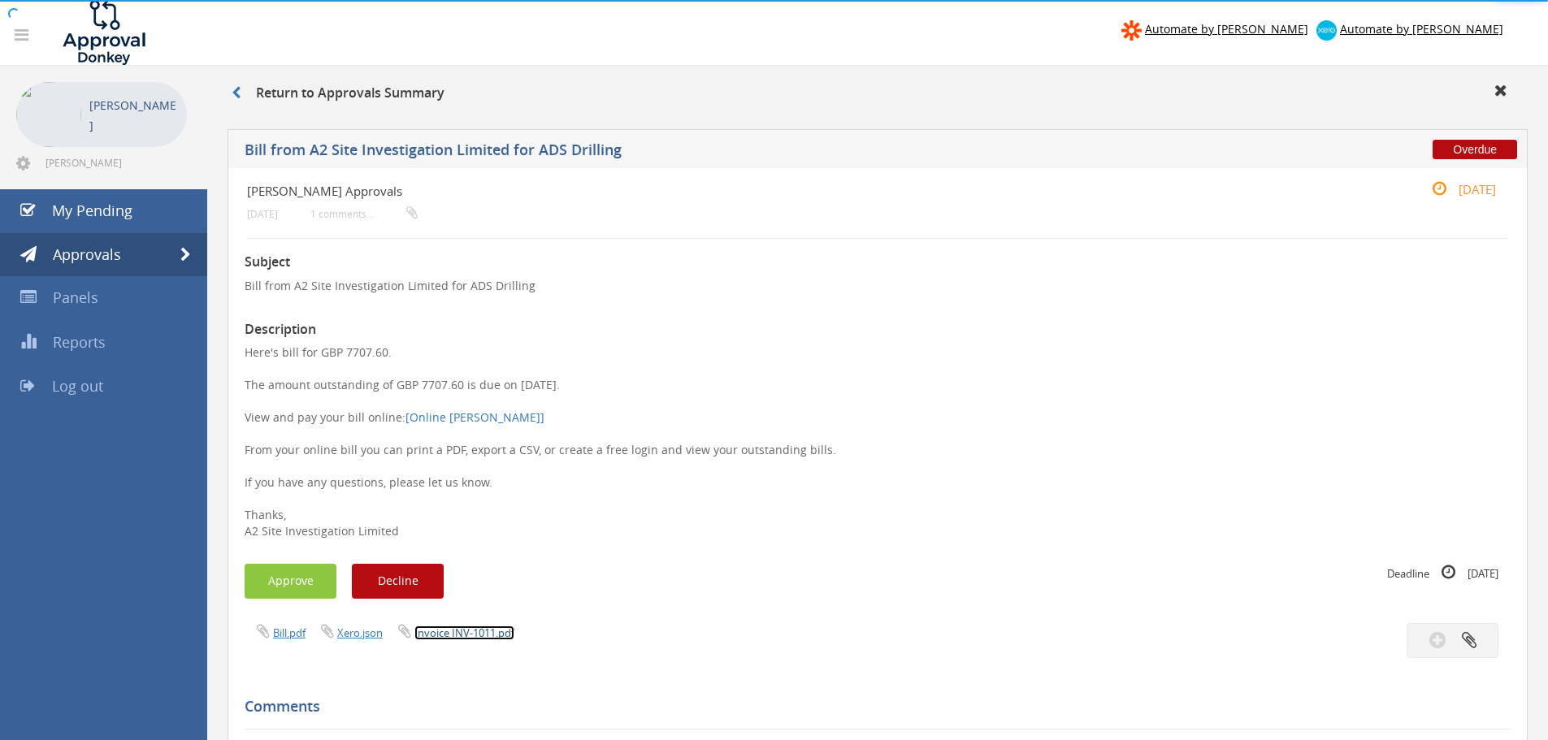
click at [466, 638] on link "Invoice INV-1011.pdf" at bounding box center [464, 633] width 100 height 15
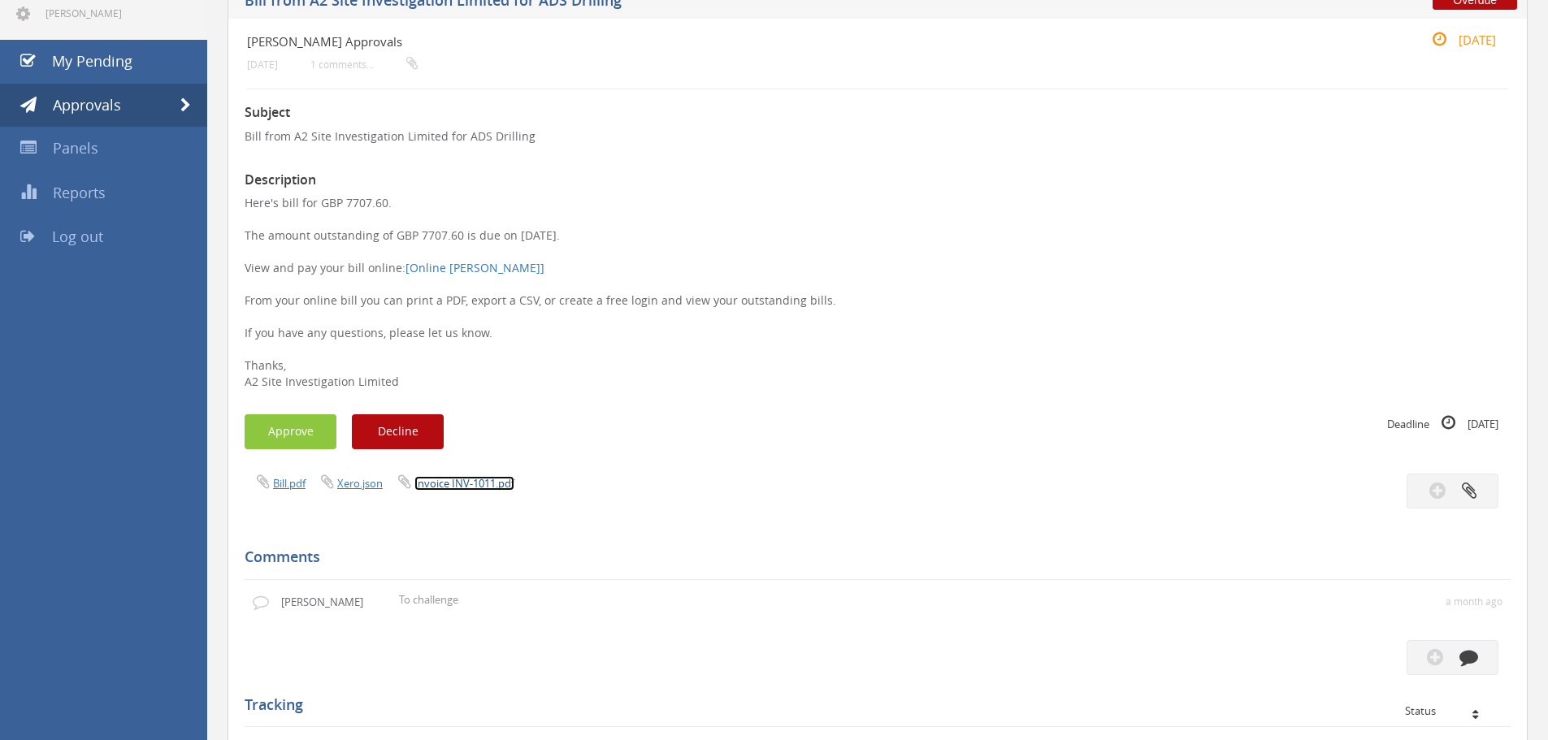
scroll to position [325, 0]
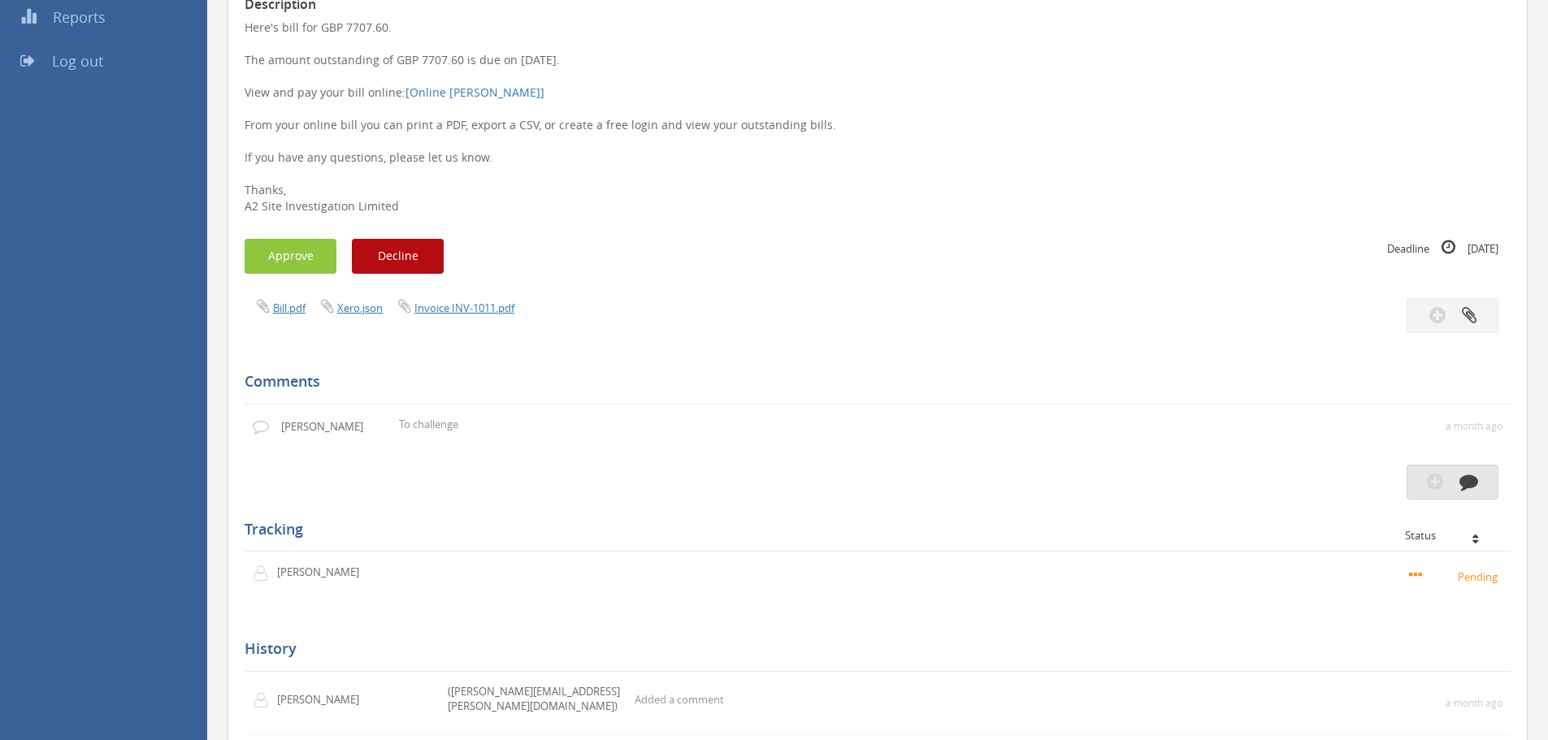
click at [1451, 490] on button "button" at bounding box center [1453, 482] width 92 height 35
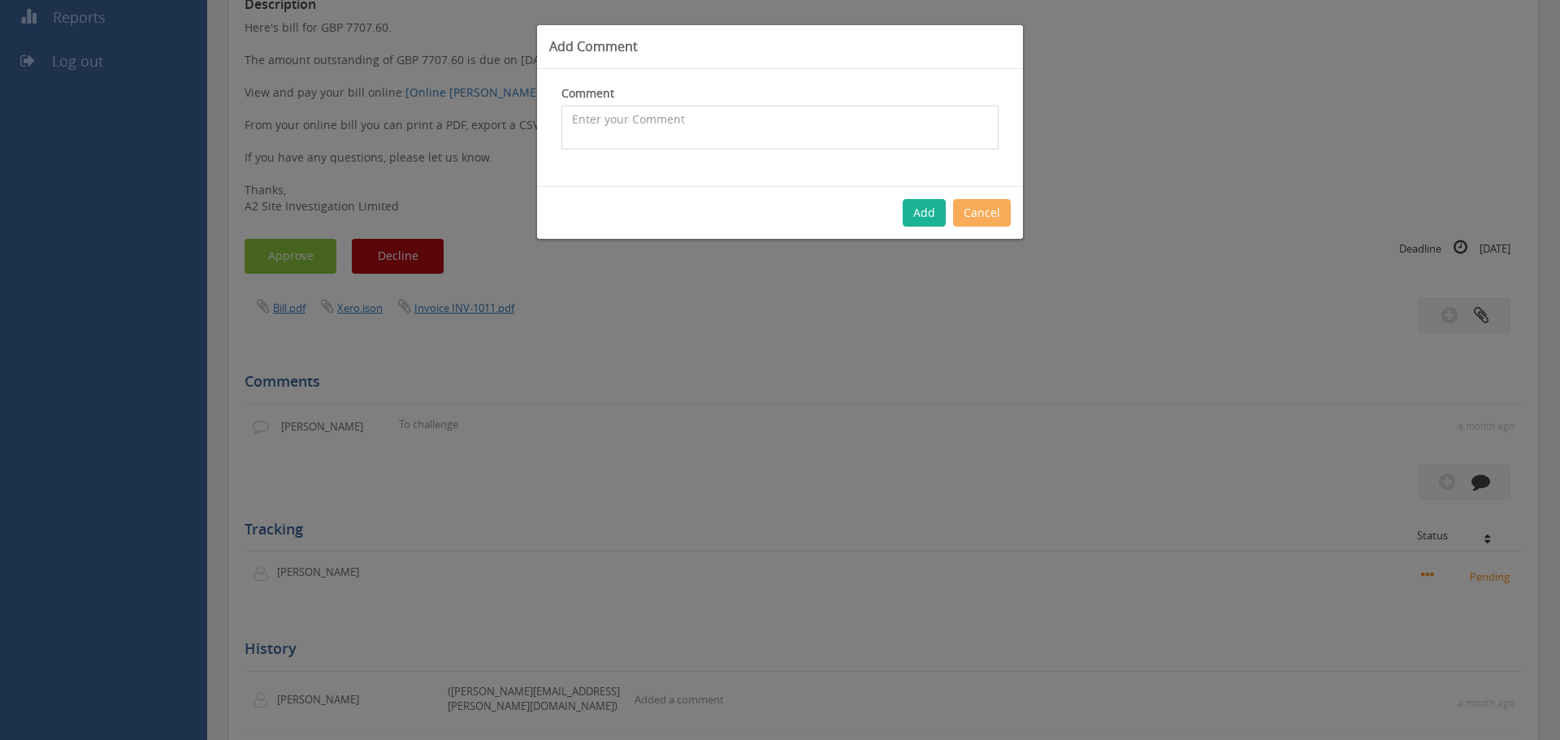
click at [684, 125] on textarea at bounding box center [779, 128] width 437 height 44
type textarea "Challenged with ADS."
click at [927, 214] on button "Add" at bounding box center [924, 213] width 43 height 28
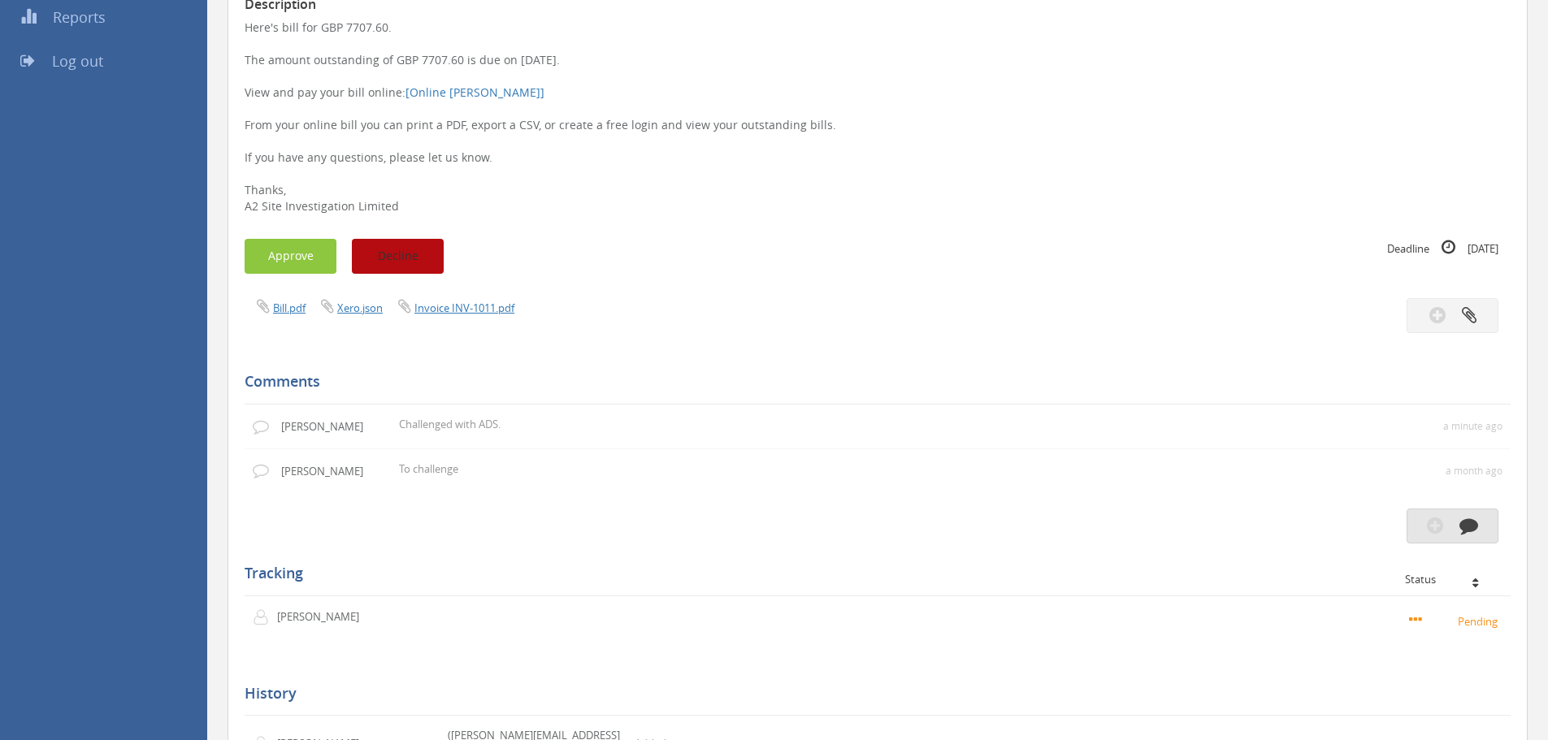
scroll to position [0, 0]
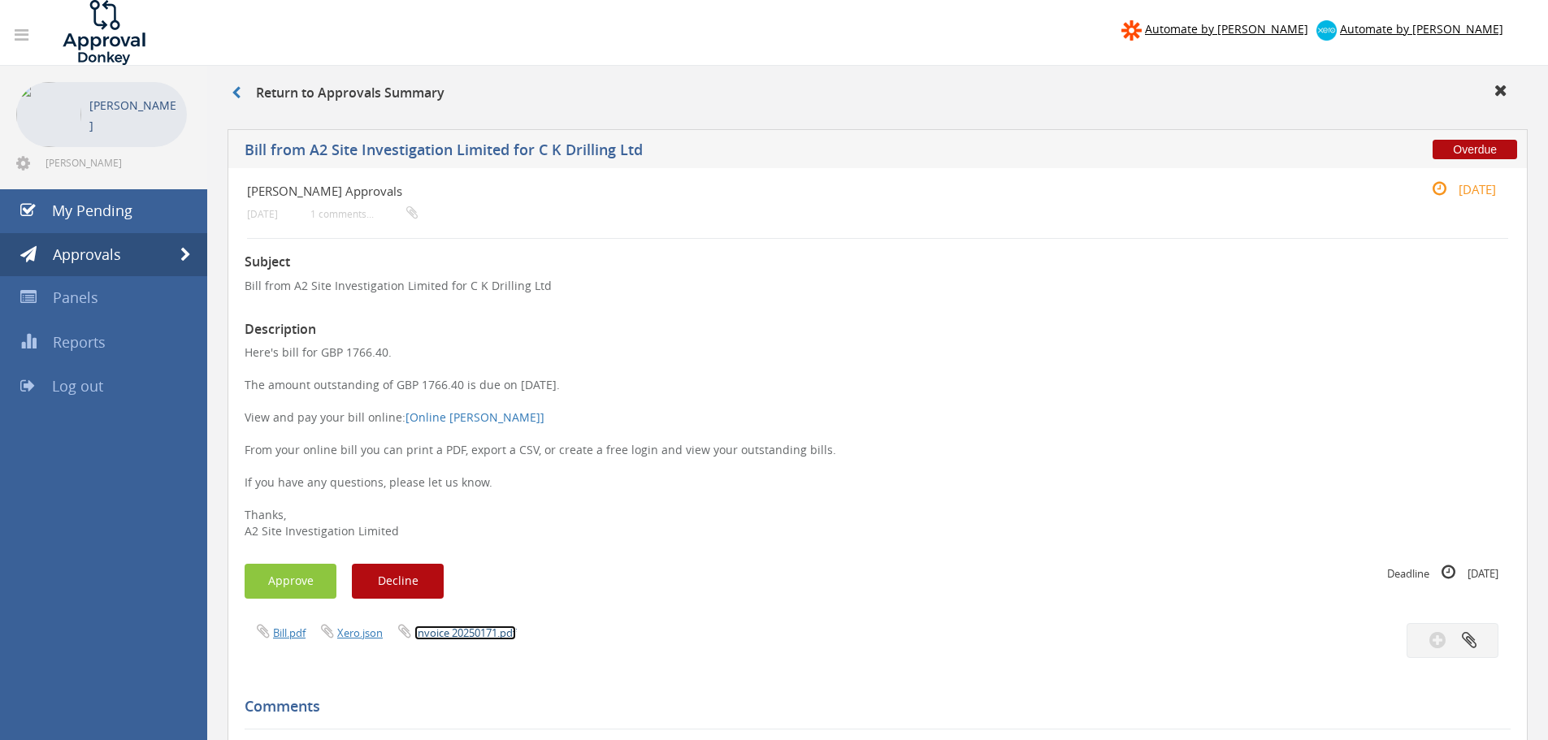
click at [463, 629] on link "Invoice 20250171.pdf" at bounding box center [465, 633] width 102 height 15
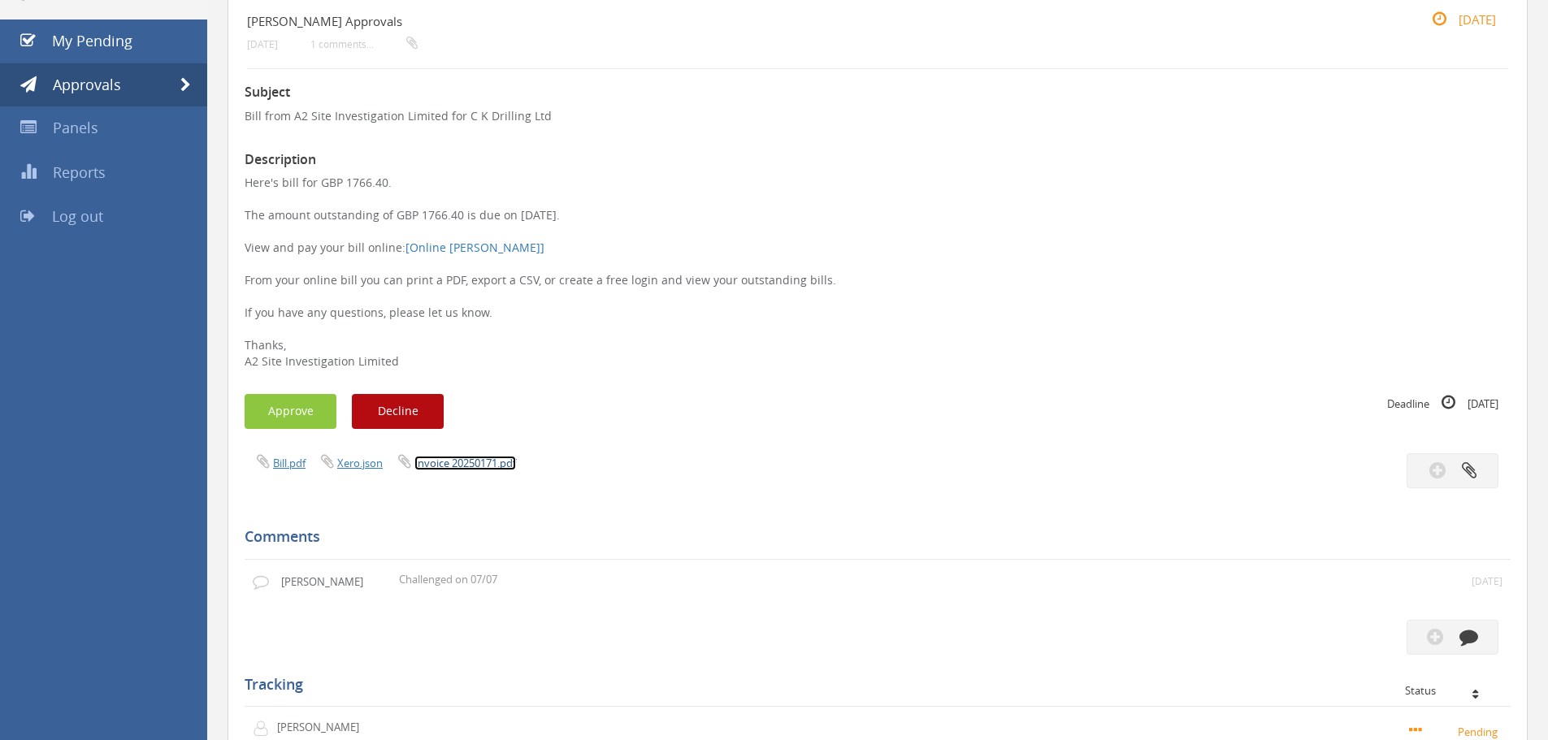
scroll to position [325, 0]
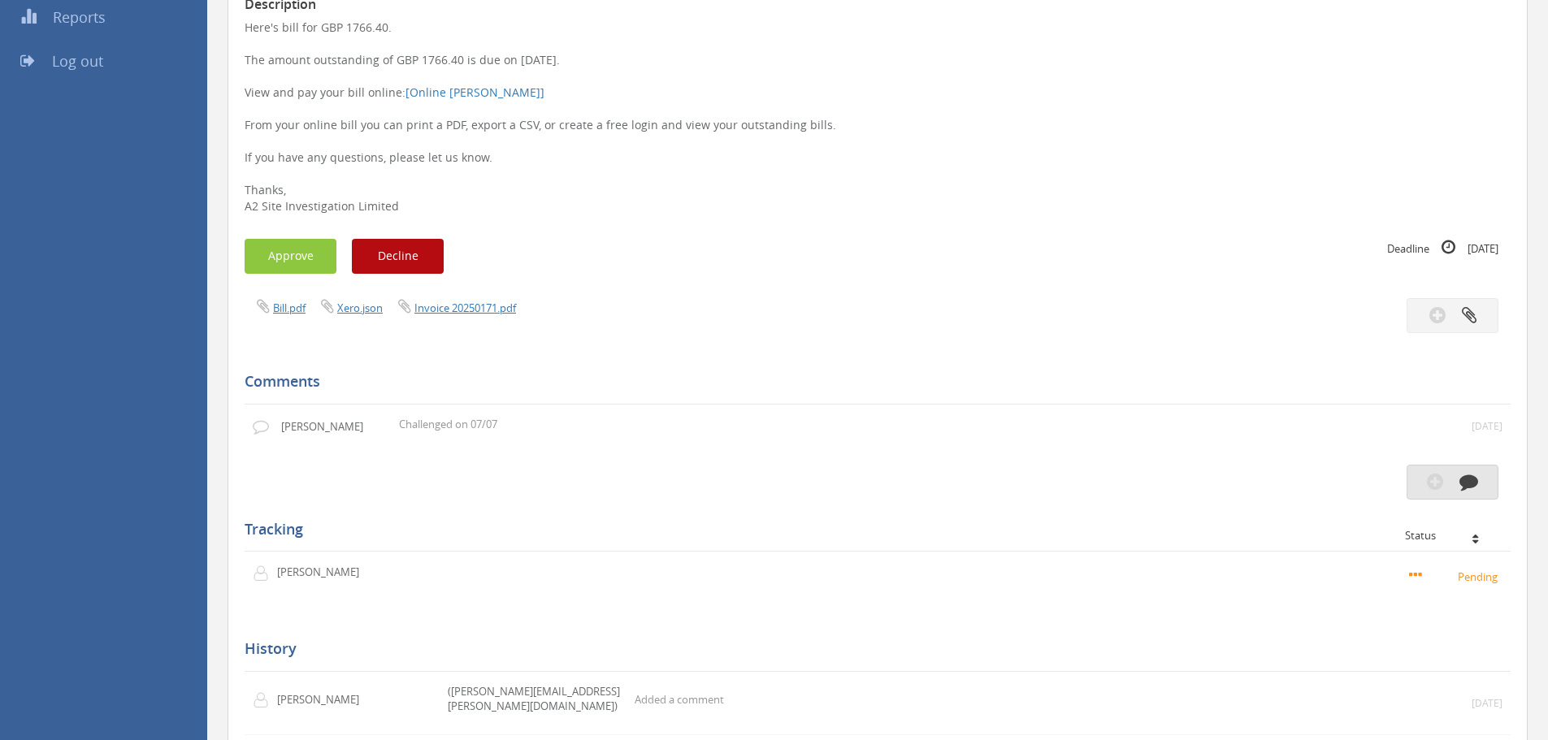
click at [1446, 483] on button "button" at bounding box center [1453, 482] width 92 height 35
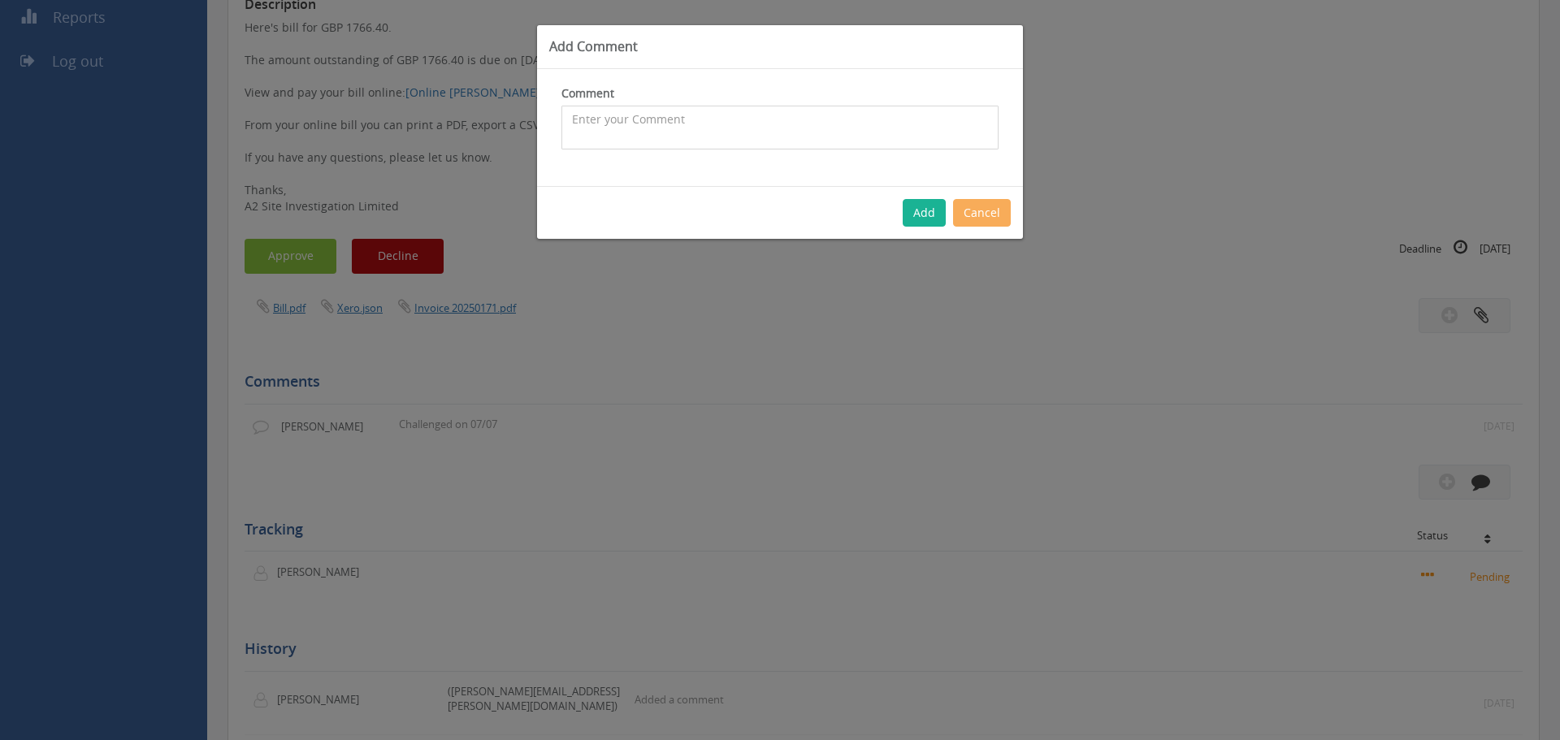
click at [640, 126] on textarea at bounding box center [779, 128] width 437 height 44
type textarea "no amended invoice or credit note sent, chased 03.09"
click at [928, 213] on button "Add" at bounding box center [924, 213] width 43 height 28
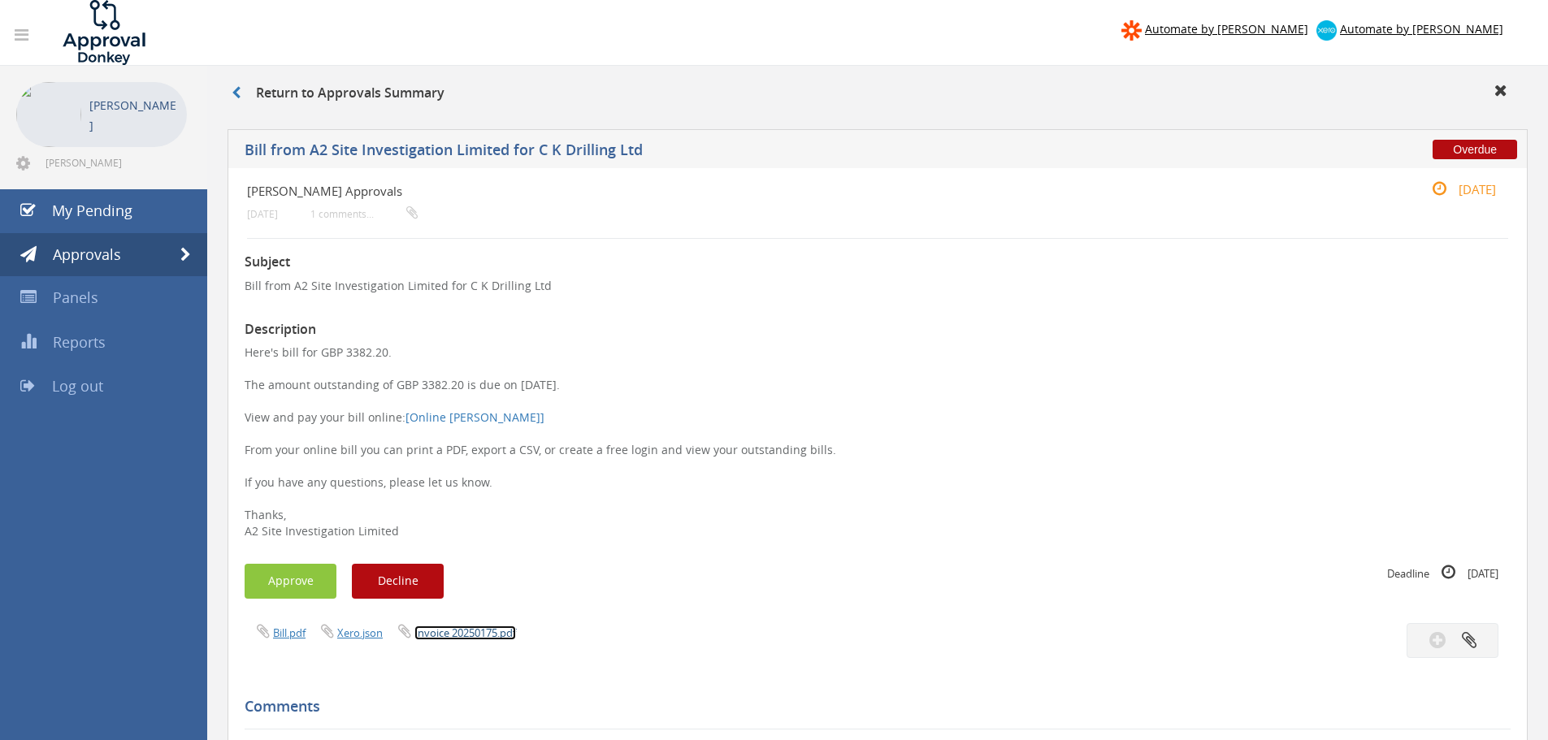
click at [457, 639] on link "Invoice 20250175.pdf" at bounding box center [465, 633] width 102 height 15
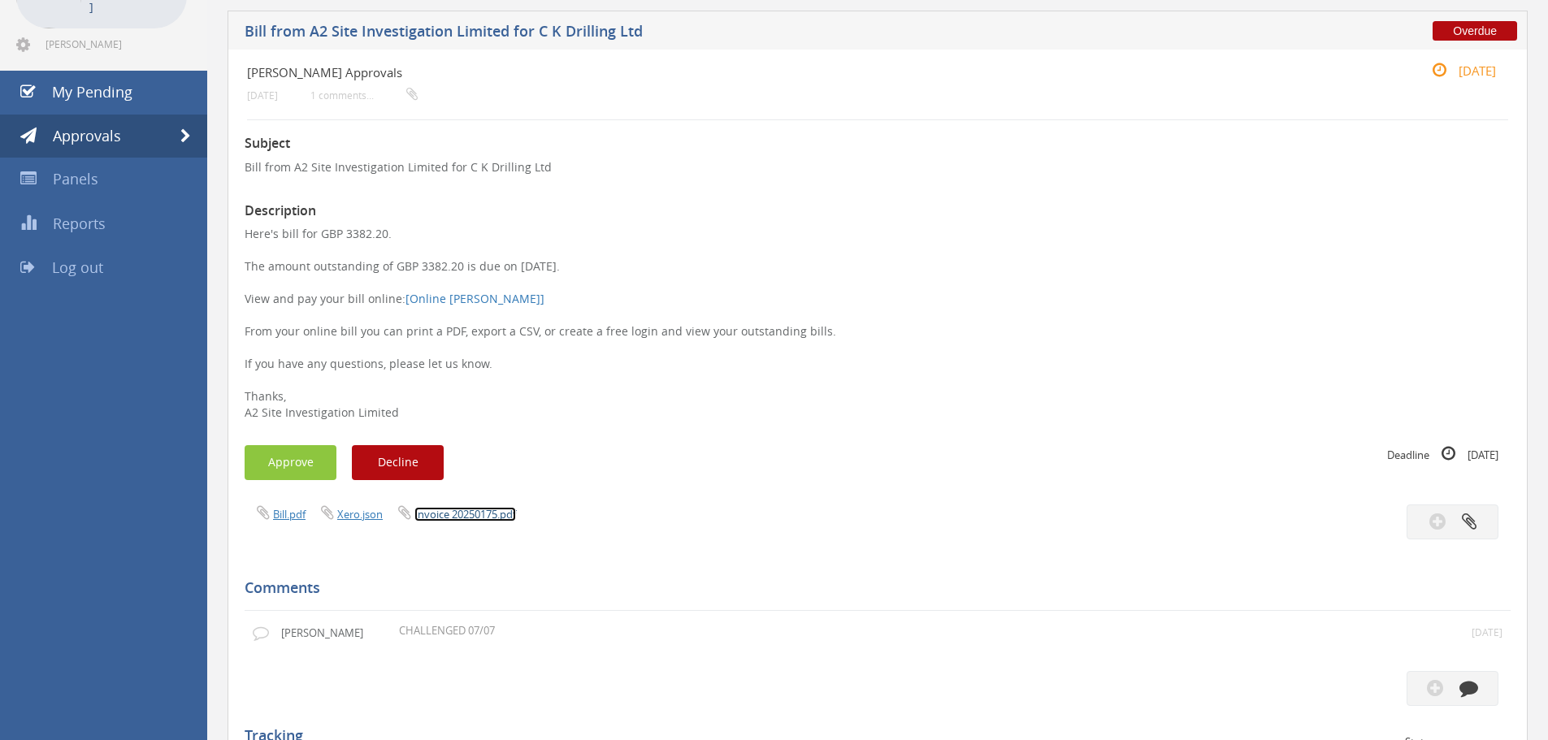
scroll to position [244, 0]
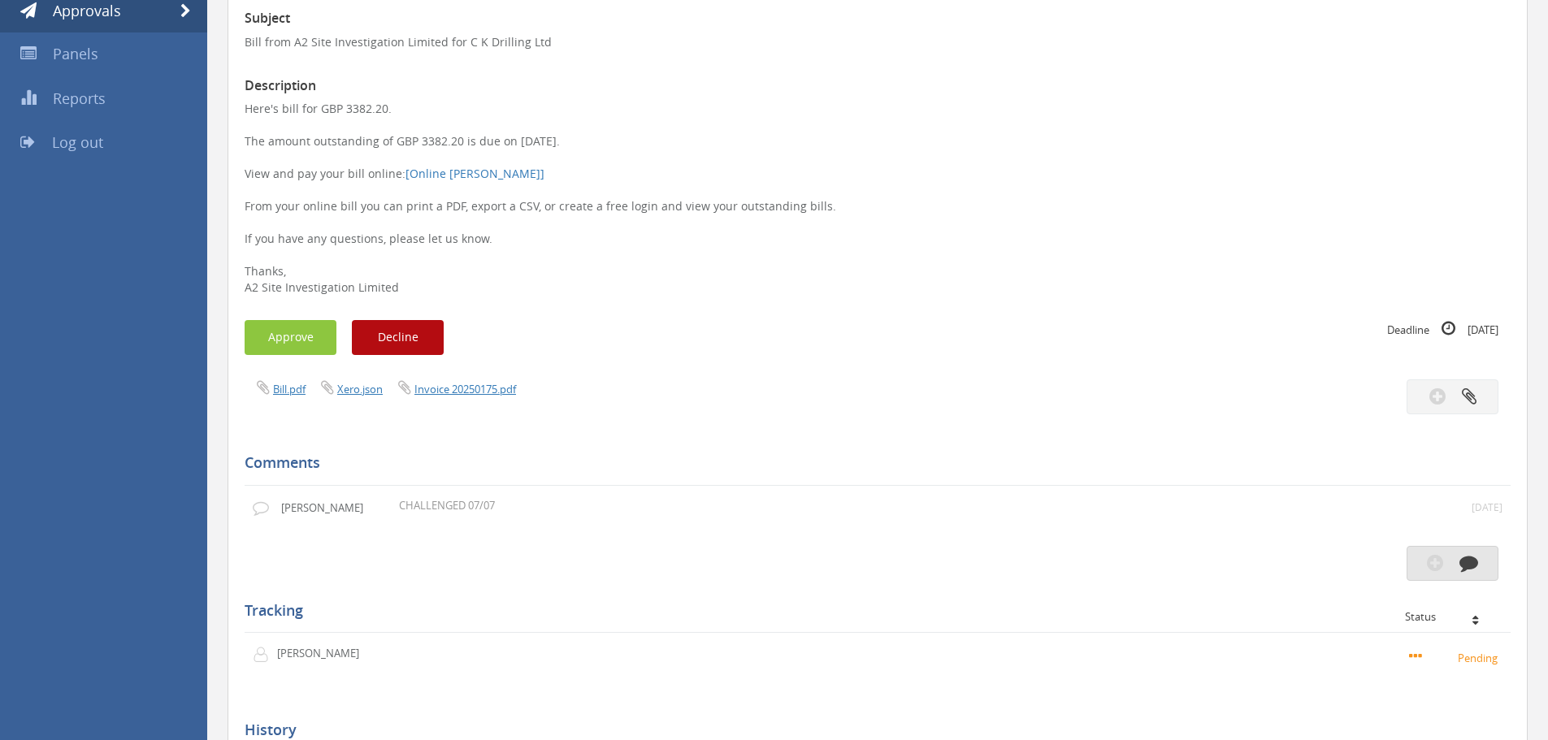
click at [1445, 569] on button "button" at bounding box center [1453, 563] width 92 height 35
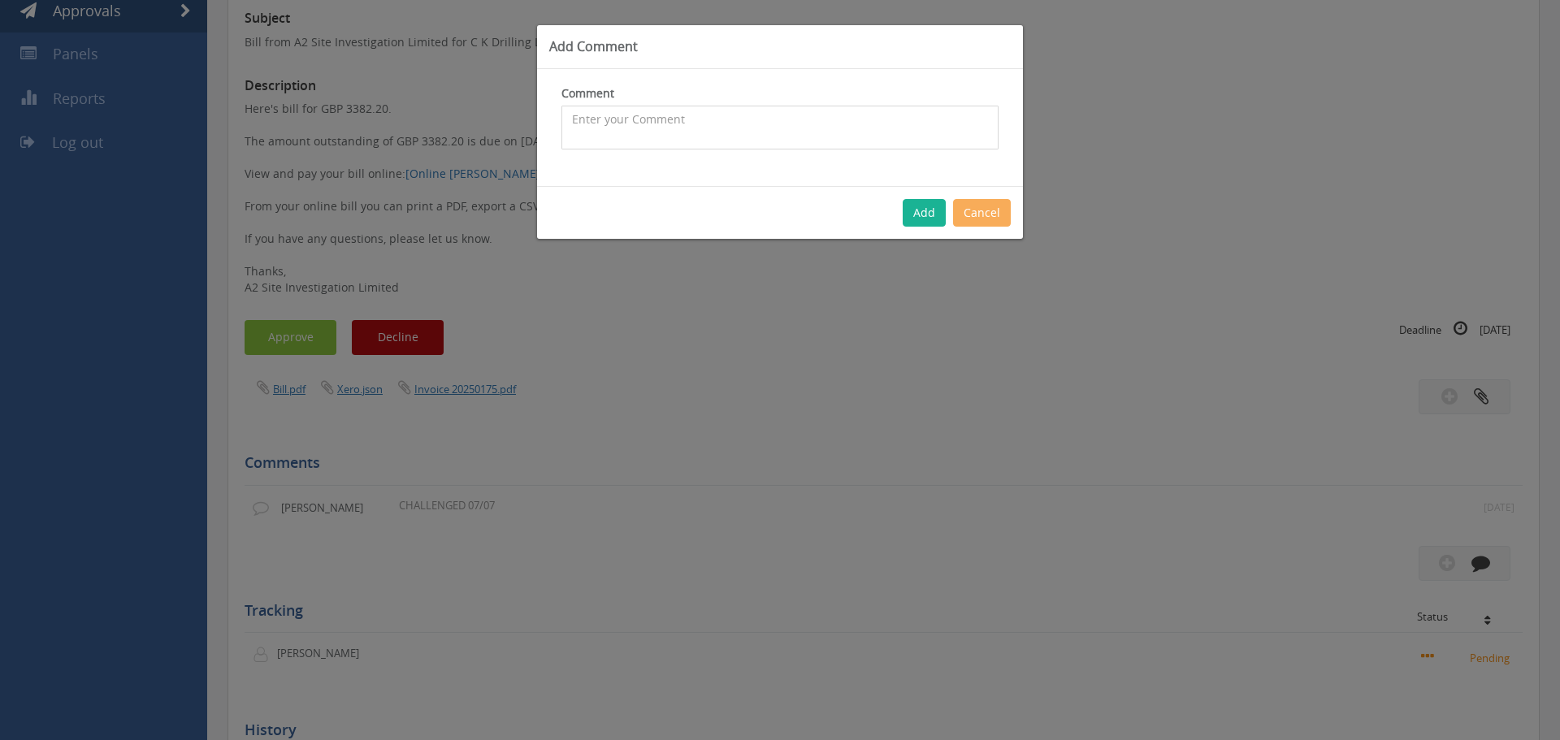
click at [640, 115] on textarea at bounding box center [779, 128] width 437 height 44
type textarea "c"
type textarea "no amended invoice or credit note sent, chases 03/09"
click at [924, 214] on button "Add" at bounding box center [924, 213] width 43 height 28
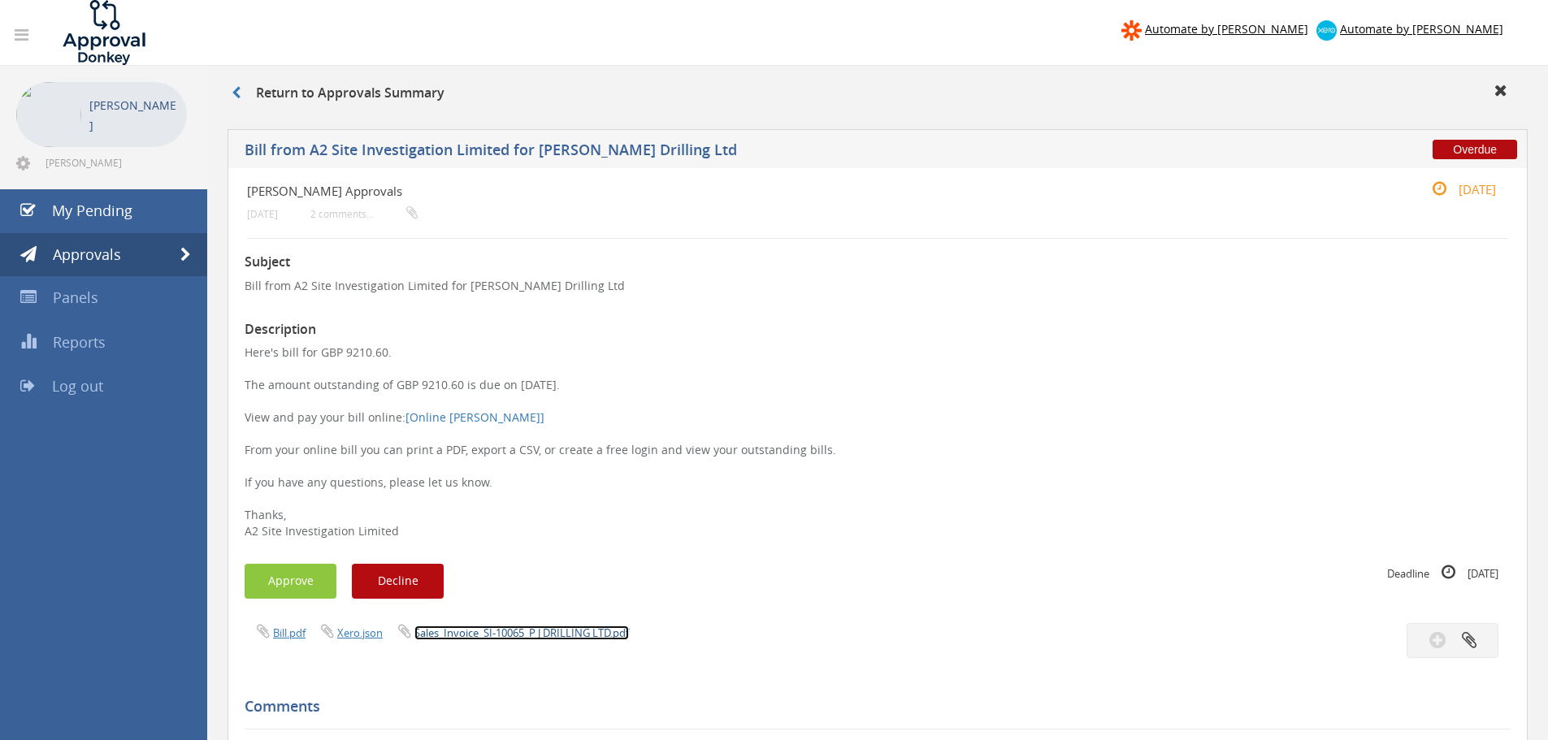
click at [566, 631] on link "Sales_Invoice_SI-10065_P J DRILLING LTD.pdf" at bounding box center [521, 633] width 215 height 15
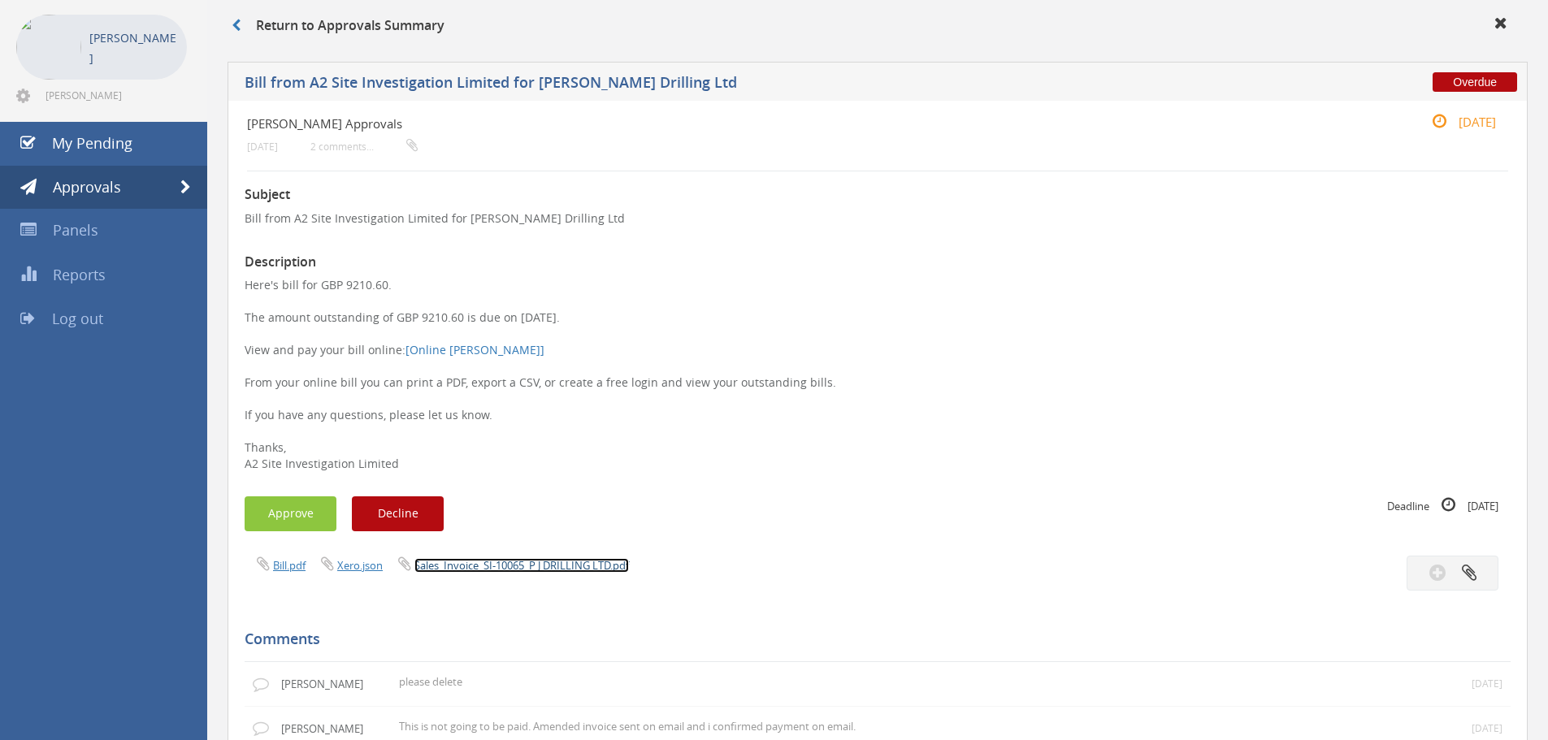
scroll to position [163, 0]
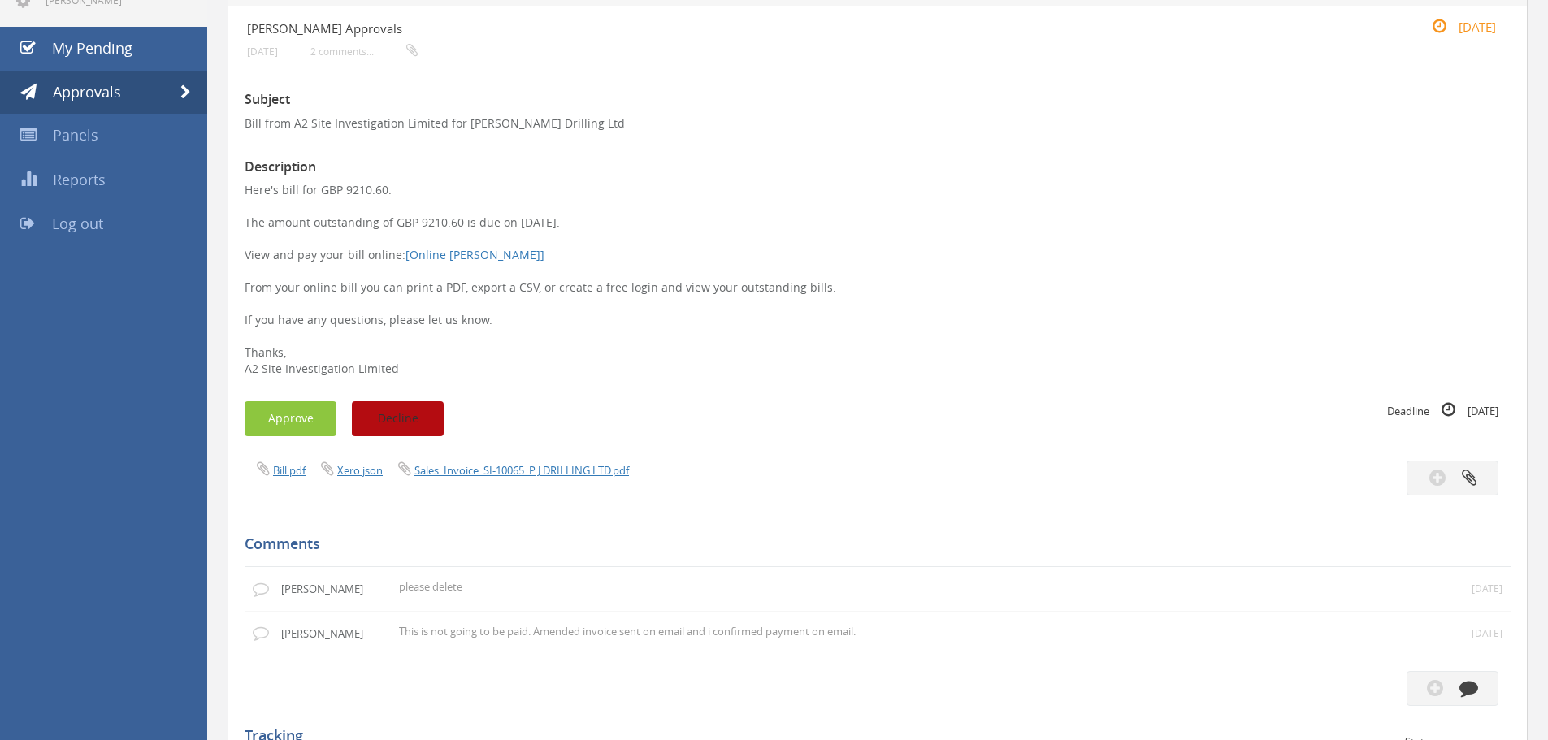
click at [427, 416] on button "Decline" at bounding box center [398, 418] width 92 height 35
drag, startPoint x: 491, startPoint y: 324, endPoint x: 246, endPoint y: 225, distance: 263.9
click at [246, 225] on p "Here's bill for GBP 9210.60. The amount outstanding of GBP 9210.60 is due on 26…" at bounding box center [878, 279] width 1266 height 195
drag, startPoint x: 243, startPoint y: 221, endPoint x: 488, endPoint y: 319, distance: 264.4
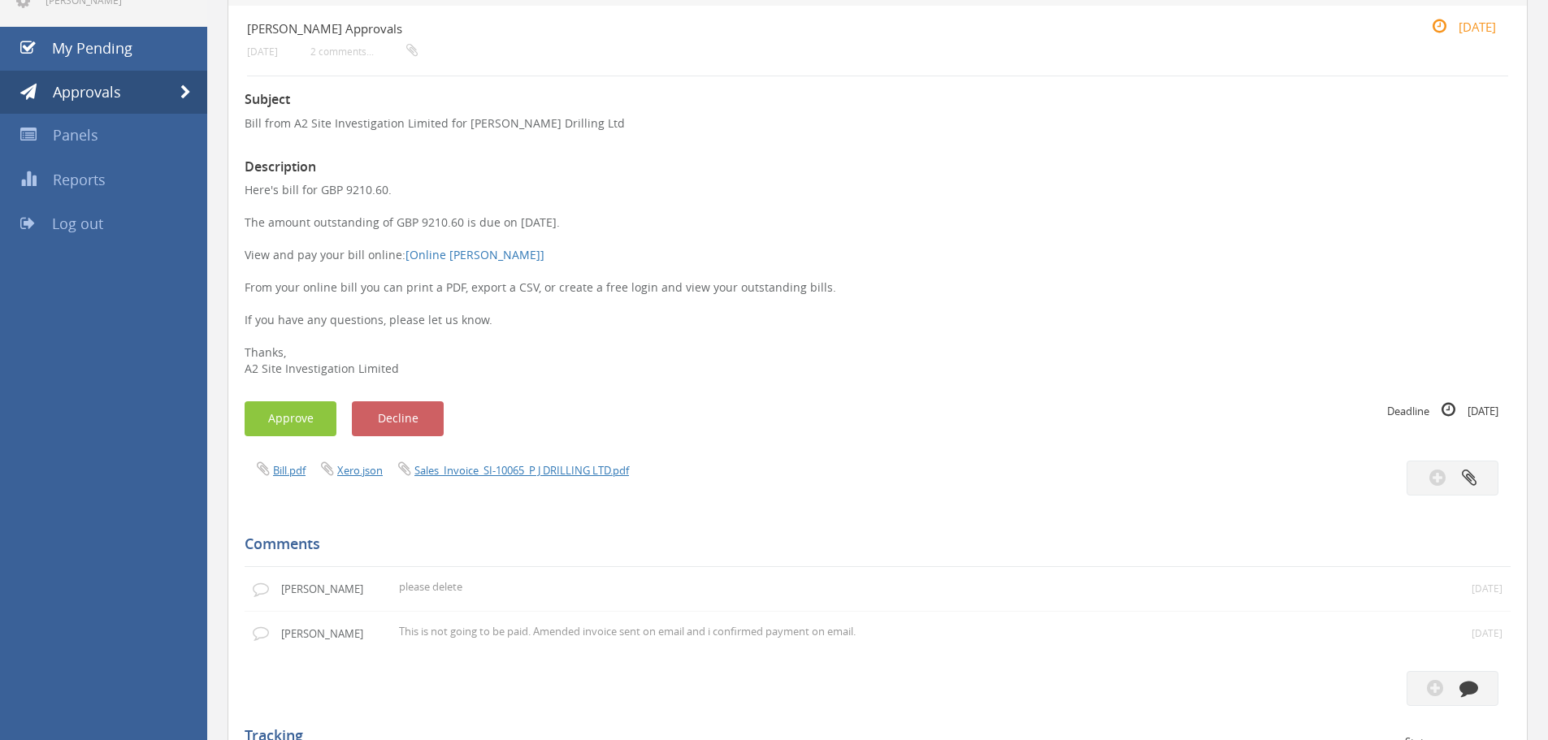
click at [488, 319] on div "JAS Approvals 3 months ago 2 comments... 11 Jun Subject Bill from A2 Site Inves…" at bounding box center [878, 640] width 1300 height 1268
click at [488, 319] on p "Here's bill for GBP 9210.60. The amount outstanding of GBP 9210.60 is due on 26…" at bounding box center [878, 279] width 1266 height 195
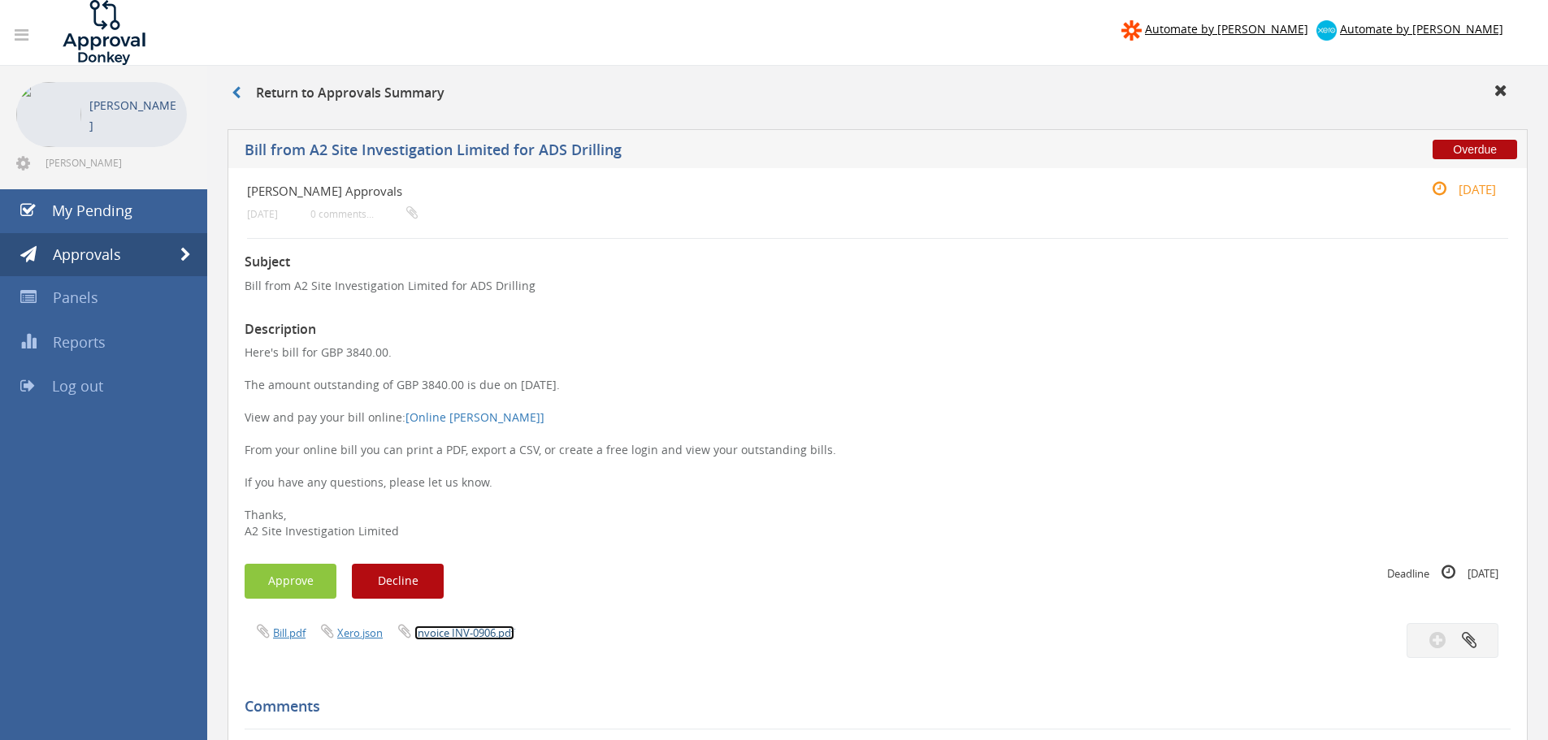
click at [462, 631] on link "Invoice INV-0906.pdf" at bounding box center [464, 633] width 100 height 15
click at [495, 629] on link "Invoice INV-0237.pdf" at bounding box center [464, 633] width 100 height 15
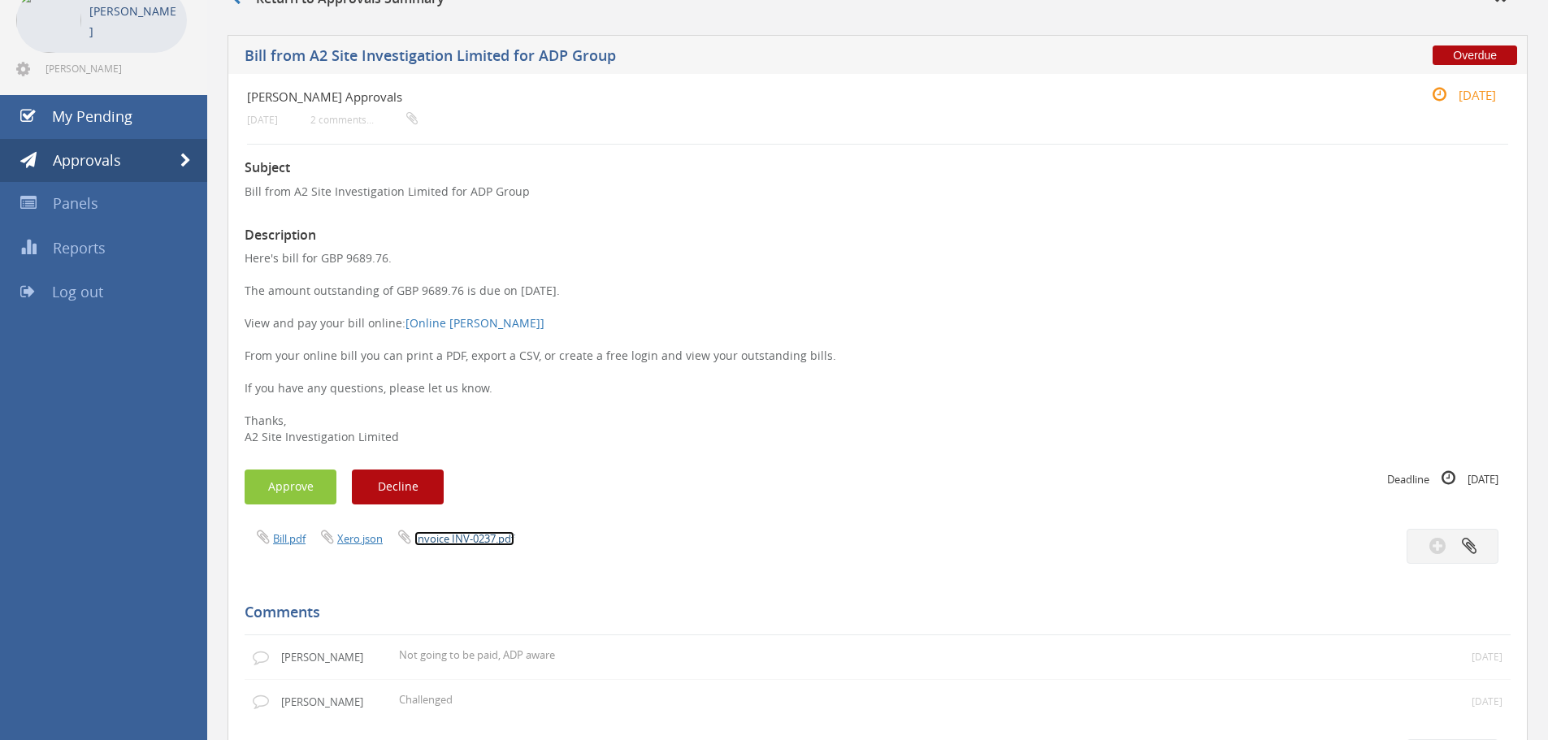
scroll to position [244, 0]
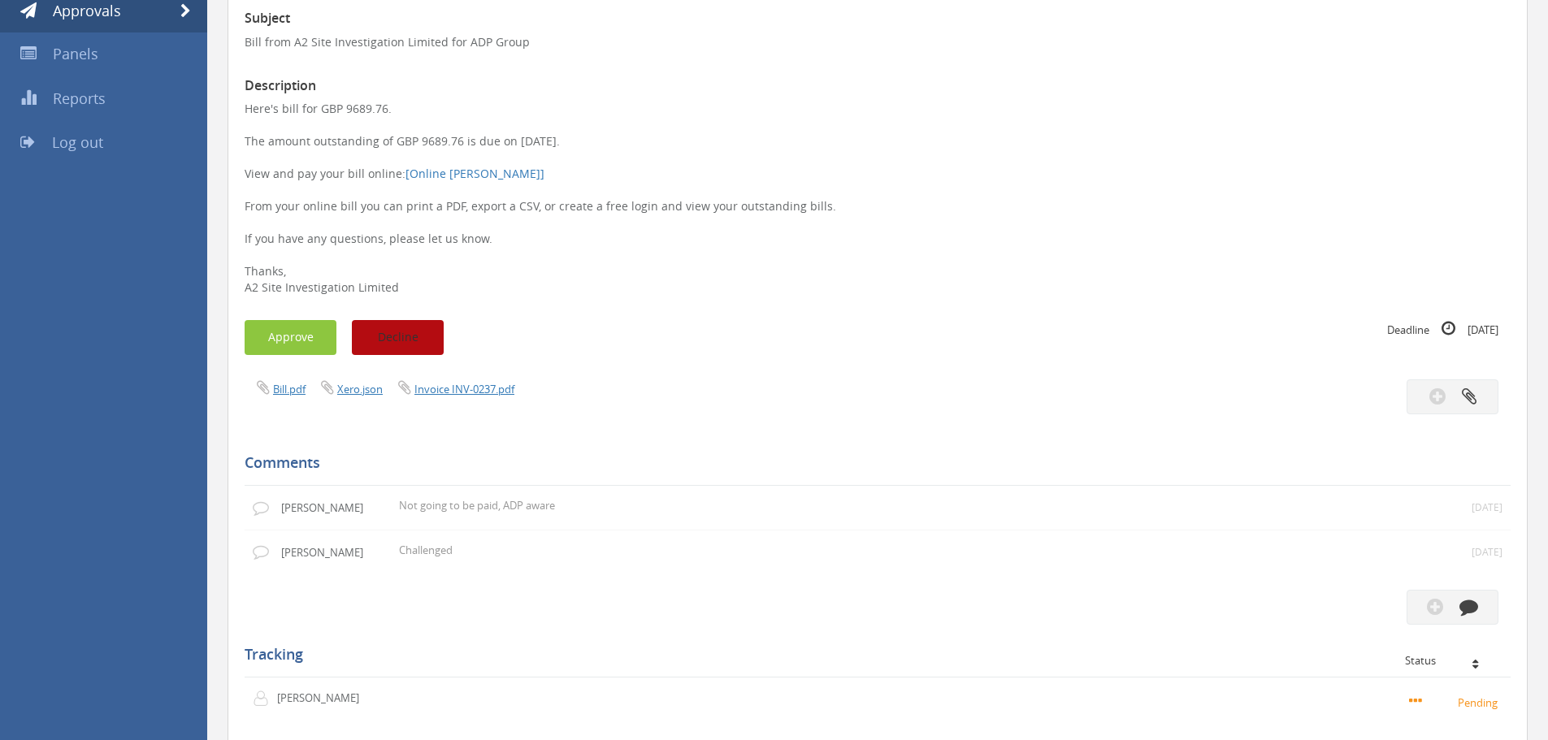
click at [428, 335] on button "Decline" at bounding box center [398, 337] width 92 height 35
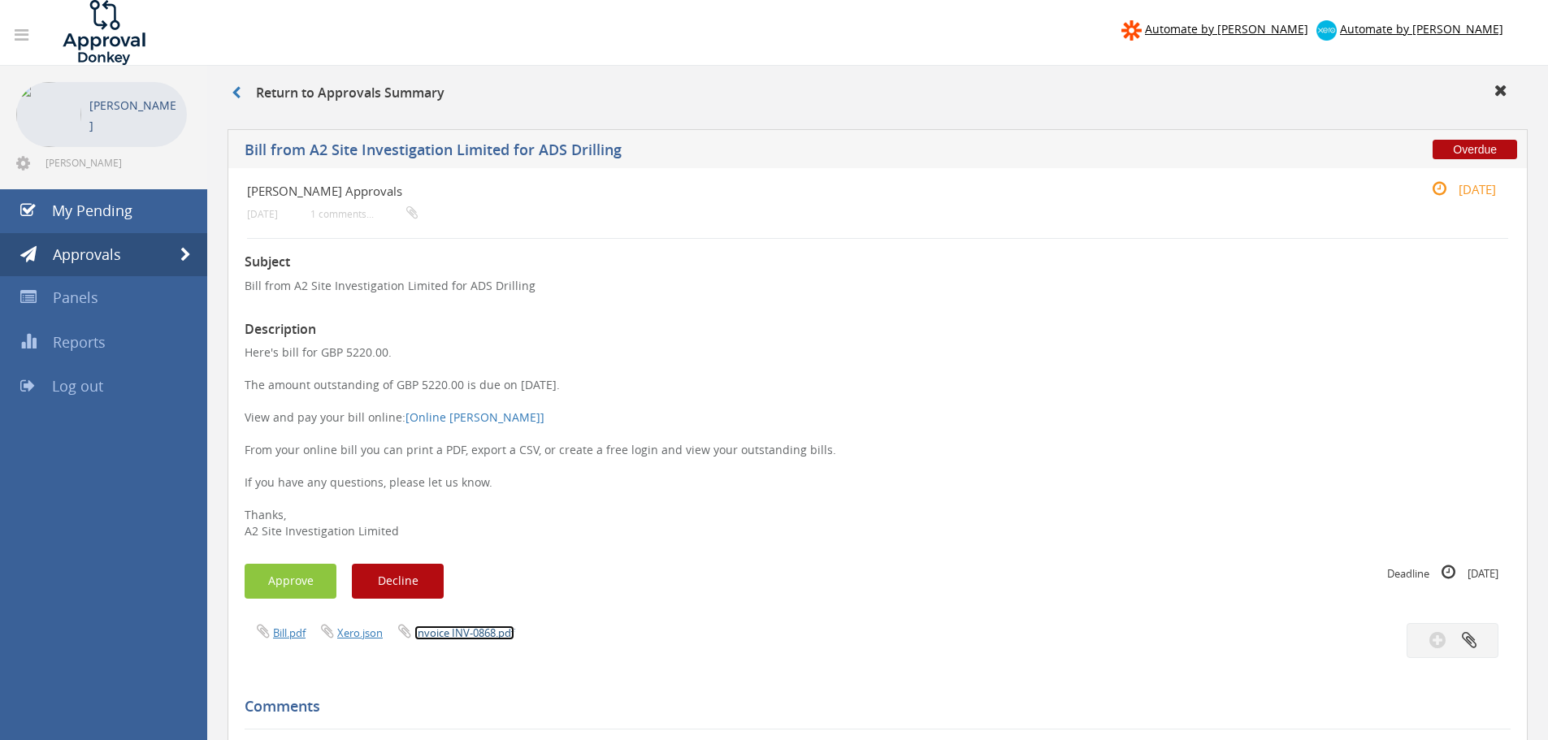
click at [447, 630] on link "Invoice INV-0868.pdf" at bounding box center [464, 633] width 100 height 15
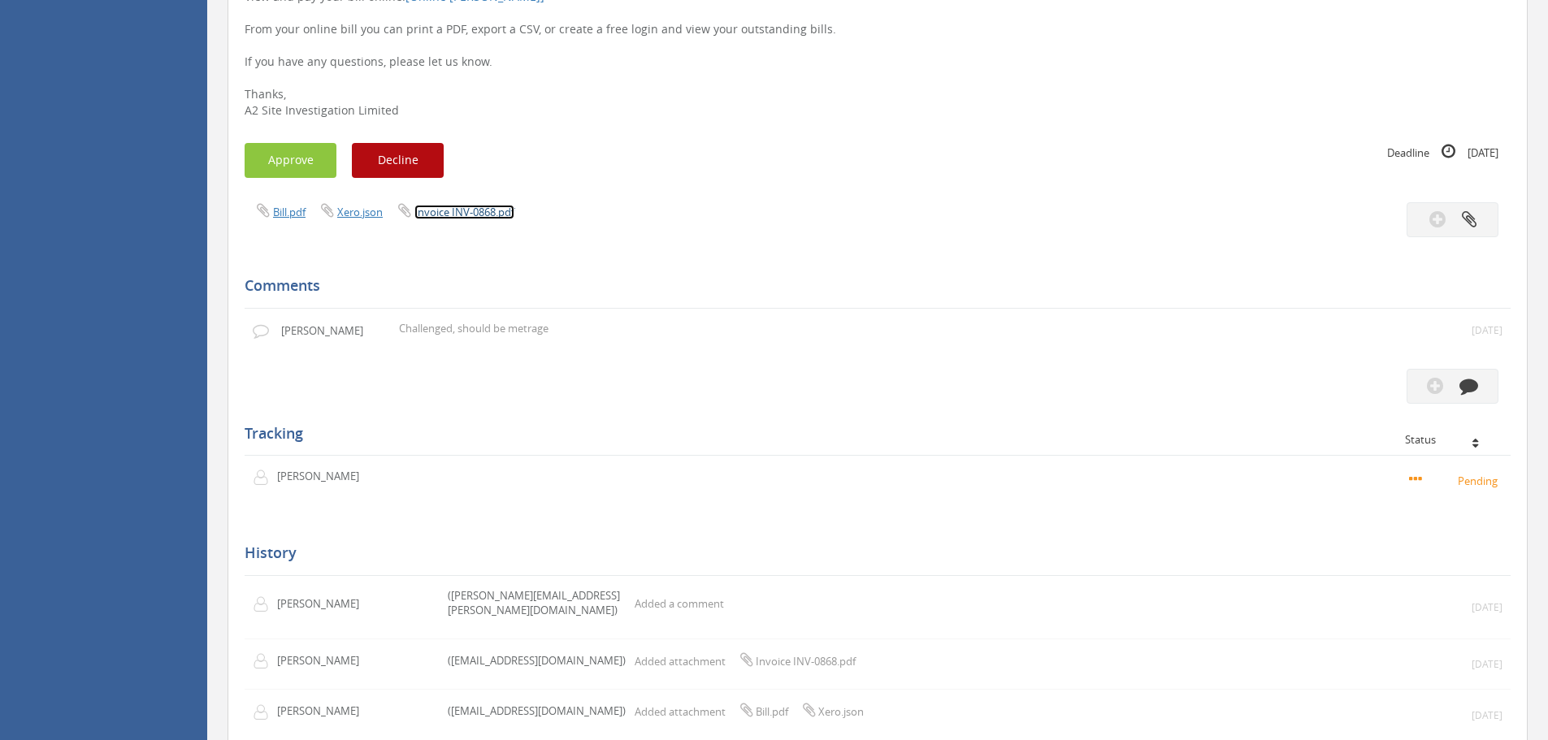
scroll to position [562, 0]
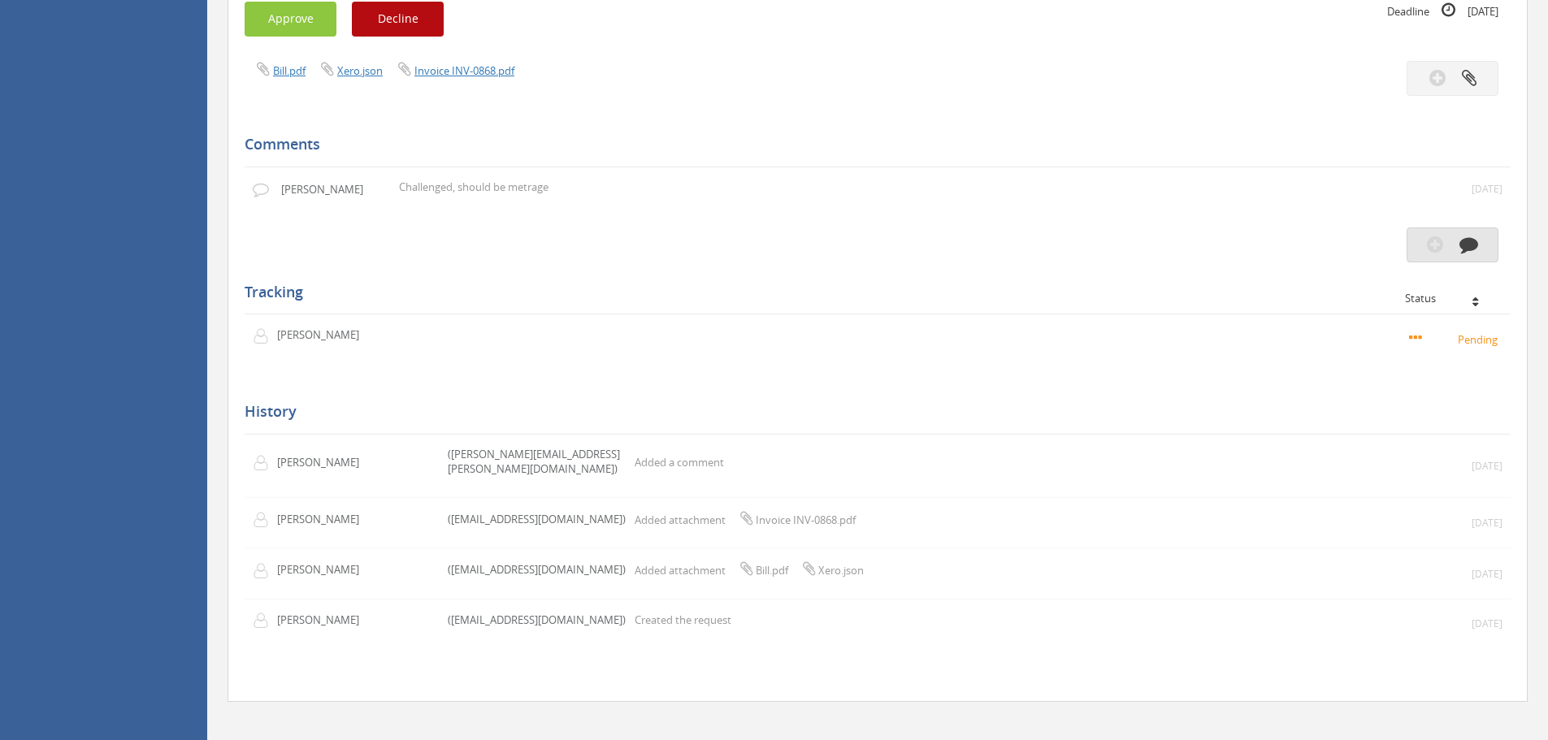
click at [1468, 246] on icon "button" at bounding box center [1468, 244] width 19 height 19
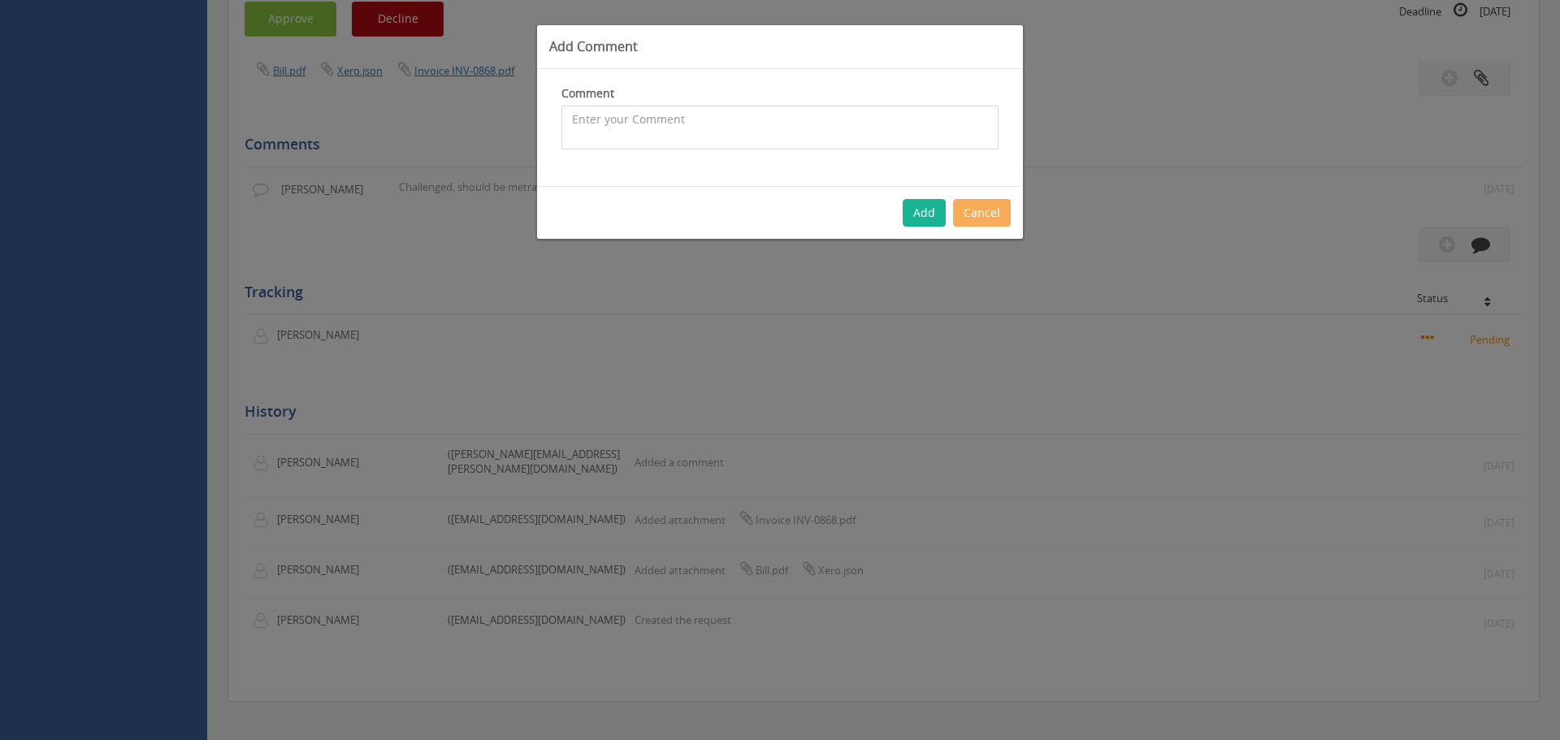
click at [683, 126] on textarea at bounding box center [779, 128] width 437 height 44
drag, startPoint x: 888, startPoint y: 119, endPoint x: 536, endPoint y: 102, distance: 352.3
click at [536, 102] on div "Add Comment Comment waiting for meterage version of invoice, chased 03.09.25 Th…" at bounding box center [780, 131] width 488 height 215
type textarea "waiting for meterage version of invoice, chased 03.09.25"
click at [930, 210] on button "Add" at bounding box center [924, 213] width 43 height 28
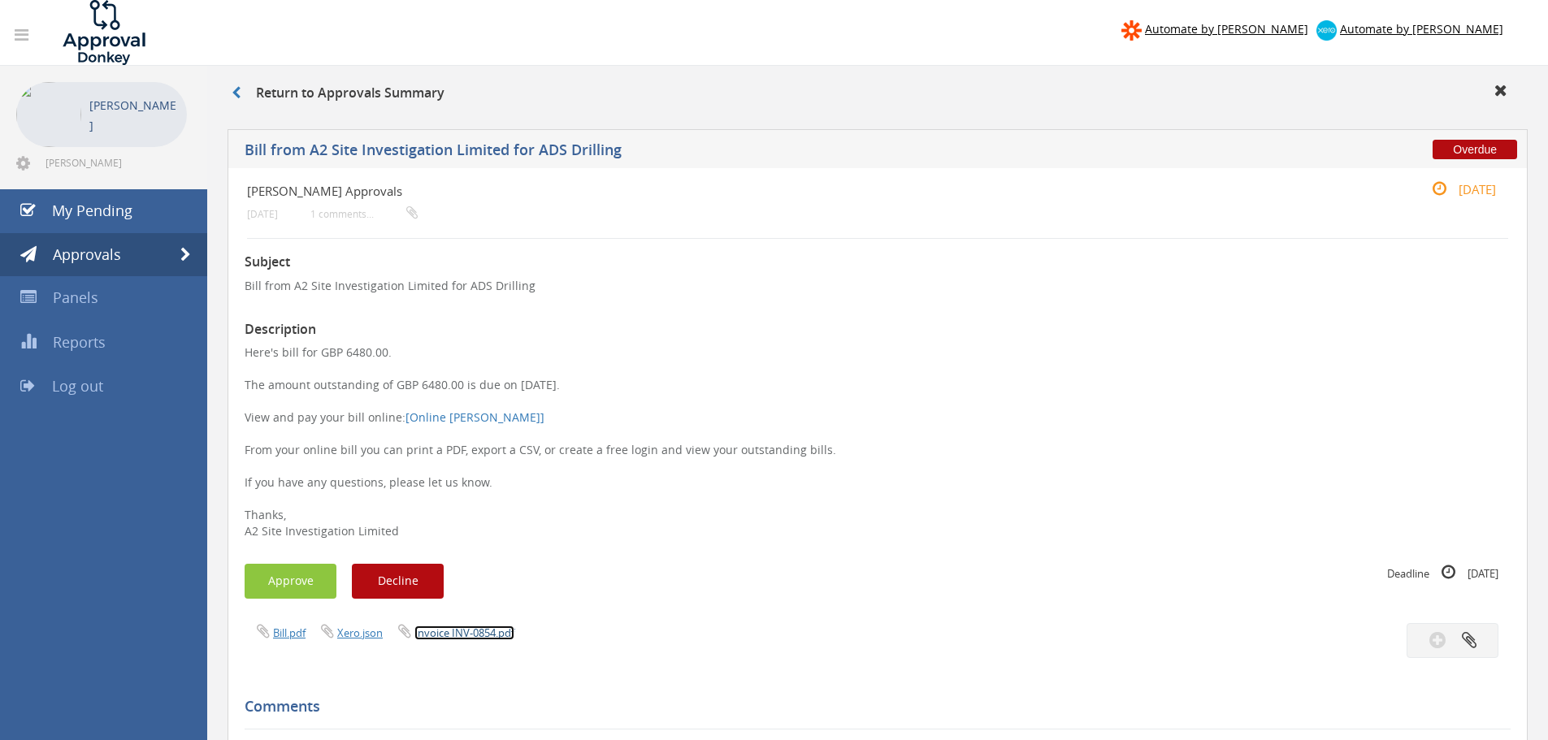
click at [462, 629] on link "Invoice INV-0854.pdf" at bounding box center [464, 633] width 100 height 15
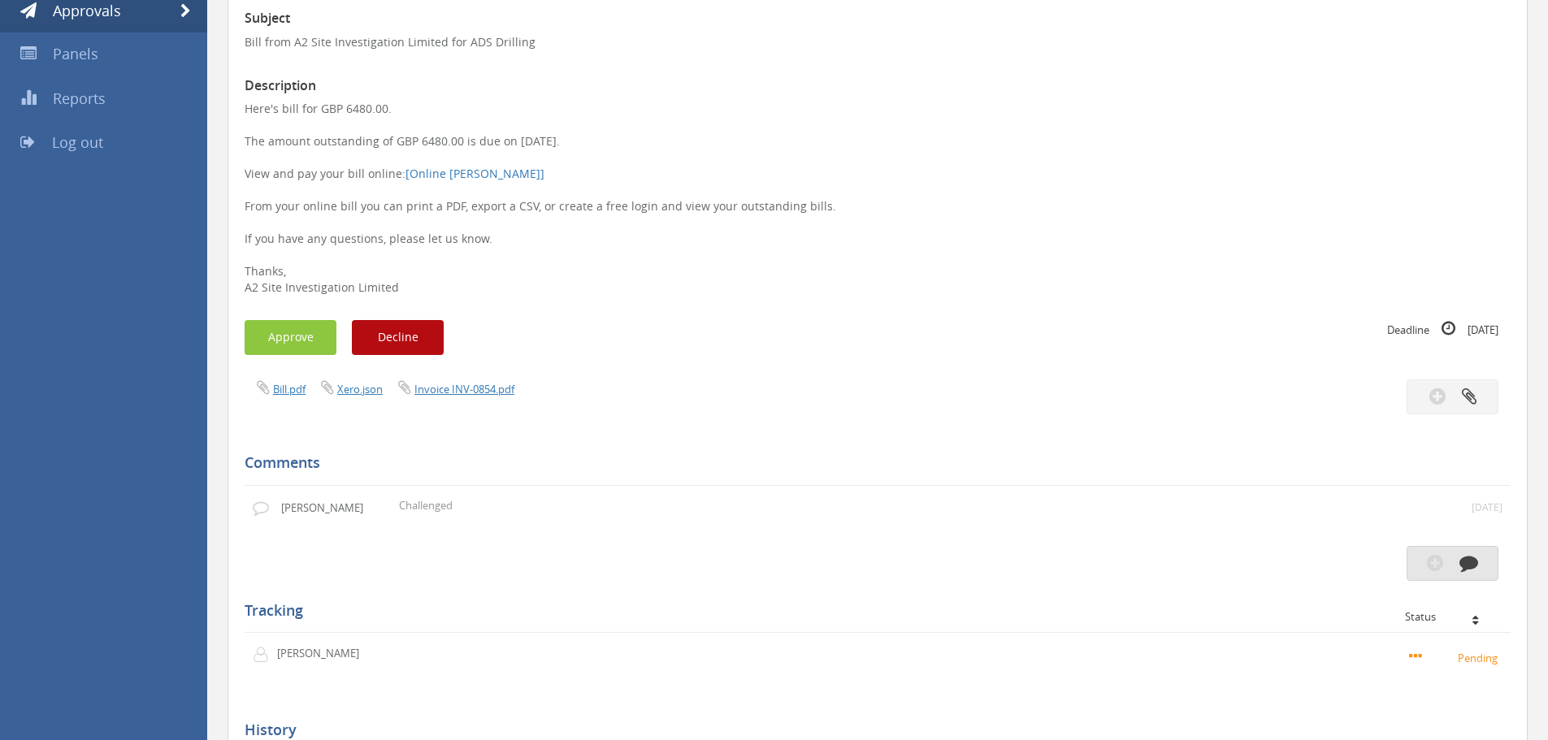
click at [1461, 567] on icon "button" at bounding box center [1468, 562] width 19 height 19
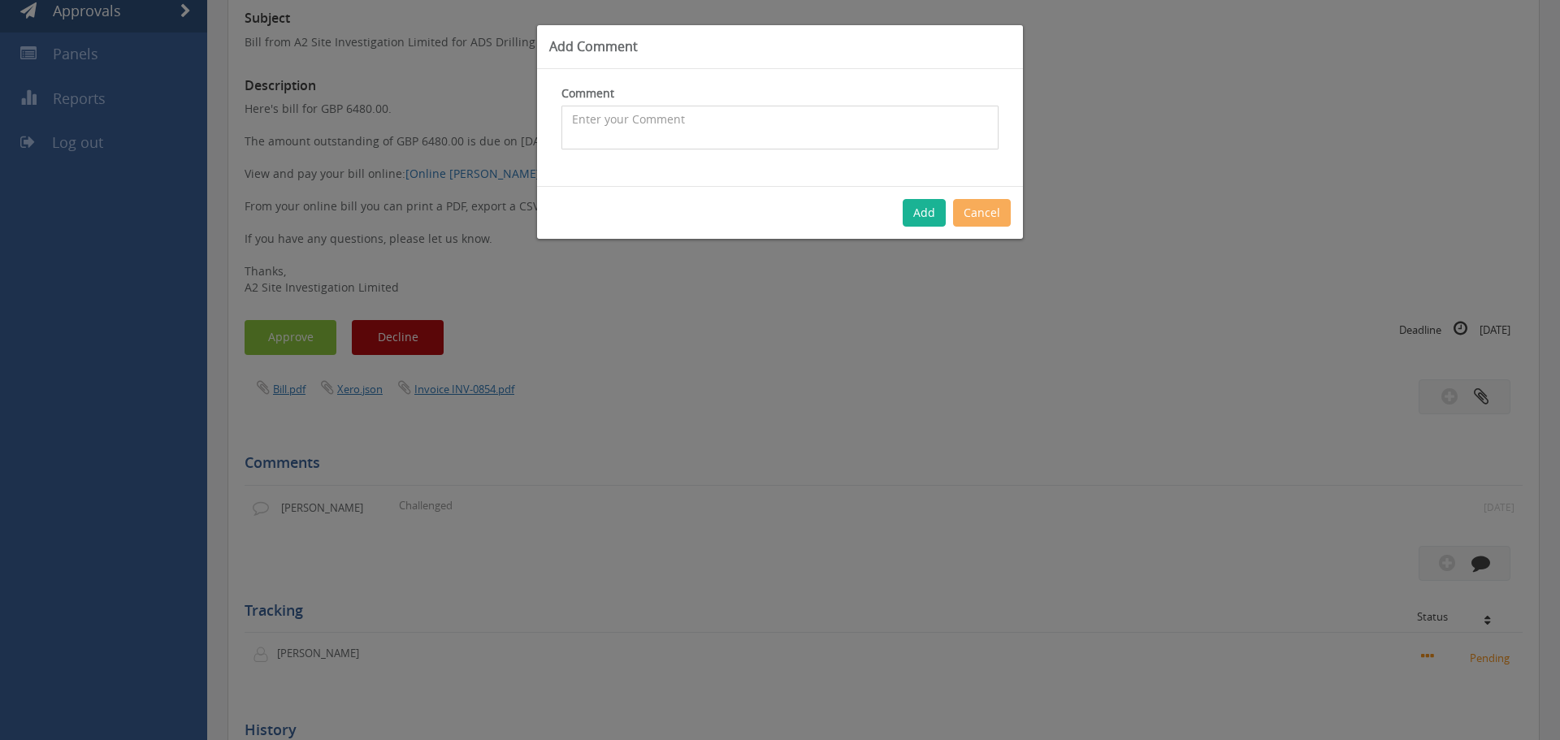
click at [647, 125] on textarea at bounding box center [779, 128] width 437 height 44
paste textarea "waiting for meterage version of invoice, chased 03.09.25"
type textarea "waiting for meterage version of invoice, chased 03.09.25"
click at [929, 210] on button "Add" at bounding box center [924, 213] width 43 height 28
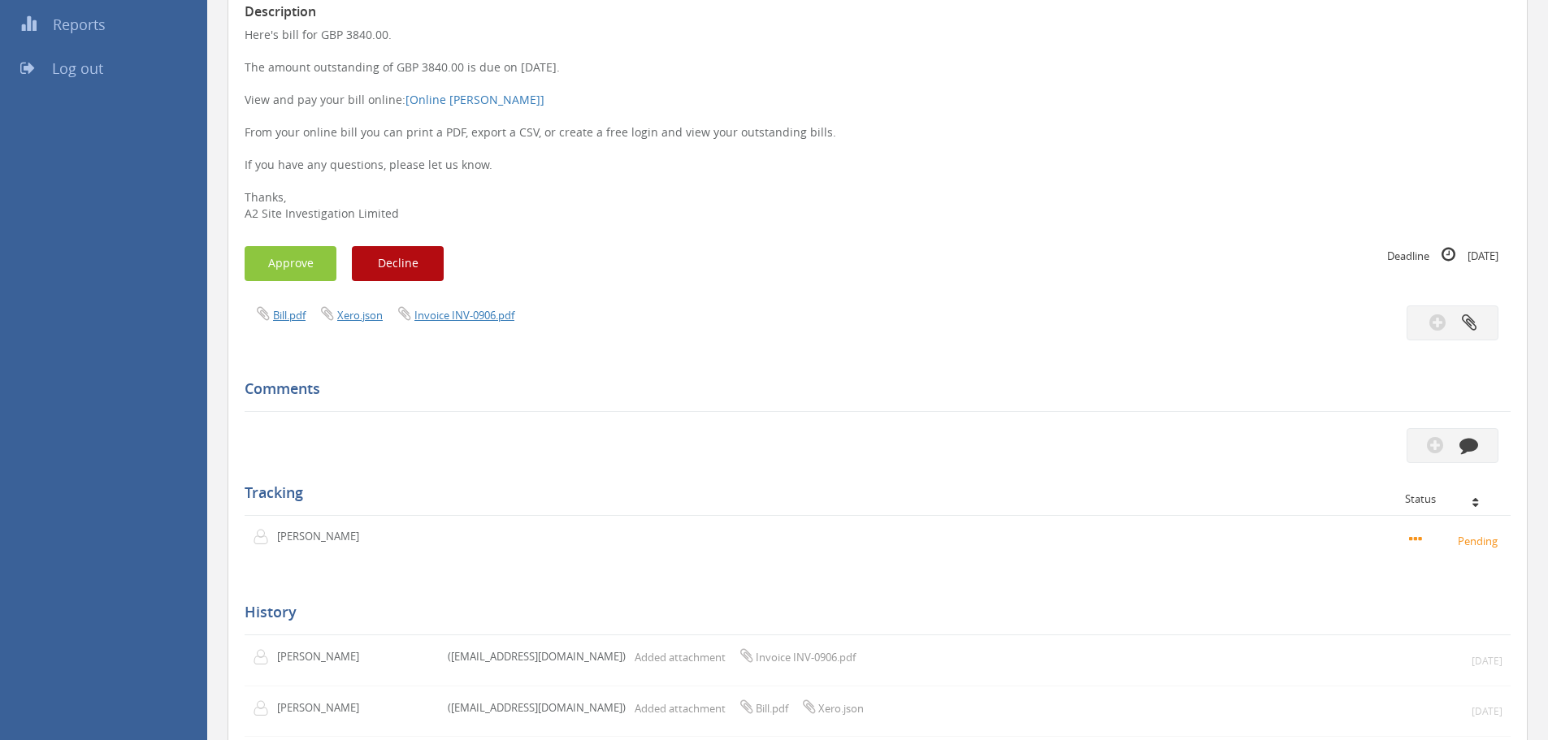
scroll to position [325, 0]
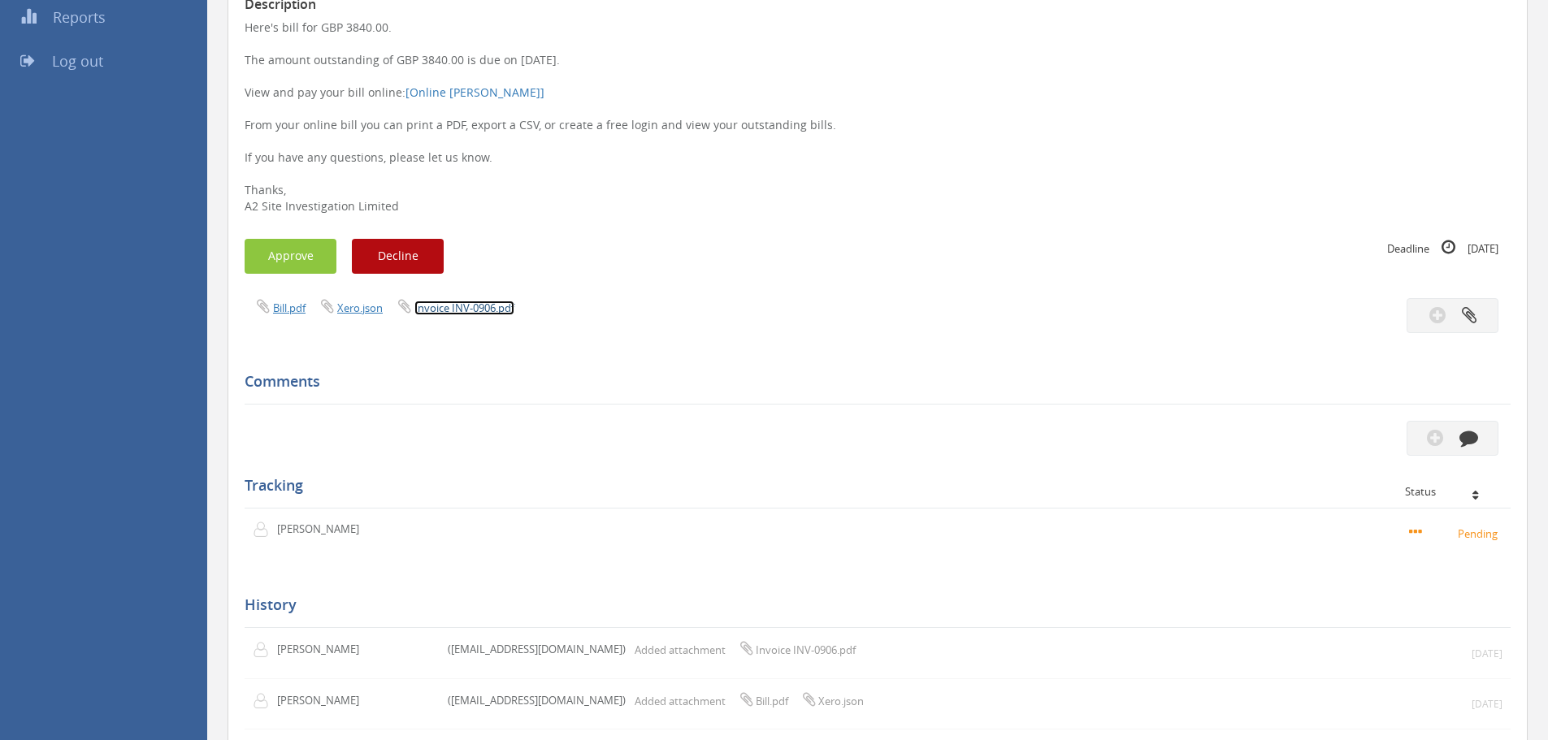
click at [483, 309] on link "Invoice INV-0906.pdf" at bounding box center [464, 308] width 100 height 15
